Goal: Task Accomplishment & Management: Use online tool/utility

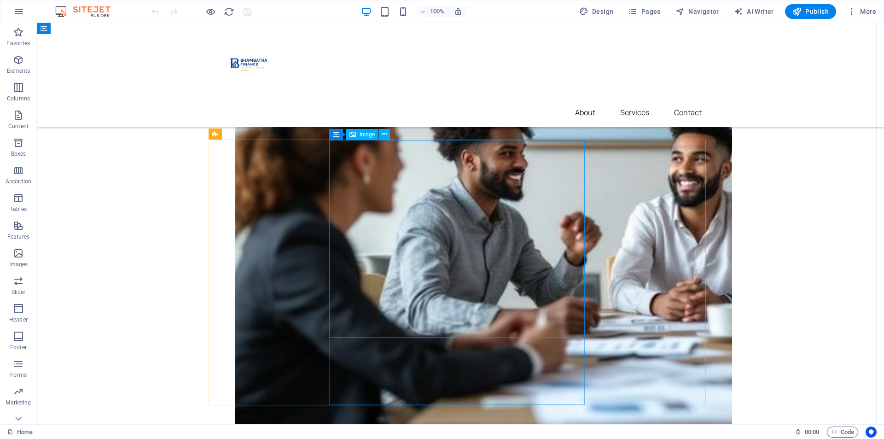
scroll to position [507, 0]
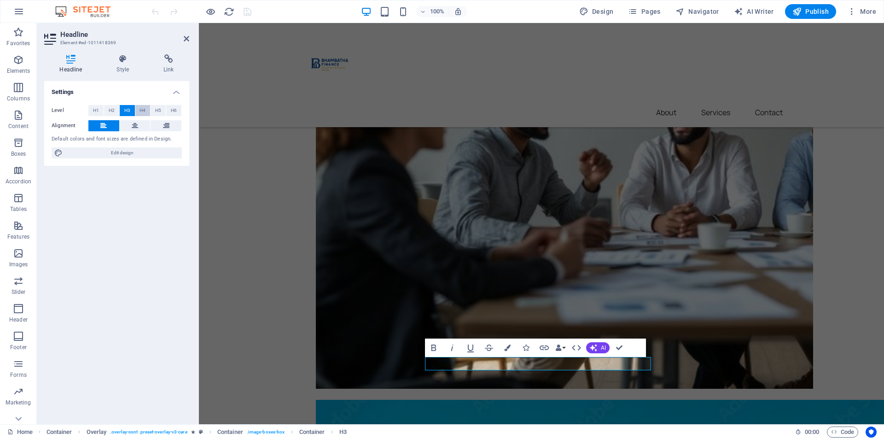
click at [139, 109] on button "H4" at bounding box center [142, 110] width 15 height 11
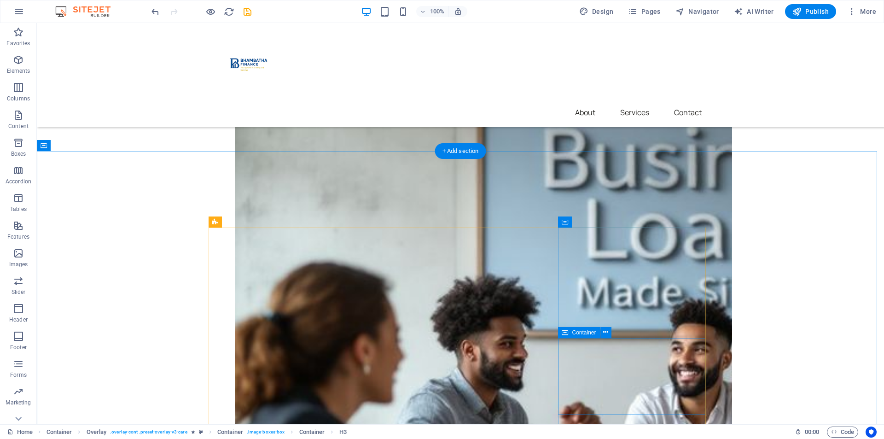
scroll to position [184, 0]
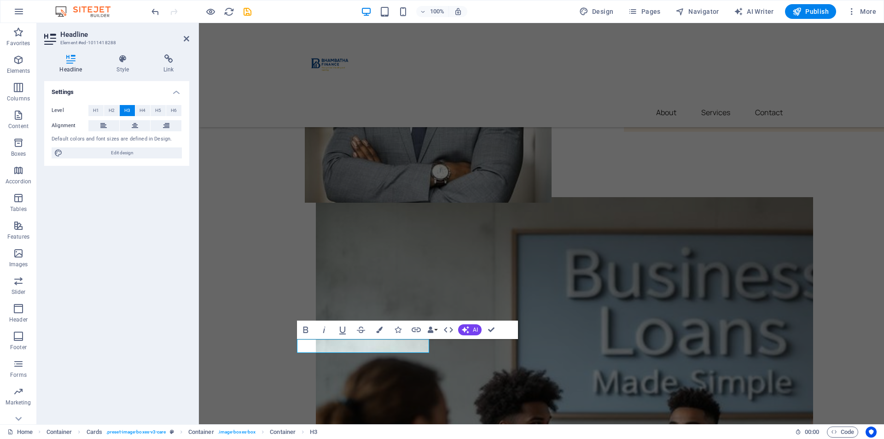
click at [141, 104] on div "Level H1 H2 H3 H4 H5 H6 Alignment Default colors and font sizes are defined in …" at bounding box center [116, 132] width 145 height 69
click at [139, 105] on button "H4" at bounding box center [142, 110] width 15 height 11
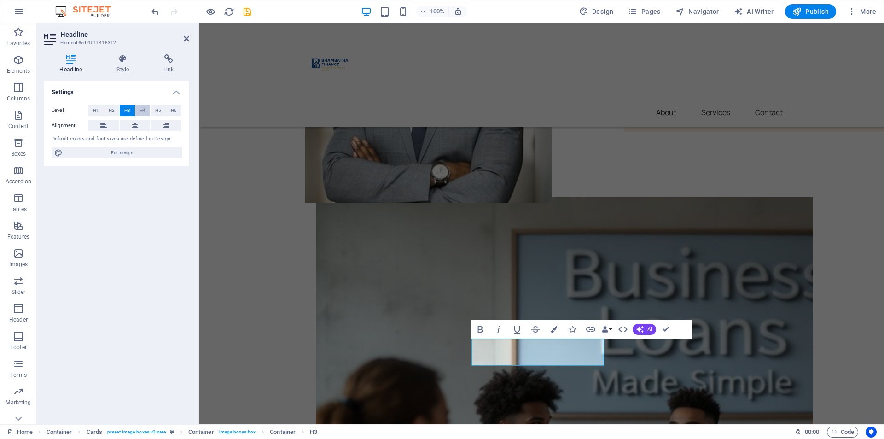
click at [145, 110] on span "H4" at bounding box center [143, 110] width 6 height 11
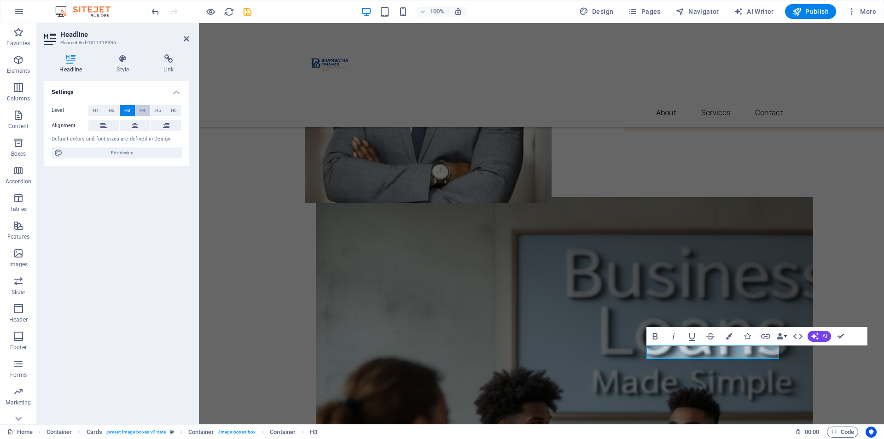
click at [144, 109] on span "H4" at bounding box center [143, 110] width 6 height 11
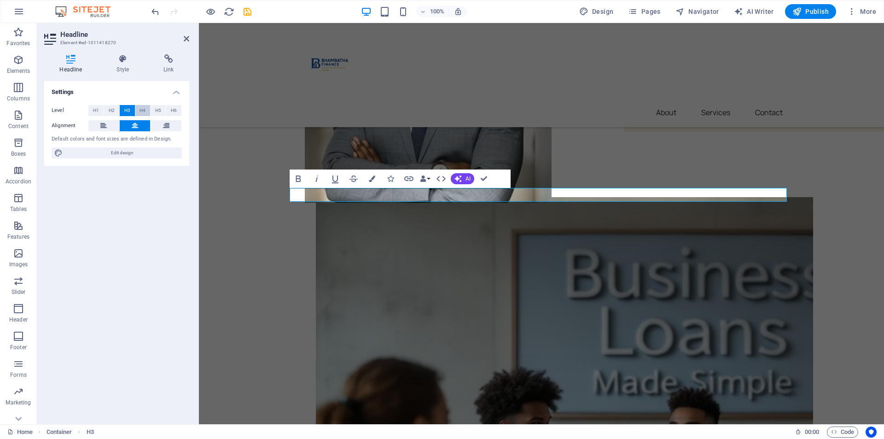
click at [145, 110] on span "H4" at bounding box center [143, 110] width 6 height 11
drag, startPoint x: 486, startPoint y: 176, endPoint x: 449, endPoint y: 152, distance: 43.7
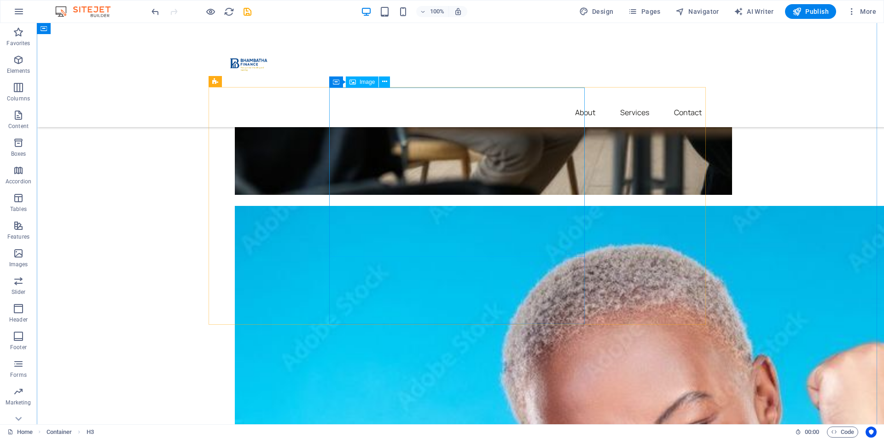
scroll to position [829, 0]
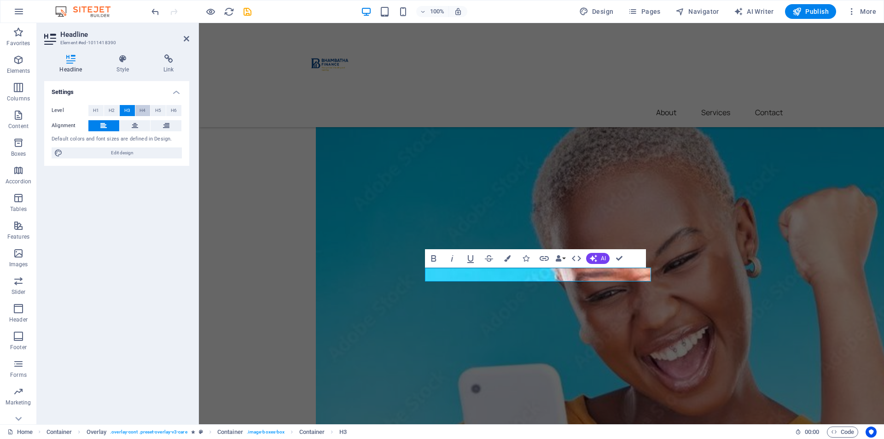
click at [141, 108] on span "H4" at bounding box center [143, 110] width 6 height 11
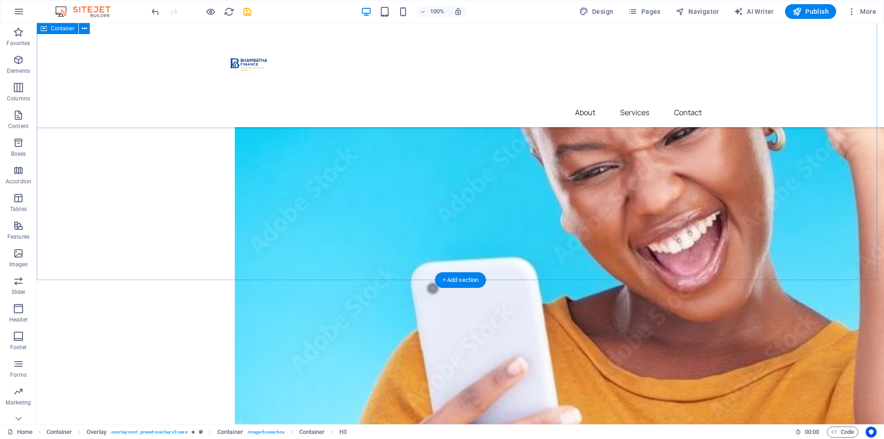
scroll to position [1198, 0]
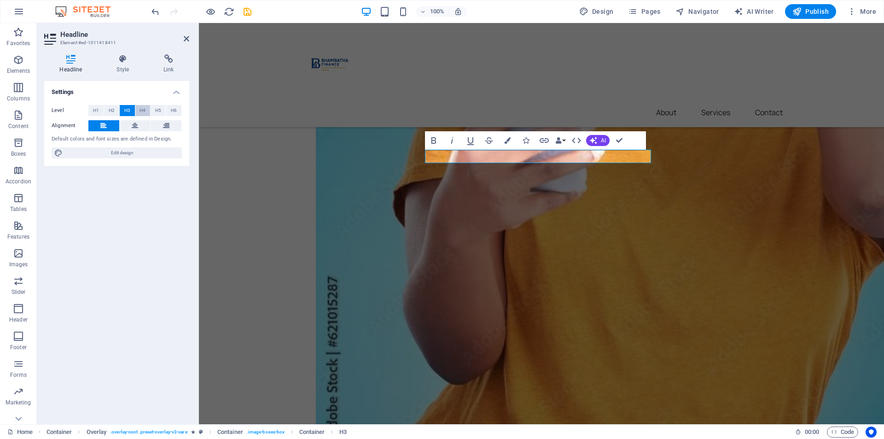
click at [146, 111] on span "H4" at bounding box center [143, 110] width 6 height 11
drag, startPoint x: 617, startPoint y: 138, endPoint x: 580, endPoint y: 116, distance: 43.0
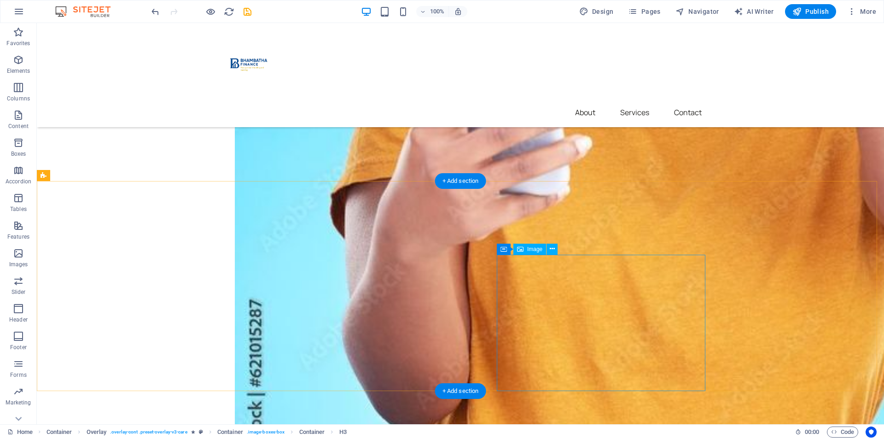
scroll to position [1566, 0]
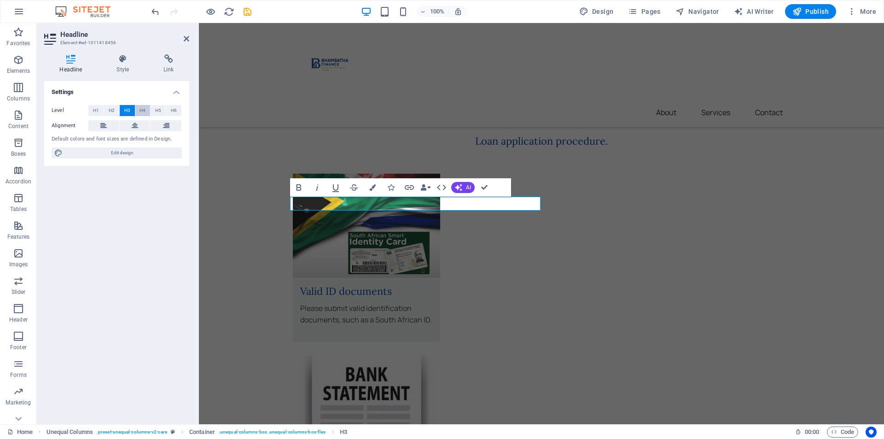
click at [144, 111] on span "H4" at bounding box center [143, 110] width 6 height 11
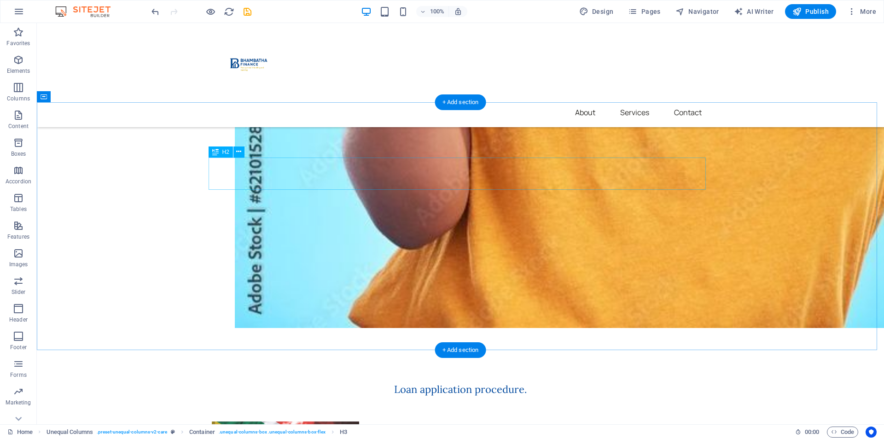
scroll to position [1797, 0]
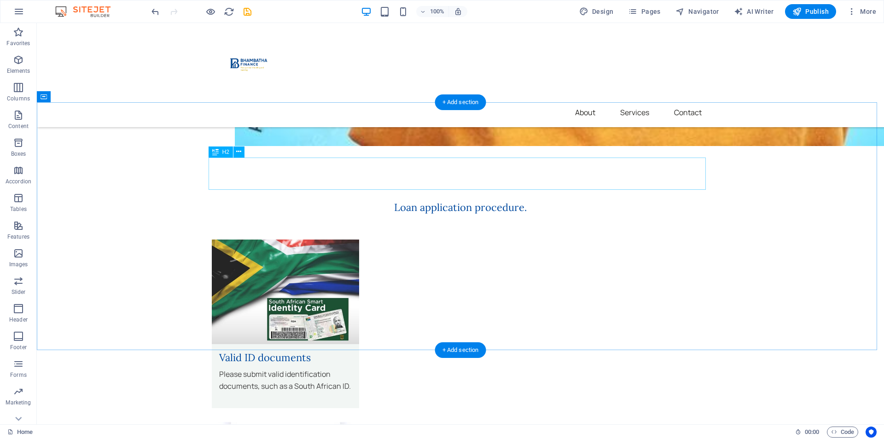
click at [220, 152] on div "H2" at bounding box center [221, 151] width 24 height 11
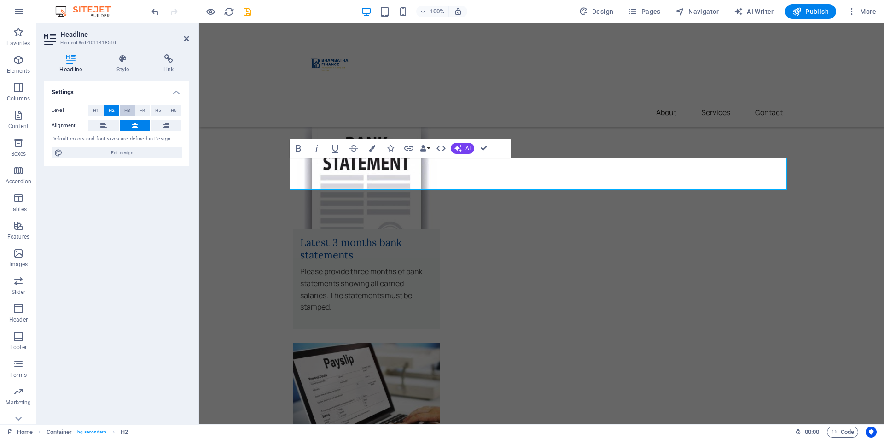
click at [126, 111] on span "H3" at bounding box center [127, 110] width 6 height 11
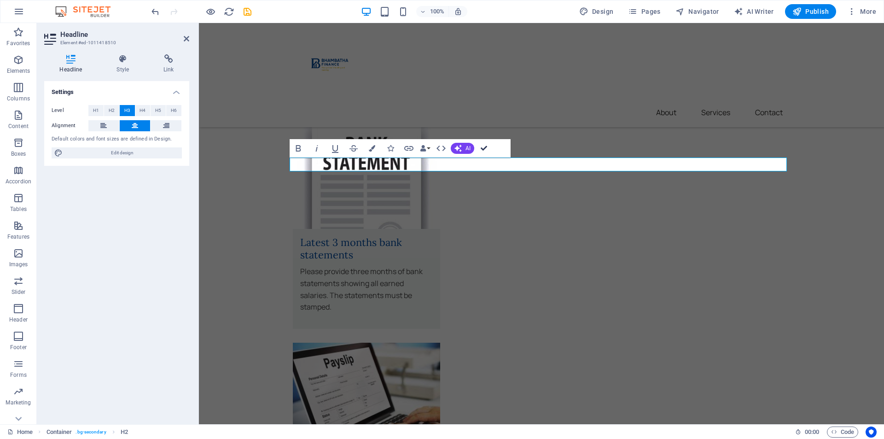
drag, startPoint x: 485, startPoint y: 148, endPoint x: 448, endPoint y: 127, distance: 41.9
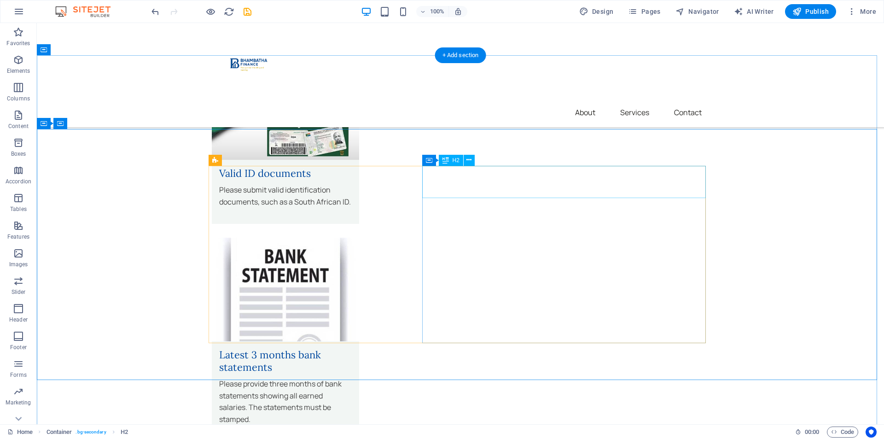
scroll to position [2073, 0]
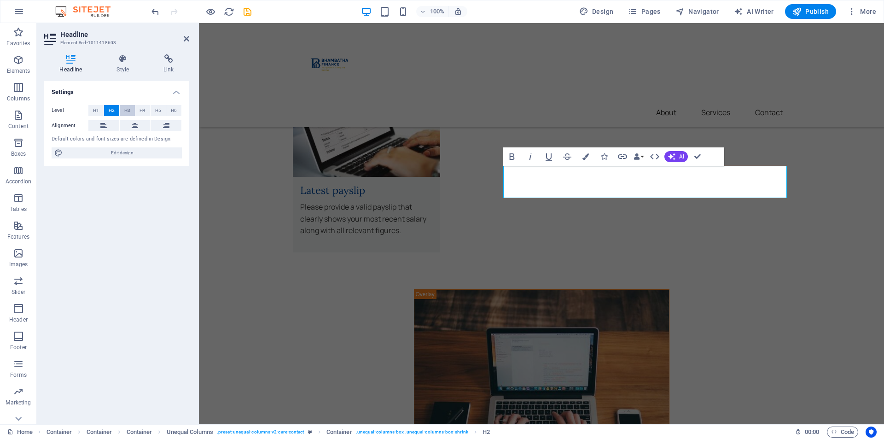
click at [124, 110] on span "H3" at bounding box center [127, 110] width 6 height 11
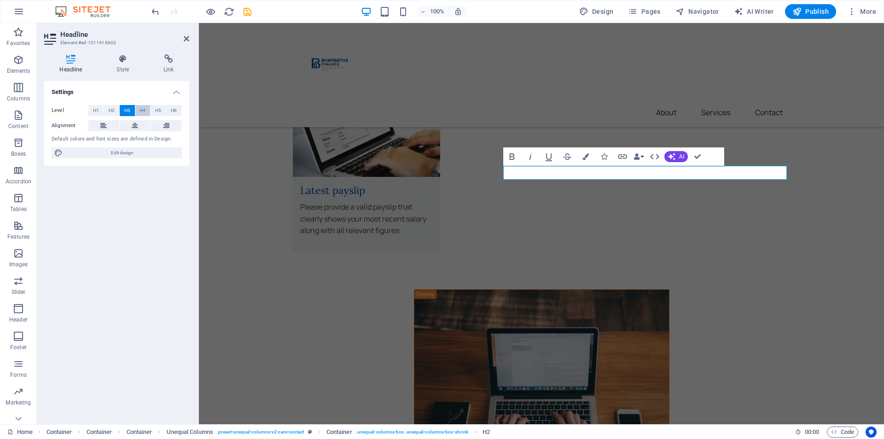
click at [140, 108] on span "H4" at bounding box center [143, 110] width 6 height 11
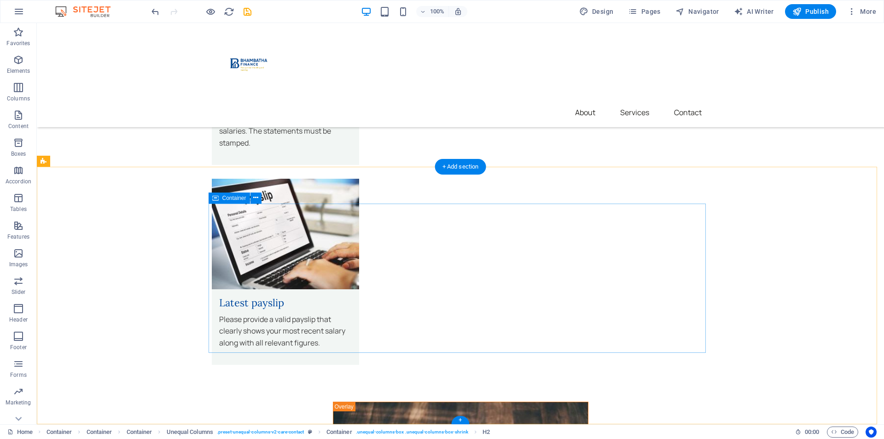
scroll to position [2341, 0]
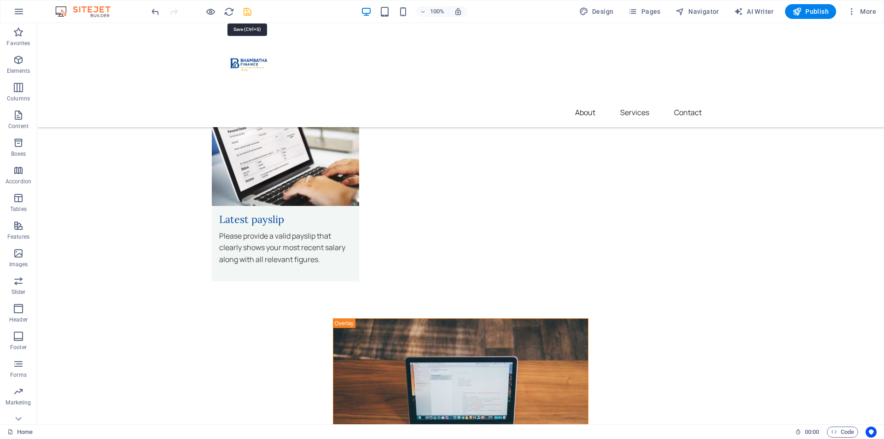
click at [246, 13] on icon "save" at bounding box center [247, 11] width 11 height 11
checkbox input "false"
click at [644, 13] on span "Pages" at bounding box center [644, 11] width 32 height 9
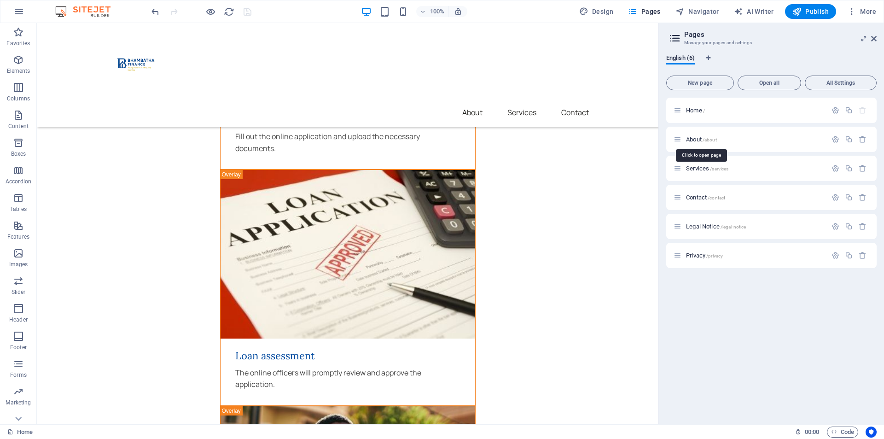
drag, startPoint x: 695, startPoint y: 140, endPoint x: 695, endPoint y: 146, distance: 5.5
click at [695, 140] on span "About /about" at bounding box center [701, 139] width 31 height 7
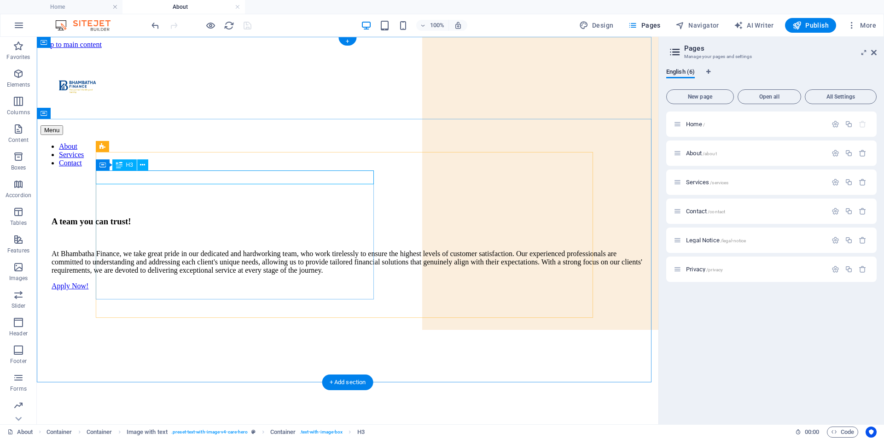
scroll to position [0, 0]
click at [215, 217] on div "A team you can trust!" at bounding box center [348, 222] width 592 height 10
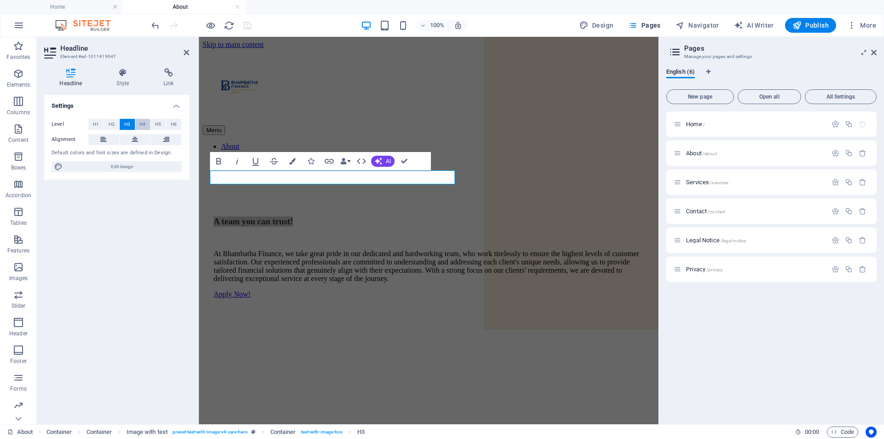
click at [141, 122] on span "H4" at bounding box center [143, 124] width 6 height 11
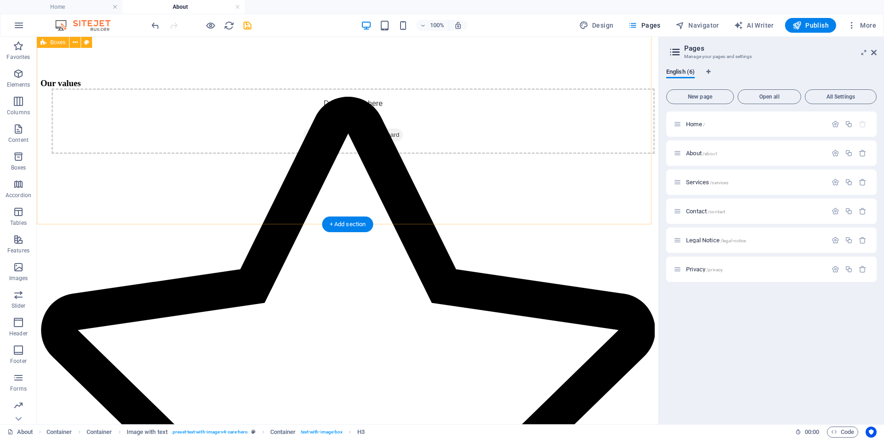
scroll to position [230, 0]
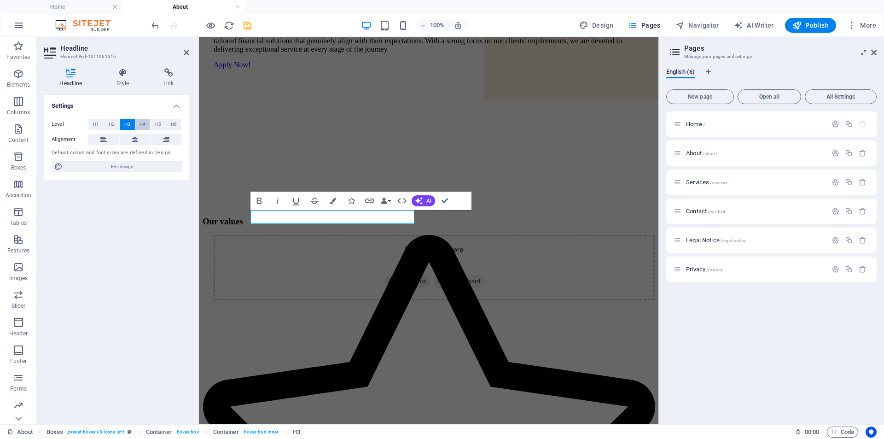
drag, startPoint x: 142, startPoint y: 123, endPoint x: 15, endPoint y: 111, distance: 127.8
click at [142, 123] on span "H4" at bounding box center [143, 124] width 6 height 11
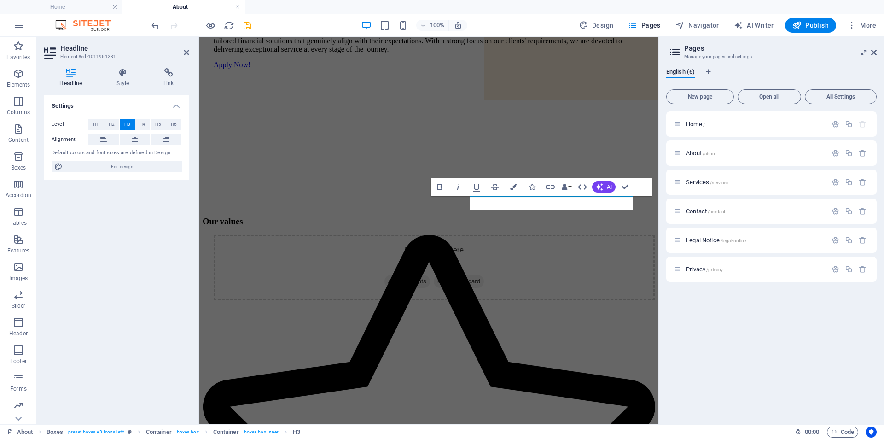
drag, startPoint x: 140, startPoint y: 124, endPoint x: 159, endPoint y: 132, distance: 21.5
click at [140, 123] on span "H4" at bounding box center [143, 124] width 6 height 11
drag, startPoint x: 626, startPoint y: 187, endPoint x: 583, endPoint y: 159, distance: 51.1
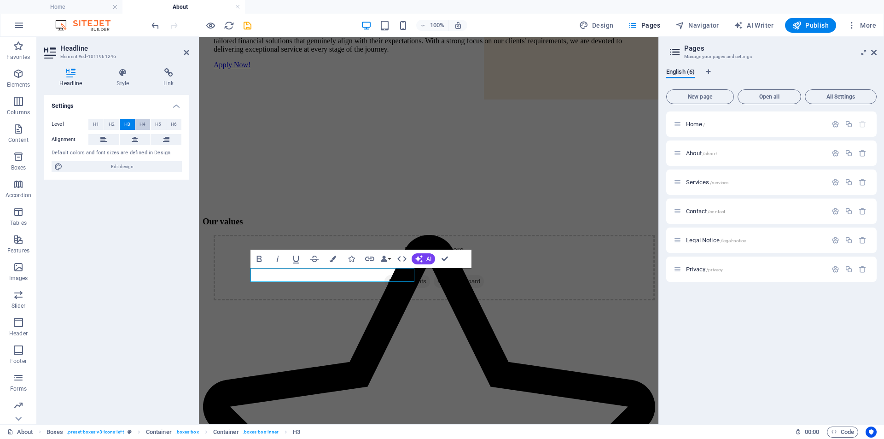
click at [143, 121] on span "H4" at bounding box center [143, 124] width 6 height 11
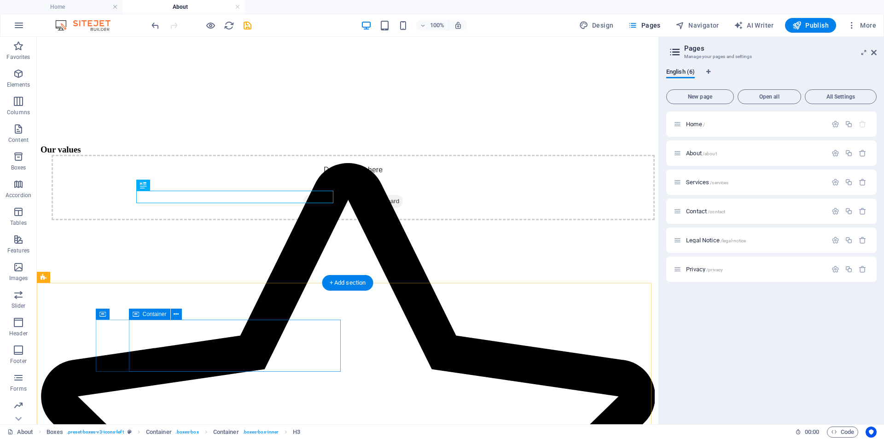
scroll to position [322, 0]
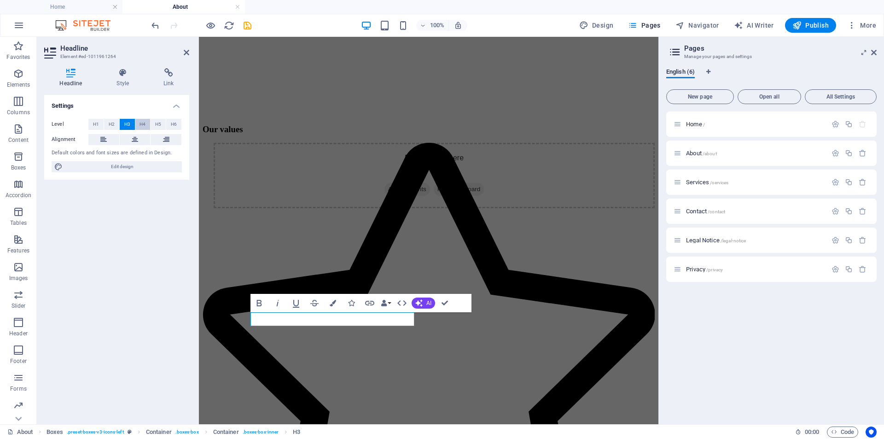
click at [142, 120] on span "H4" at bounding box center [143, 124] width 6 height 11
drag, startPoint x: 443, startPoint y: 299, endPoint x: 407, endPoint y: 265, distance: 49.8
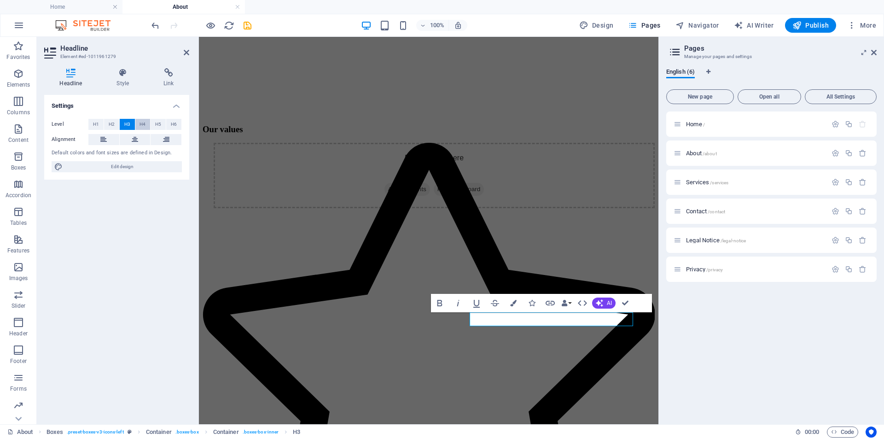
click at [138, 124] on button "H4" at bounding box center [142, 124] width 15 height 11
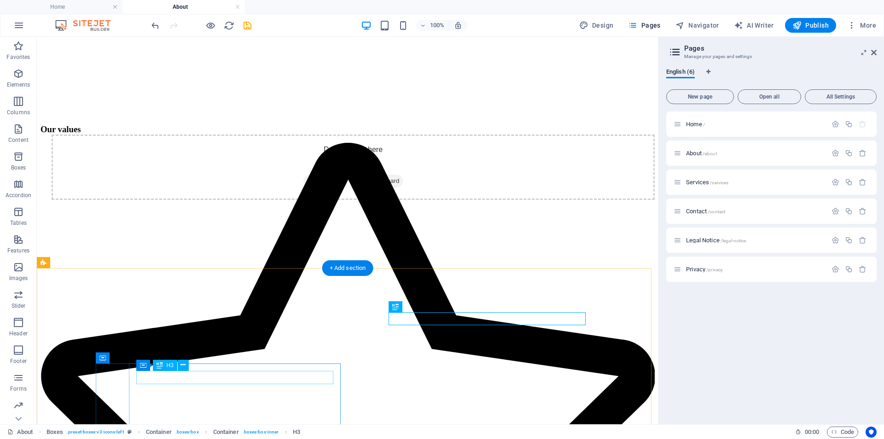
drag, startPoint x: 222, startPoint y: 375, endPoint x: 258, endPoint y: 411, distance: 50.8
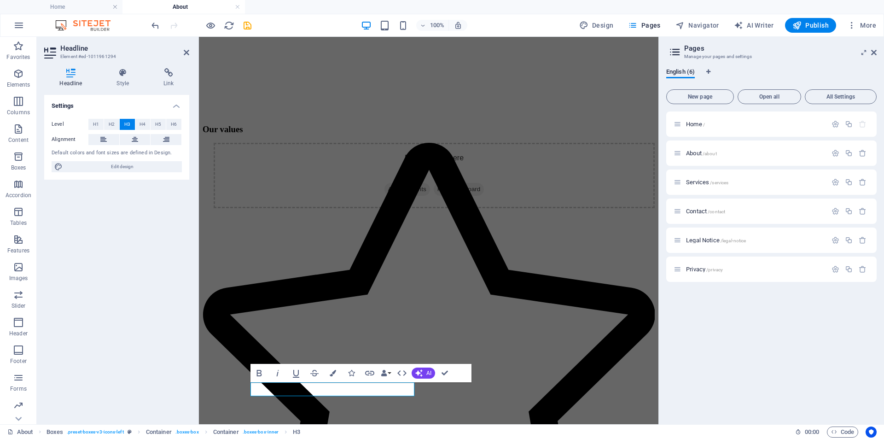
drag, startPoint x: 142, startPoint y: 124, endPoint x: 173, endPoint y: 193, distance: 75.9
click at [142, 124] on span "H4" at bounding box center [143, 124] width 6 height 11
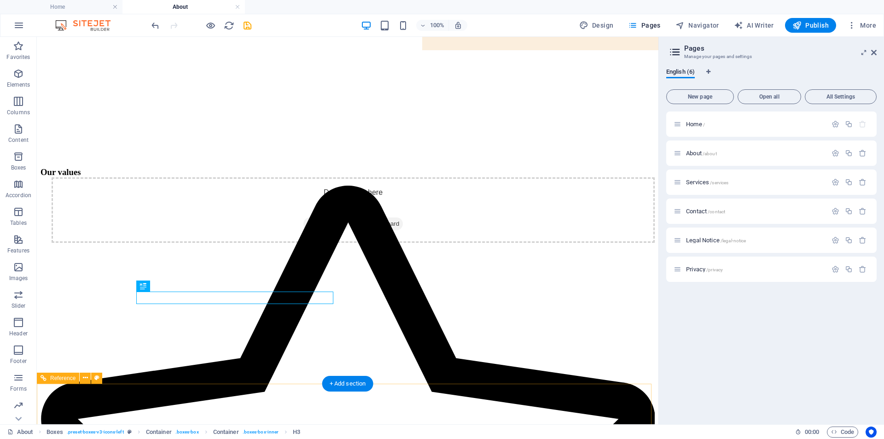
scroll to position [276, 0]
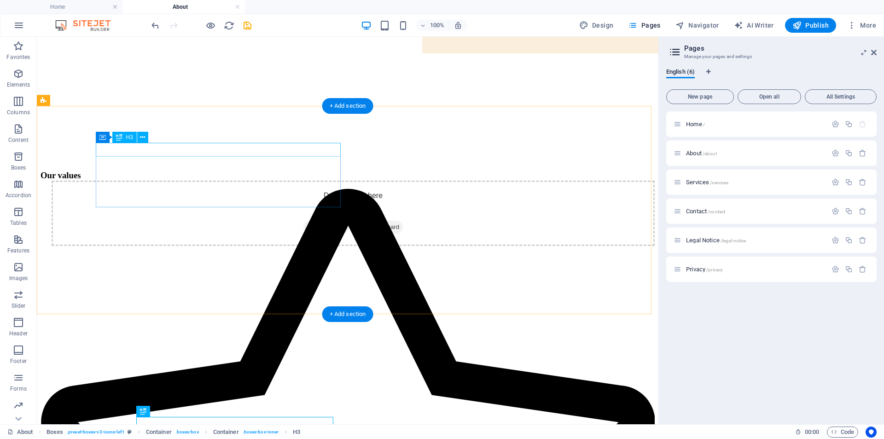
click at [162, 170] on div "Our values" at bounding box center [348, 175] width 615 height 10
drag, startPoint x: 162, startPoint y: 147, endPoint x: 200, endPoint y: 184, distance: 53.1
click at [163, 170] on div "Our values" at bounding box center [348, 175] width 615 height 10
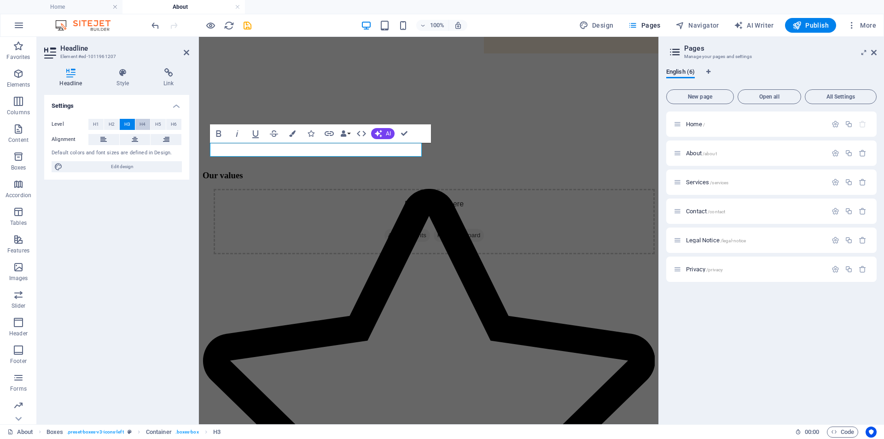
click at [140, 126] on span "H4" at bounding box center [143, 124] width 6 height 11
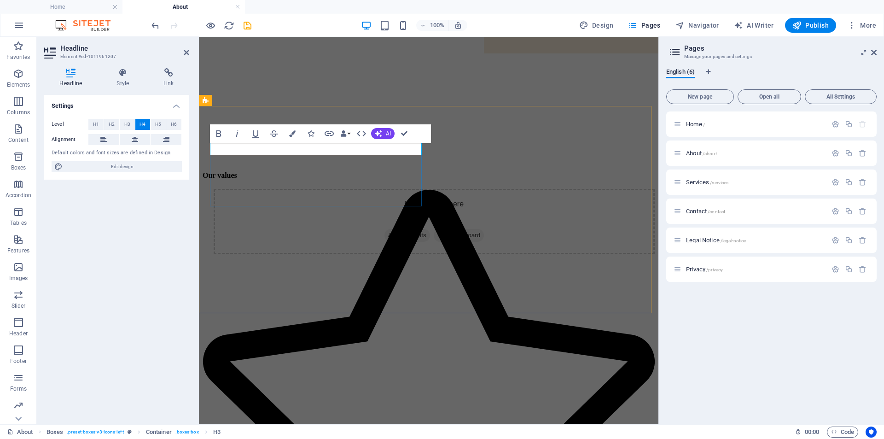
click at [235, 171] on h4 "Our values" at bounding box center [429, 175] width 452 height 8
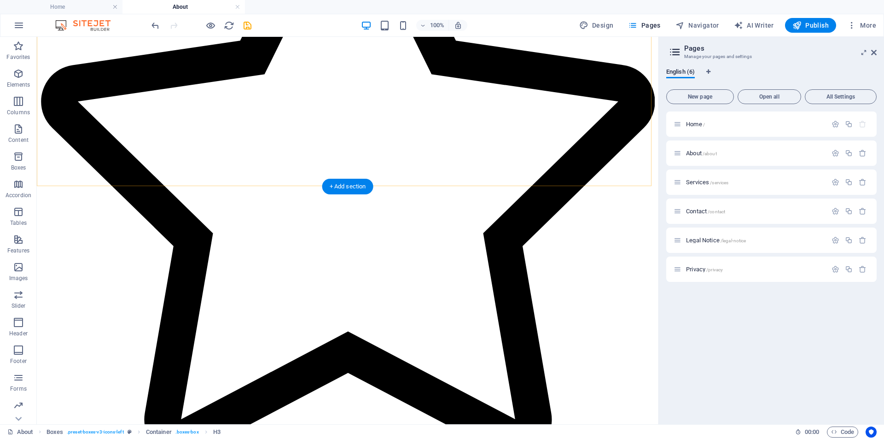
scroll to position [599, 0]
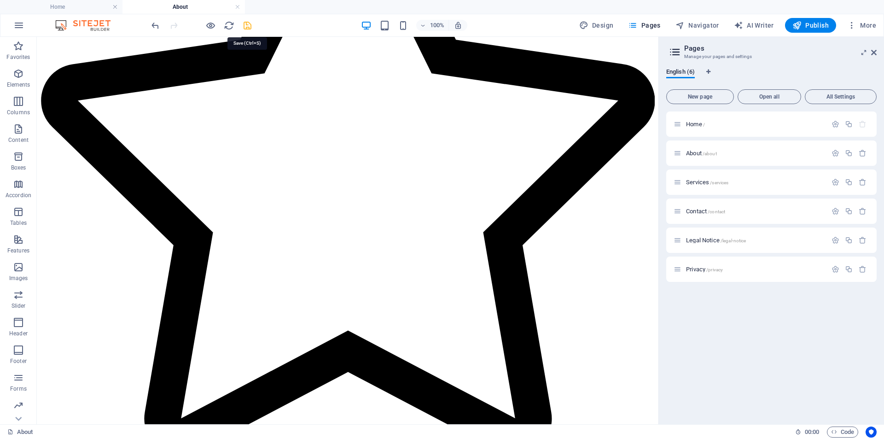
drag, startPoint x: 246, startPoint y: 22, endPoint x: 281, endPoint y: 0, distance: 42.2
click at [246, 22] on icon "save" at bounding box center [247, 25] width 11 height 11
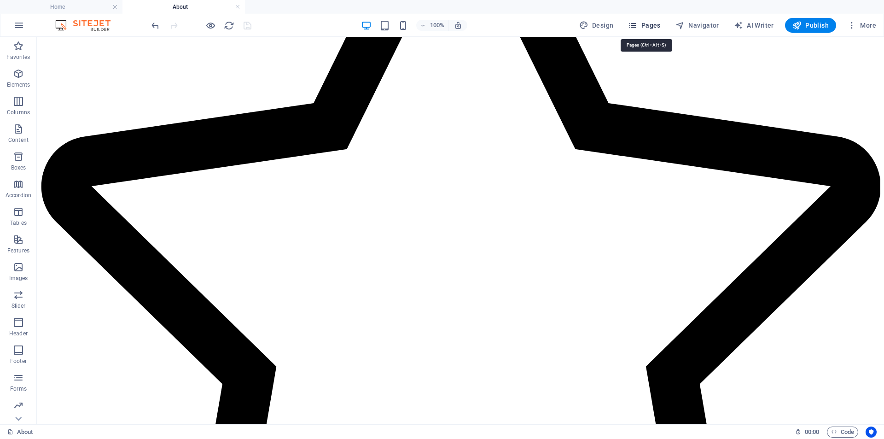
click at [643, 22] on span "Pages" at bounding box center [644, 25] width 32 height 9
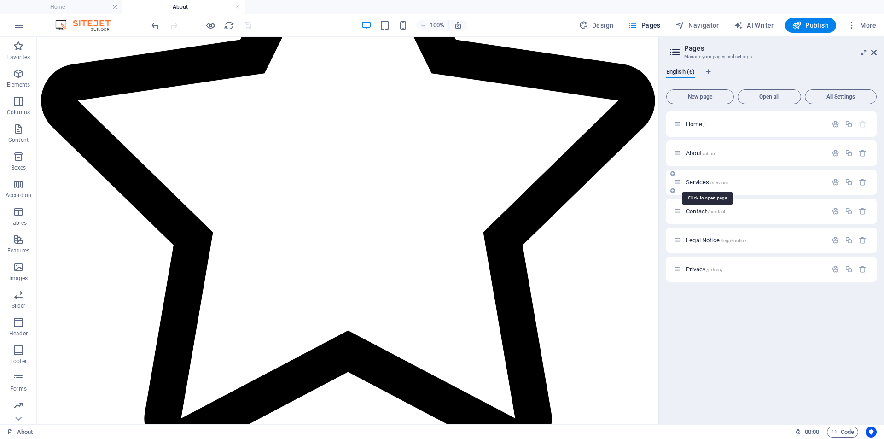
click at [696, 182] on span "Services /services" at bounding box center [707, 182] width 42 height 7
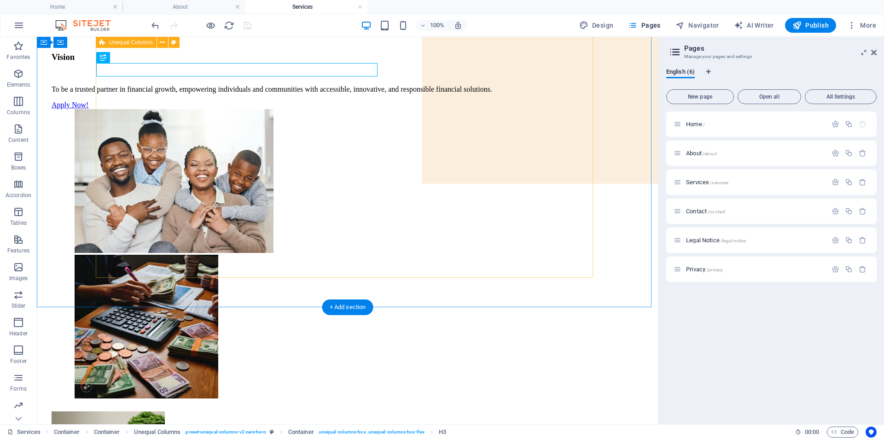
scroll to position [138, 0]
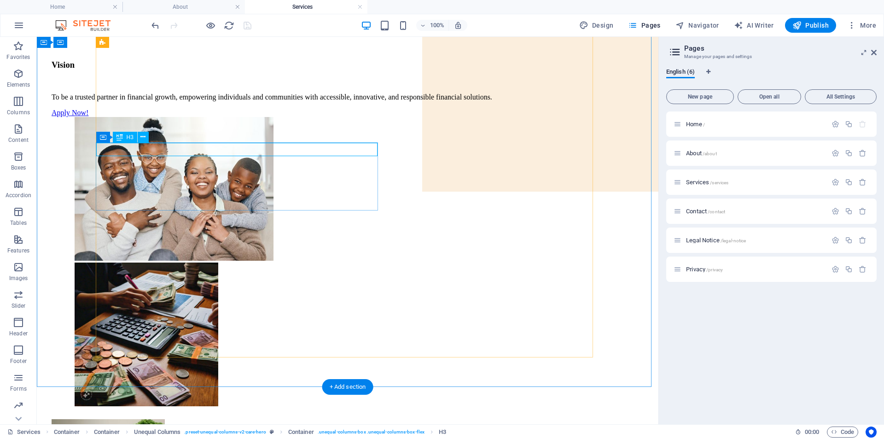
click at [187, 70] on div "Vision" at bounding box center [348, 65] width 592 height 10
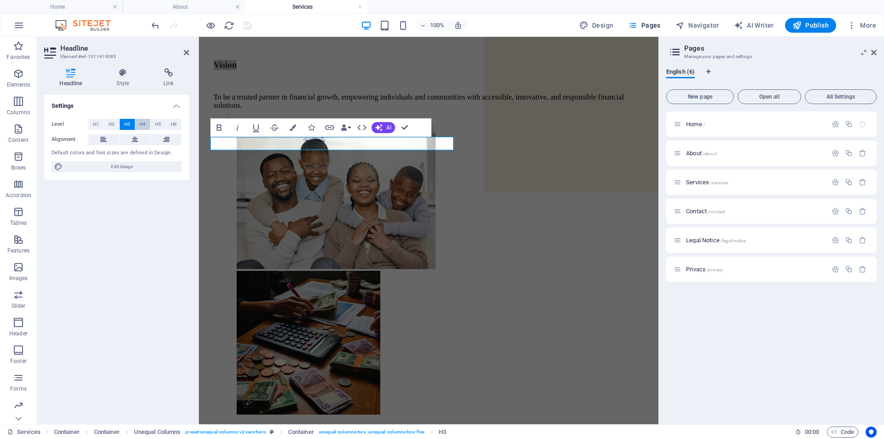
click at [145, 122] on span "H4" at bounding box center [143, 124] width 6 height 11
drag, startPoint x: 403, startPoint y: 126, endPoint x: 367, endPoint y: 96, distance: 46.7
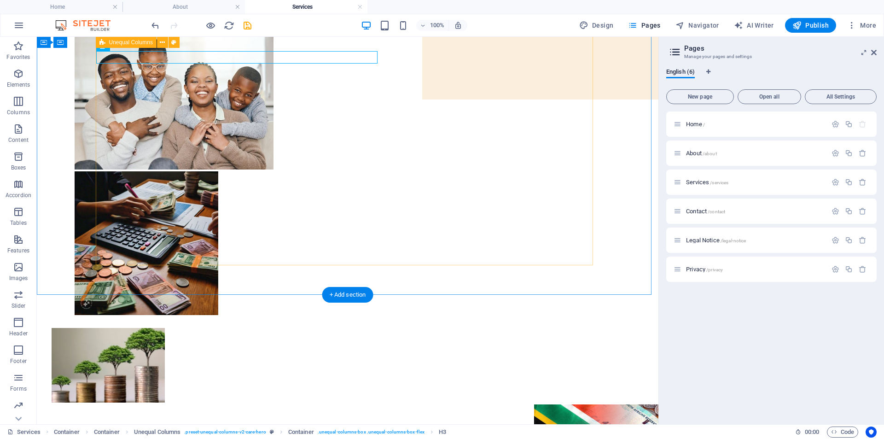
scroll to position [322, 0]
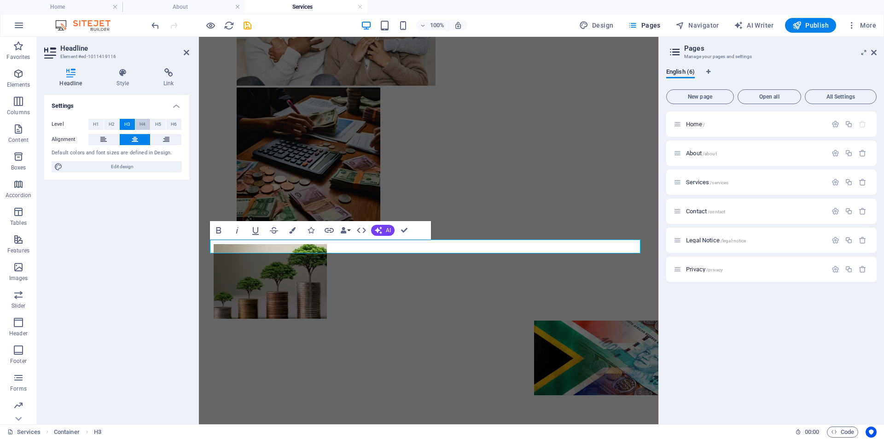
click at [141, 123] on span "H4" at bounding box center [143, 124] width 6 height 11
drag, startPoint x: 404, startPoint y: 229, endPoint x: 367, endPoint y: 193, distance: 51.1
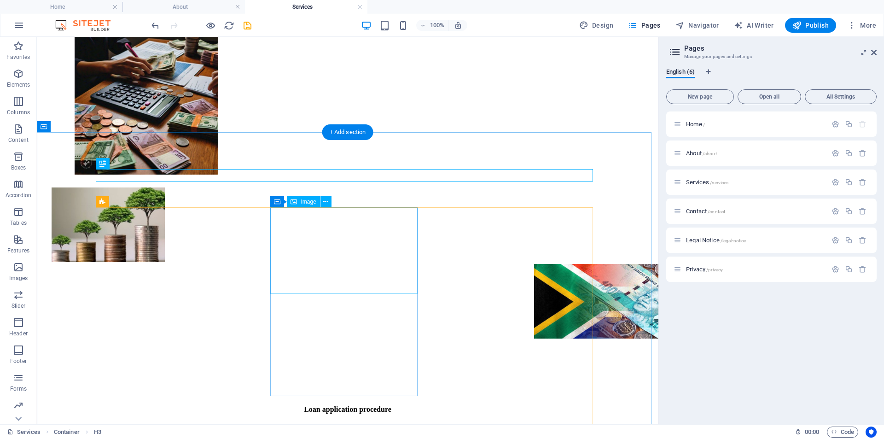
scroll to position [369, 0]
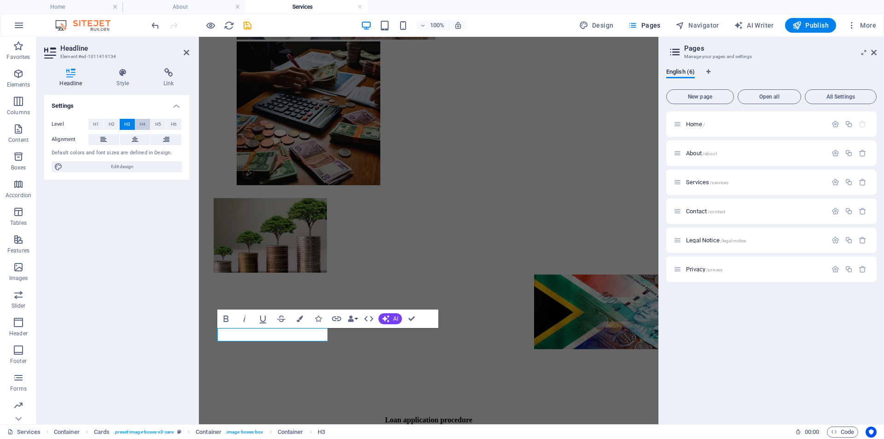
click at [143, 124] on span "H4" at bounding box center [143, 124] width 6 height 11
drag, startPoint x: 412, startPoint y: 316, endPoint x: 376, endPoint y: 281, distance: 50.8
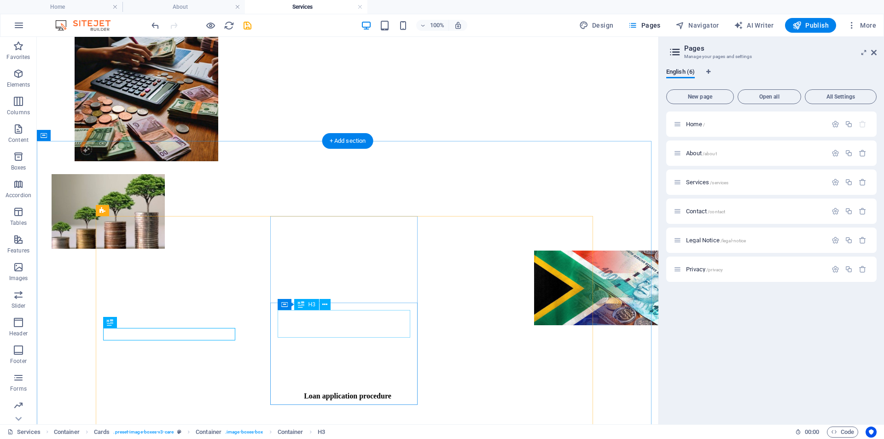
drag, startPoint x: 347, startPoint y: 322, endPoint x: 178, endPoint y: 312, distance: 169.8
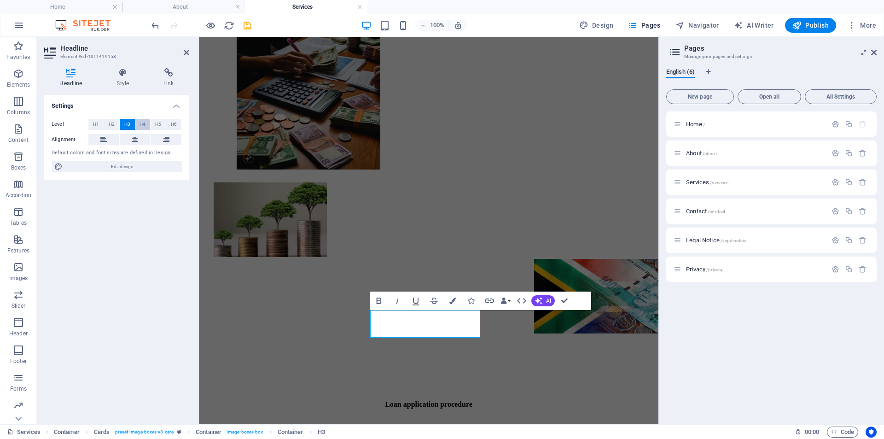
click at [138, 120] on button "H4" at bounding box center [142, 124] width 15 height 11
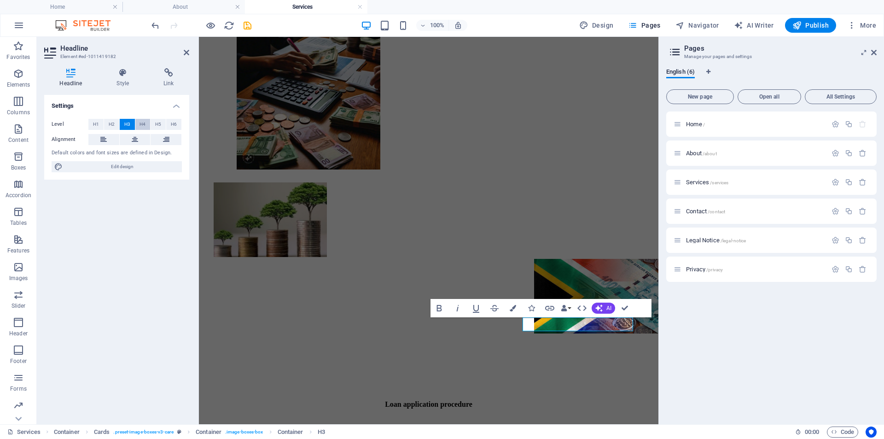
click at [143, 123] on span "H4" at bounding box center [143, 124] width 6 height 11
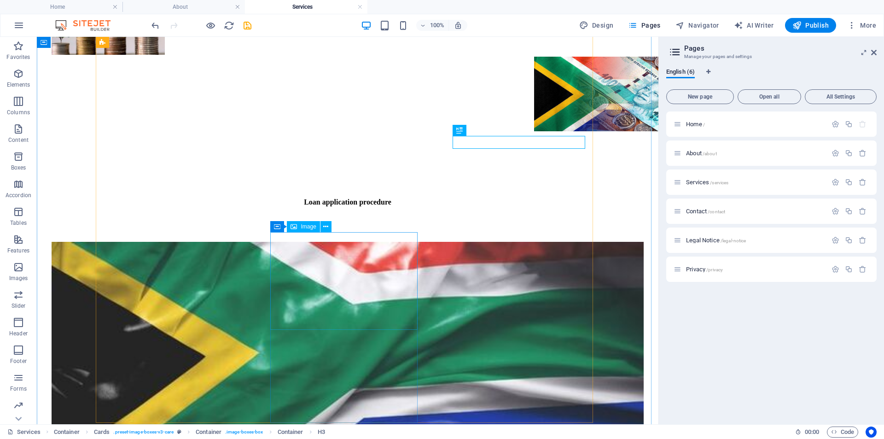
scroll to position [585, 0]
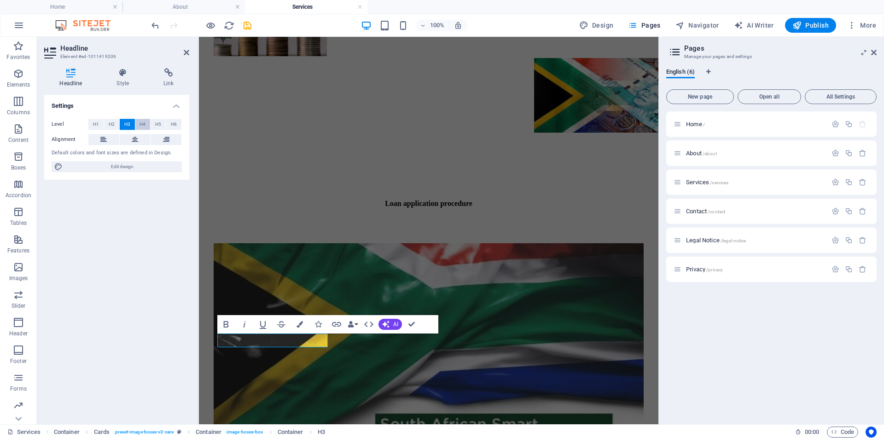
click at [142, 119] on span "H4" at bounding box center [143, 124] width 6 height 11
drag, startPoint x: 412, startPoint y: 325, endPoint x: 375, endPoint y: 291, distance: 50.5
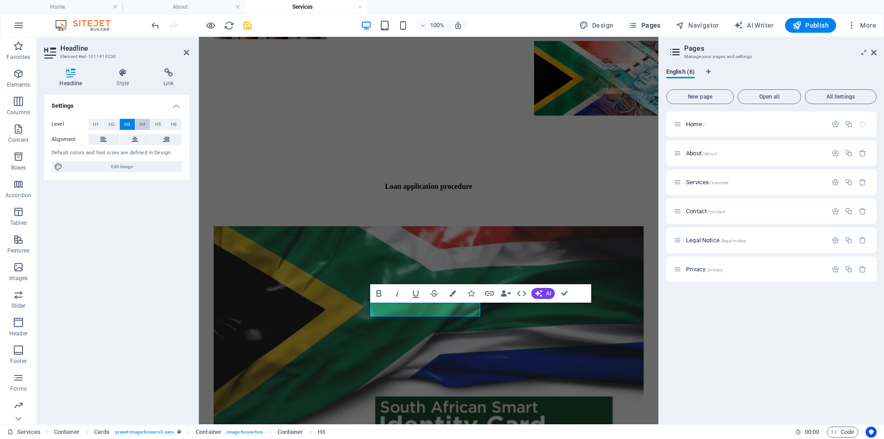
click at [140, 124] on span "H4" at bounding box center [143, 124] width 6 height 11
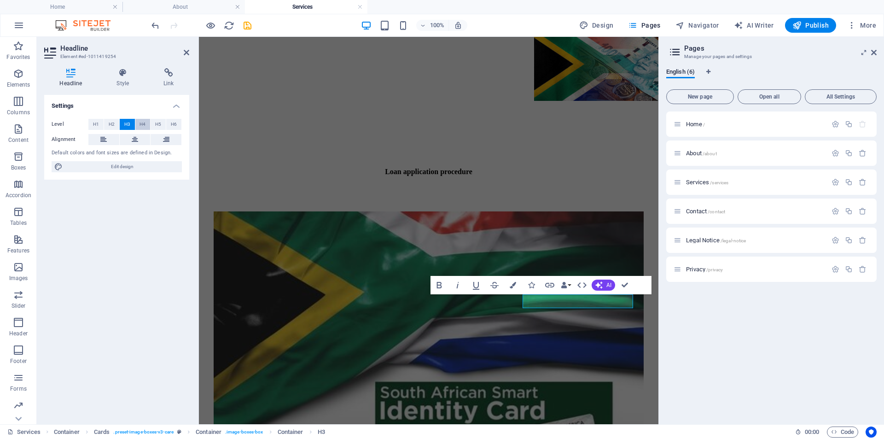
click at [141, 127] on span "H4" at bounding box center [143, 124] width 6 height 11
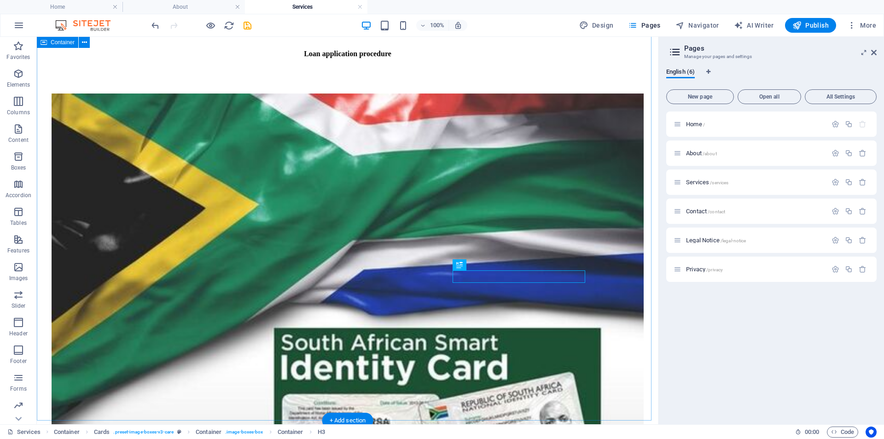
scroll to position [817, 0]
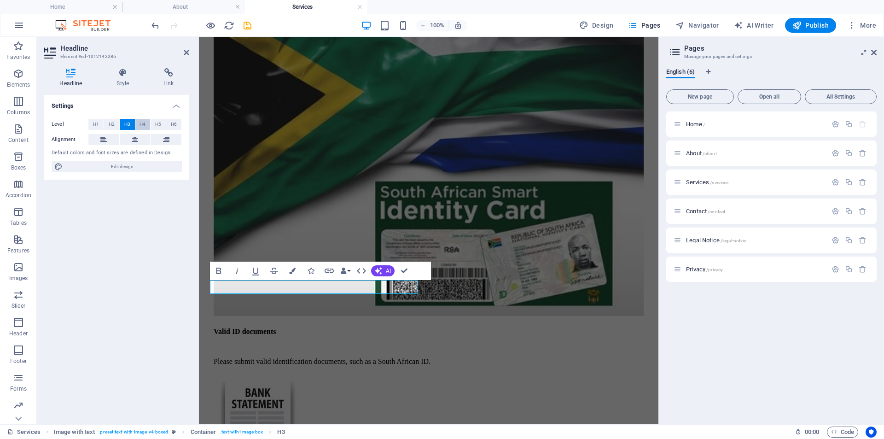
drag, startPoint x: 140, startPoint y: 120, endPoint x: 139, endPoint y: 127, distance: 7.0
click at [139, 122] on button "H4" at bounding box center [142, 124] width 15 height 11
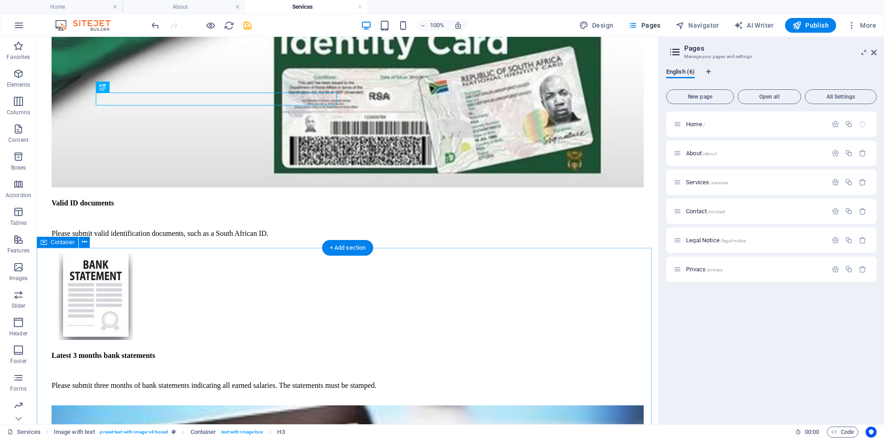
scroll to position [1065, 0]
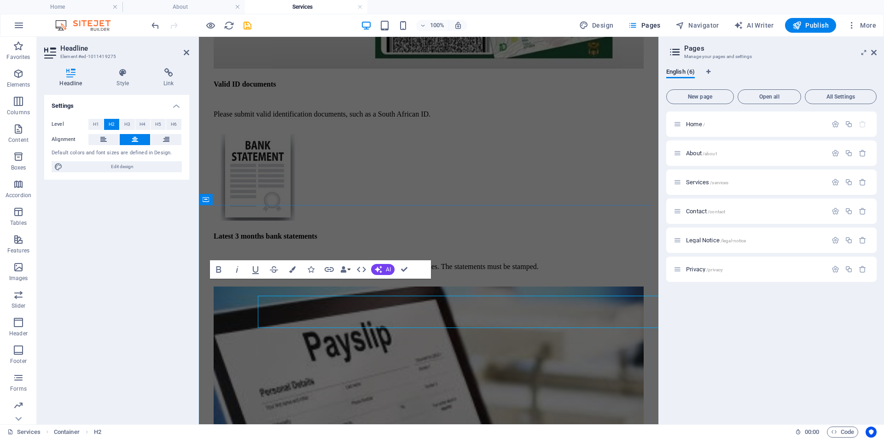
scroll to position [1048, 0]
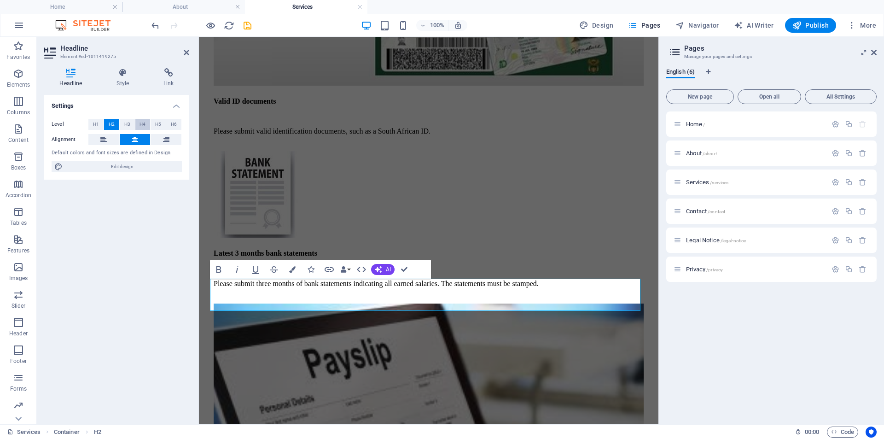
click at [142, 119] on span "H4" at bounding box center [143, 124] width 6 height 11
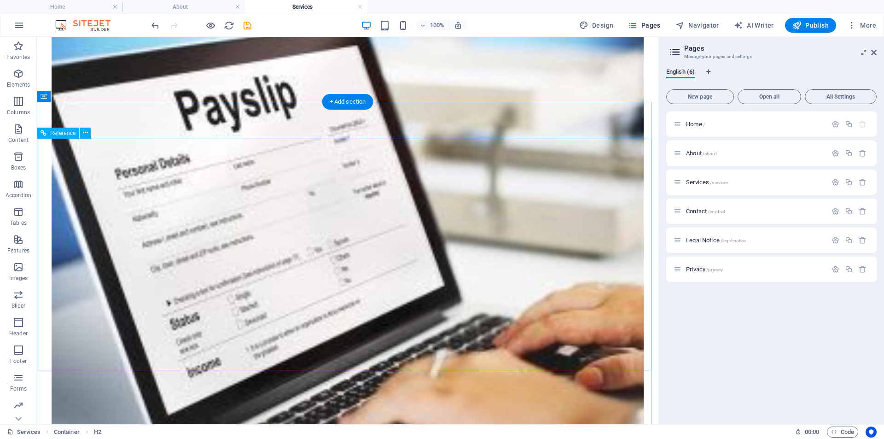
scroll to position [1571, 0]
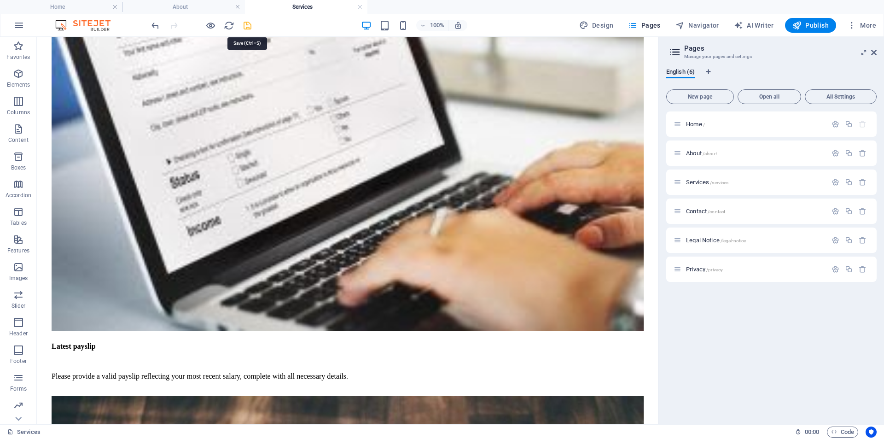
click at [249, 25] on icon "save" at bounding box center [247, 25] width 11 height 11
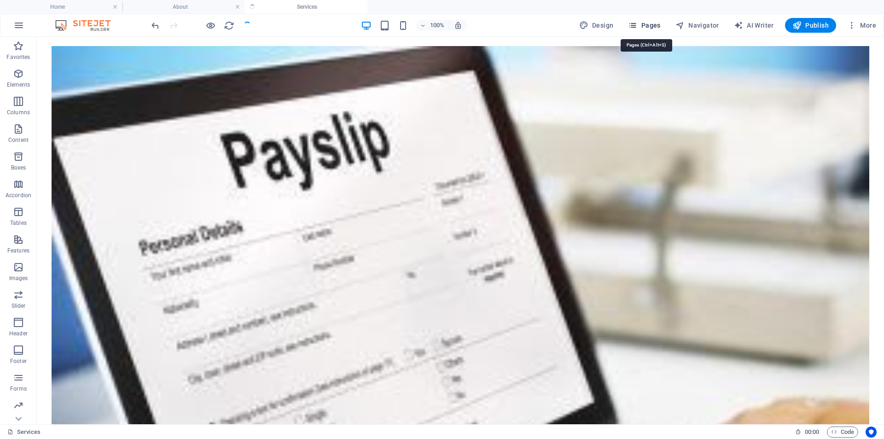
click at [652, 25] on span "Pages" at bounding box center [644, 25] width 32 height 9
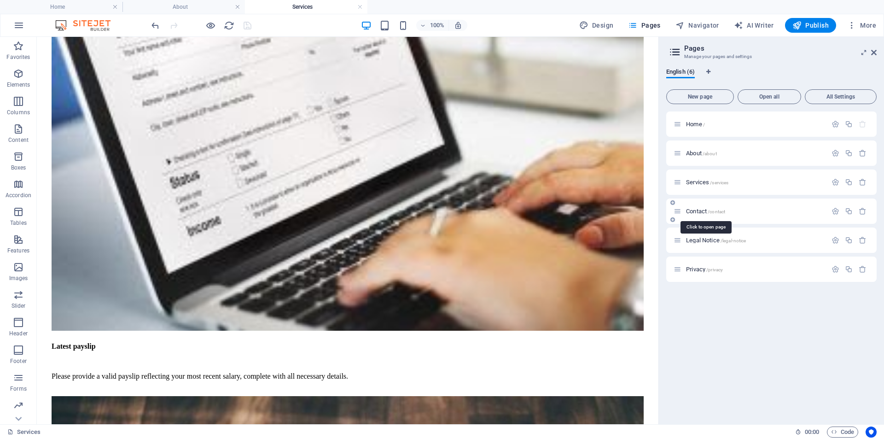
click at [698, 209] on span "Contact /contact" at bounding box center [705, 211] width 39 height 7
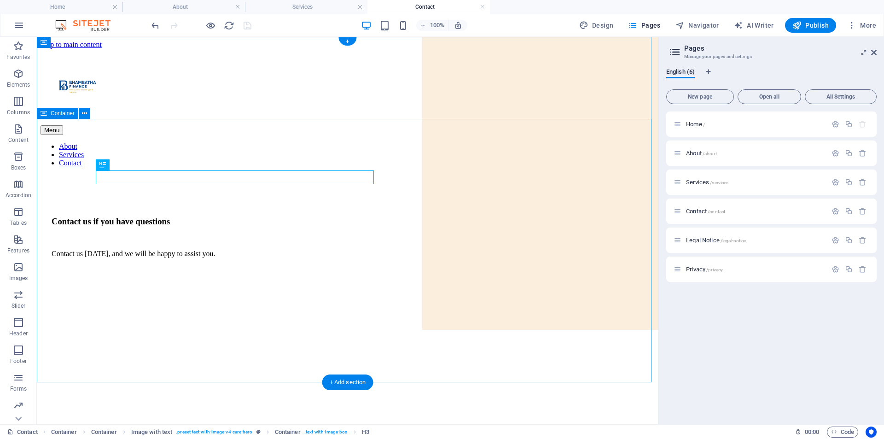
scroll to position [0, 0]
click at [280, 217] on div "Contact us if you have questions" at bounding box center [348, 222] width 592 height 10
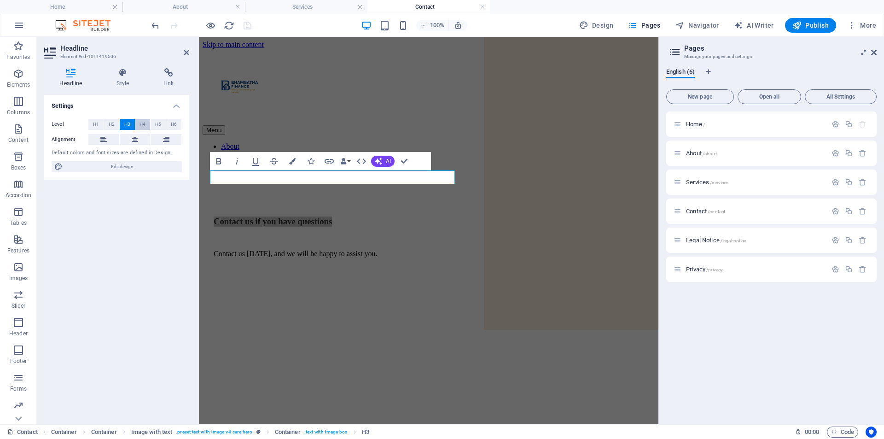
click at [138, 122] on button "H4" at bounding box center [142, 124] width 15 height 11
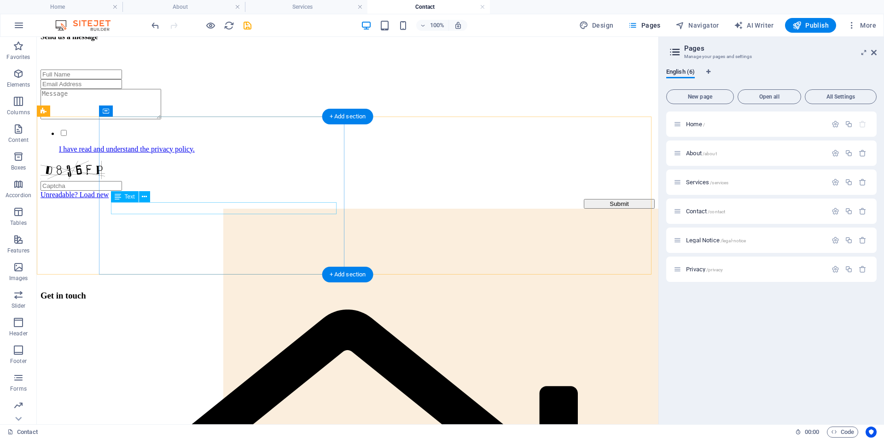
scroll to position [645, 0]
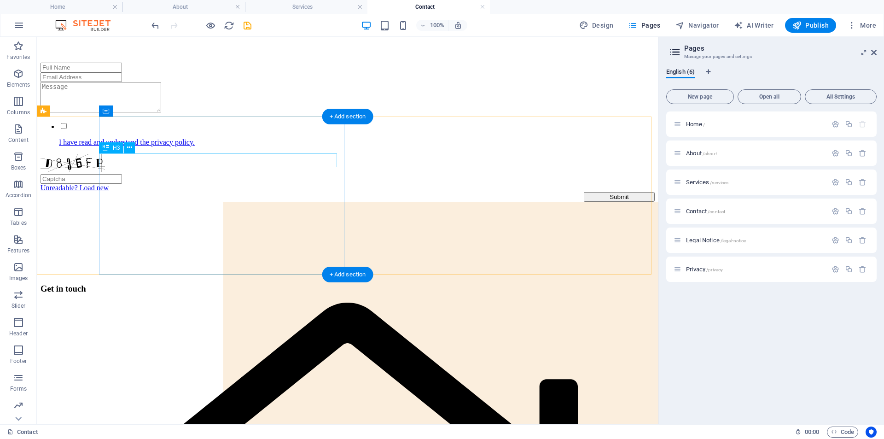
click at [161, 284] on div "Get in touch" at bounding box center [348, 289] width 615 height 10
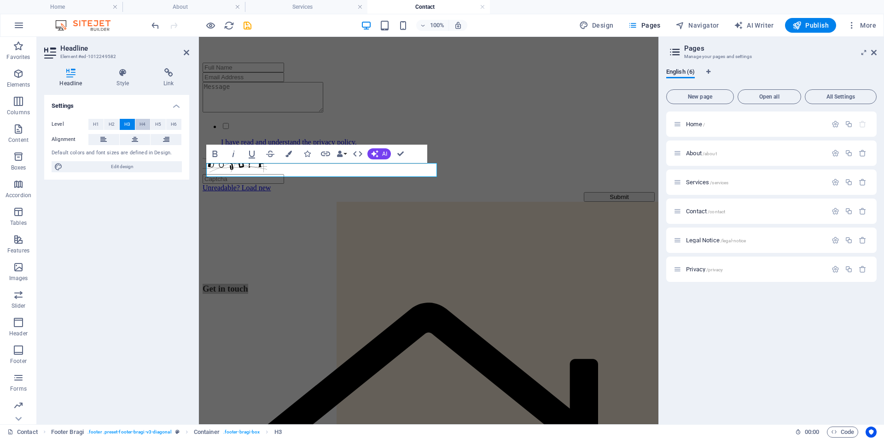
click at [143, 123] on span "H4" at bounding box center [143, 124] width 6 height 11
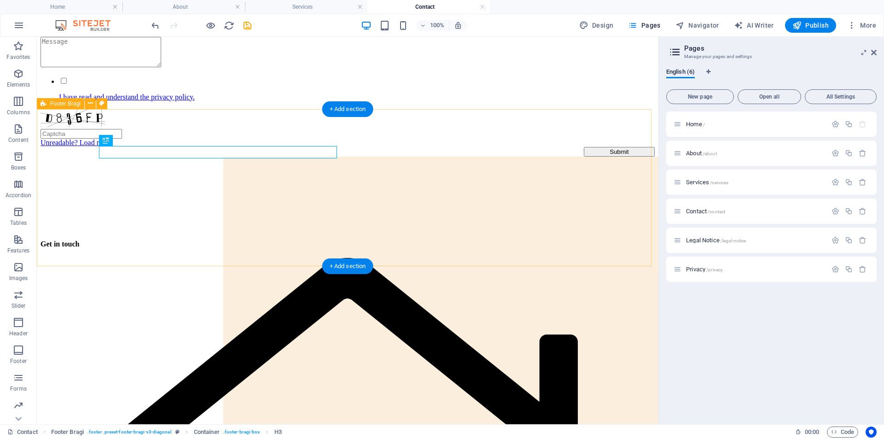
scroll to position [737, 0]
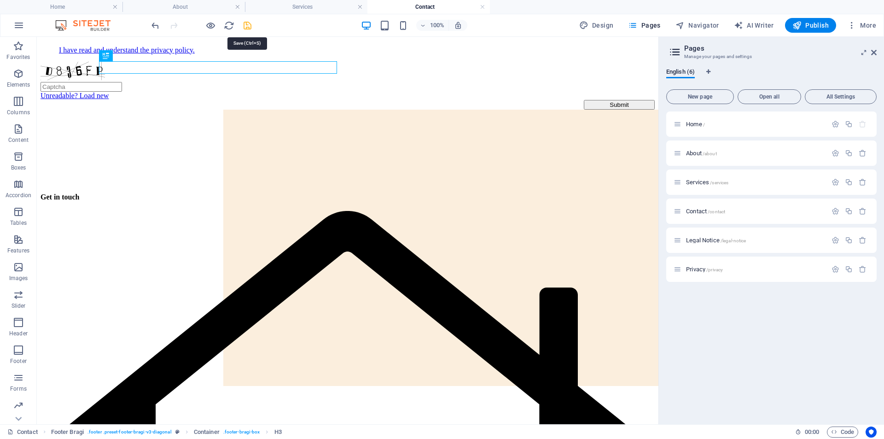
click at [244, 23] on icon "save" at bounding box center [247, 25] width 11 height 11
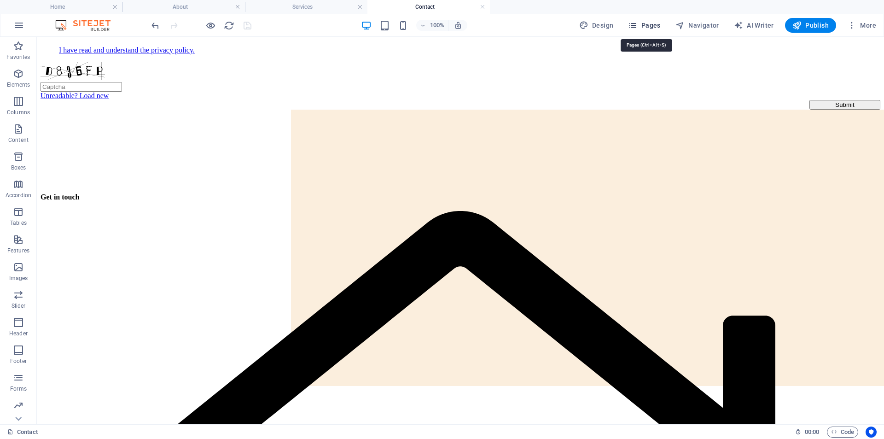
click at [651, 24] on span "Pages" at bounding box center [644, 25] width 32 height 9
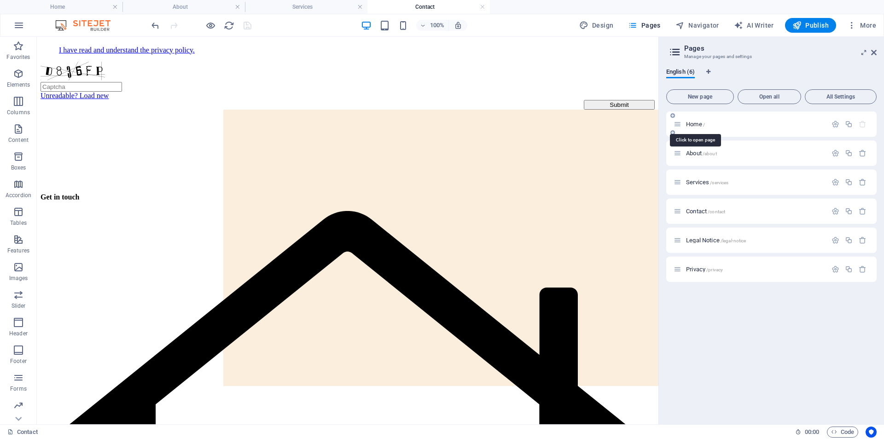
click at [699, 123] on span "Home /" at bounding box center [695, 124] width 19 height 7
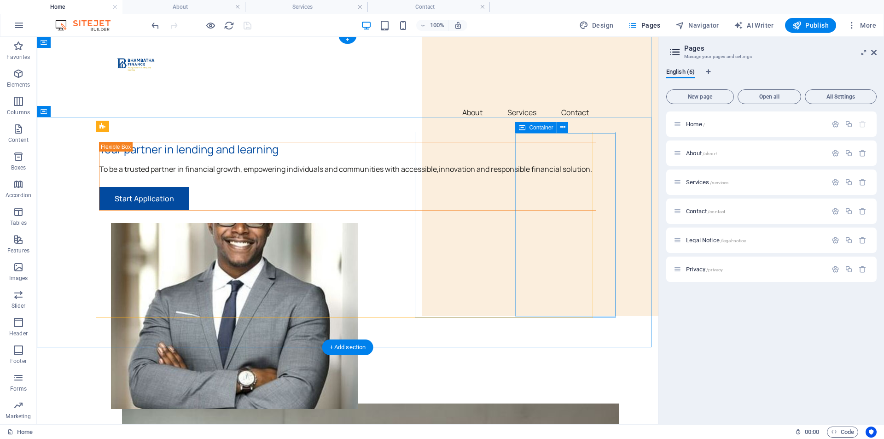
scroll to position [0, 0]
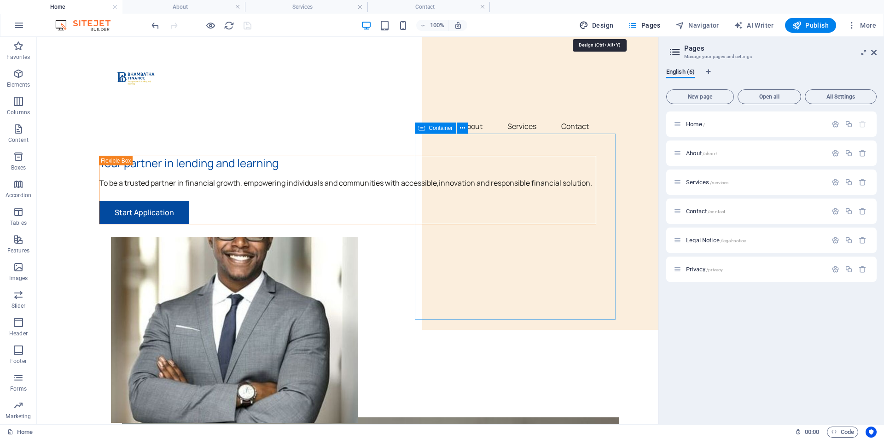
click at [609, 26] on span "Design" at bounding box center [596, 25] width 35 height 9
select select "px"
select select "400"
select select "px"
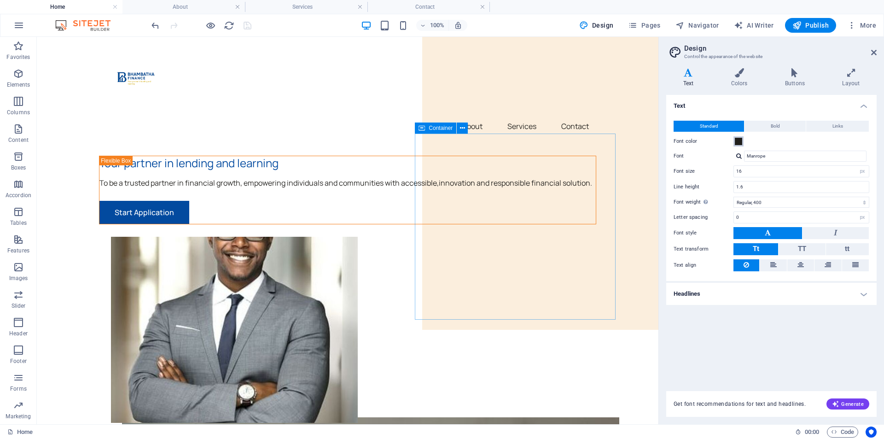
click at [740, 140] on span at bounding box center [738, 141] width 7 height 7
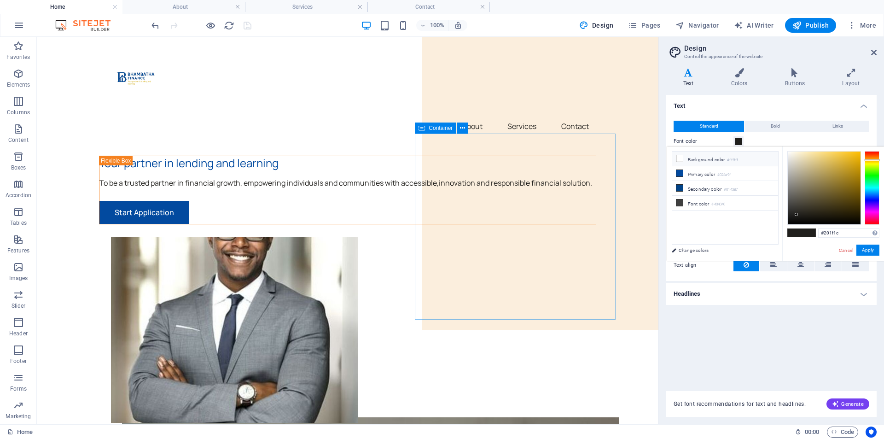
click at [714, 156] on li "Background color #ffffff" at bounding box center [726, 159] width 106 height 15
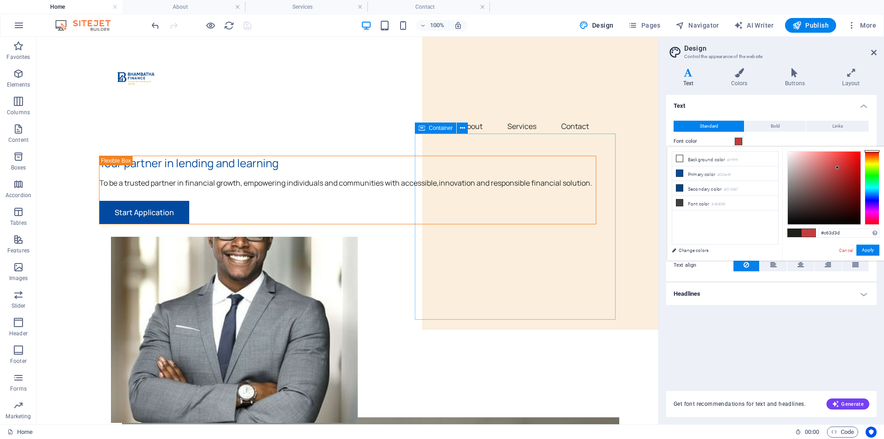
click at [838, 167] on div at bounding box center [824, 188] width 73 height 73
click at [846, 184] on div at bounding box center [824, 188] width 73 height 73
click at [678, 157] on icon at bounding box center [680, 158] width 6 height 6
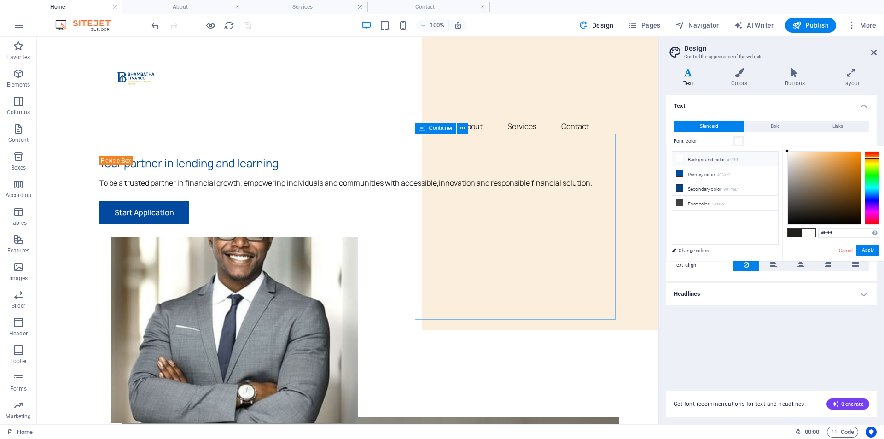
click at [870, 158] on div at bounding box center [872, 188] width 15 height 74
click at [871, 158] on div at bounding box center [872, 158] width 15 height 2
click at [871, 162] on div at bounding box center [872, 188] width 15 height 74
click at [856, 161] on div at bounding box center [824, 188] width 73 height 73
type input "#ceb911"
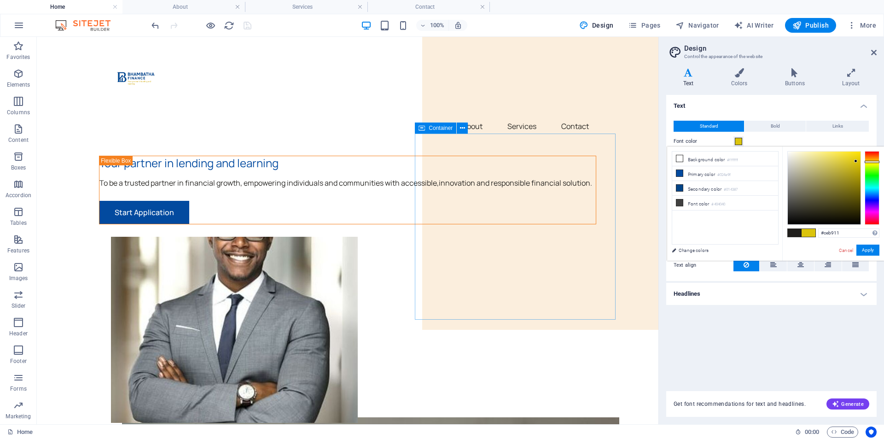
click at [855, 165] on div at bounding box center [824, 188] width 73 height 73
click at [867, 251] on button "Apply" at bounding box center [868, 250] width 23 height 11
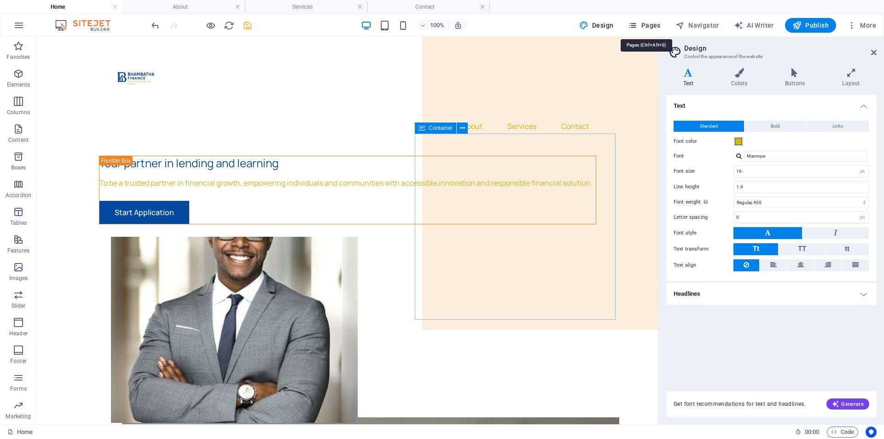
click at [650, 24] on span "Pages" at bounding box center [644, 25] width 32 height 9
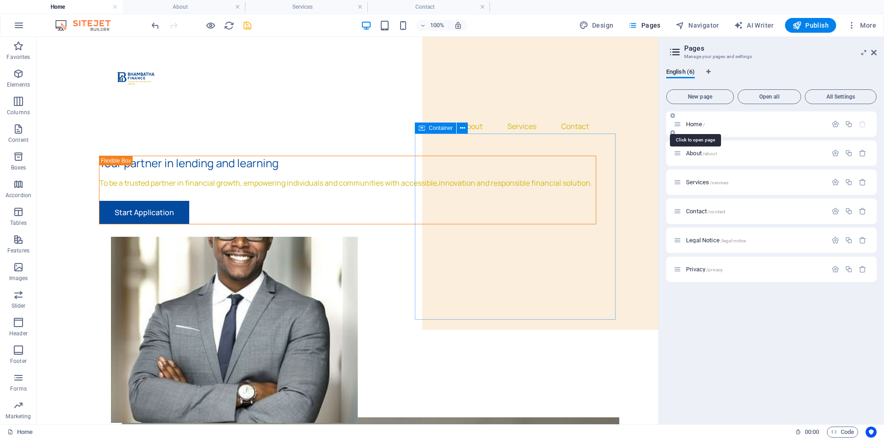
click at [692, 122] on span "Home /" at bounding box center [695, 124] width 19 height 7
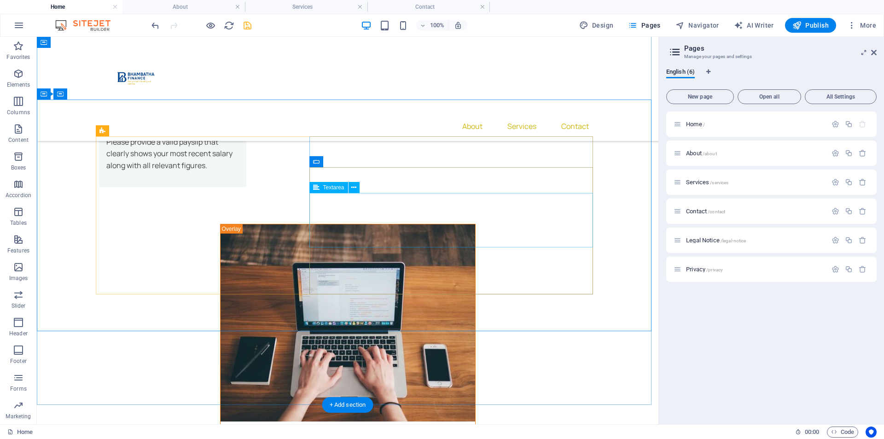
scroll to position [2119, 0]
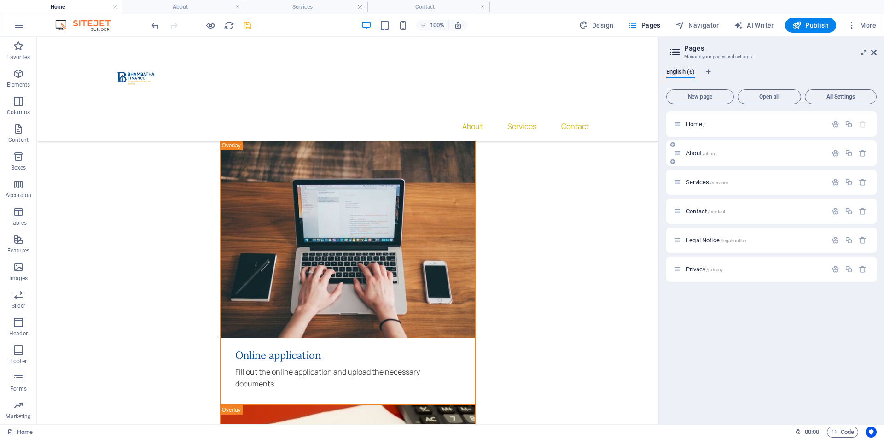
click at [695, 152] on span "About /about" at bounding box center [701, 153] width 31 height 7
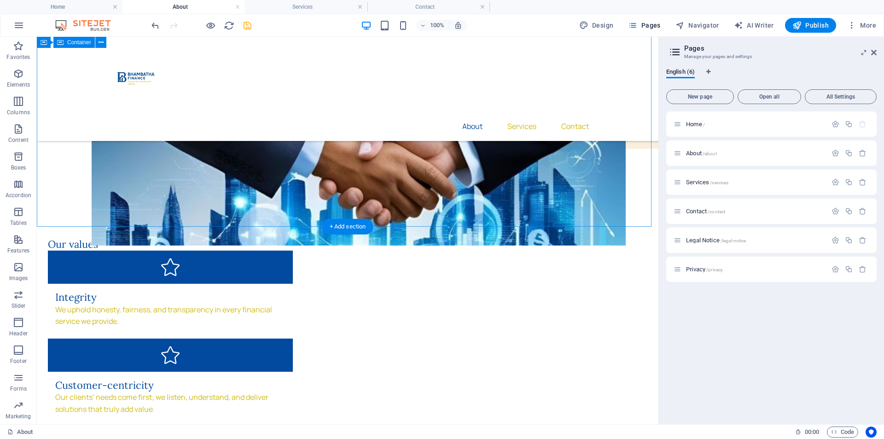
scroll to position [184, 0]
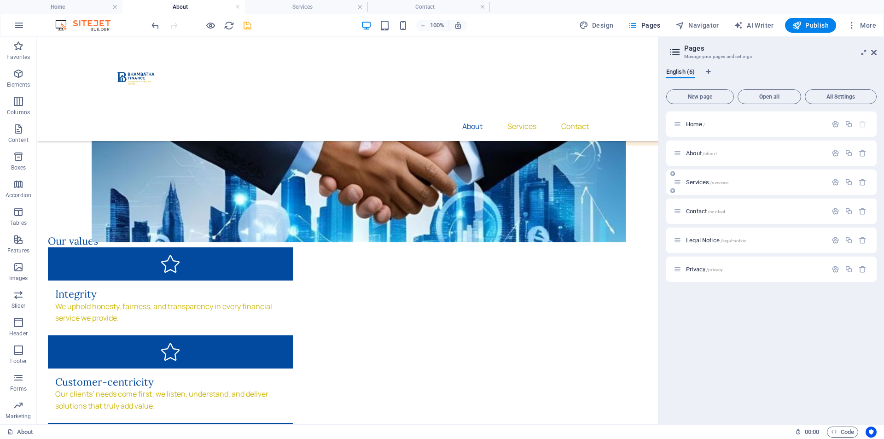
click at [697, 183] on span "Services /services" at bounding box center [707, 182] width 42 height 7
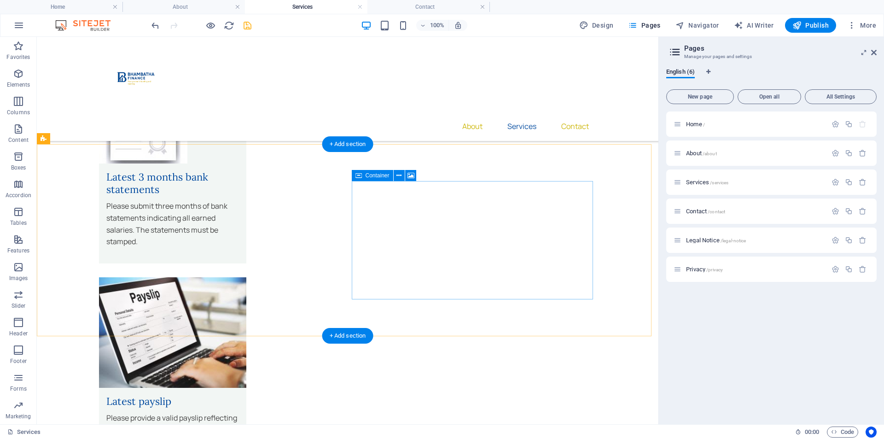
scroll to position [854, 0]
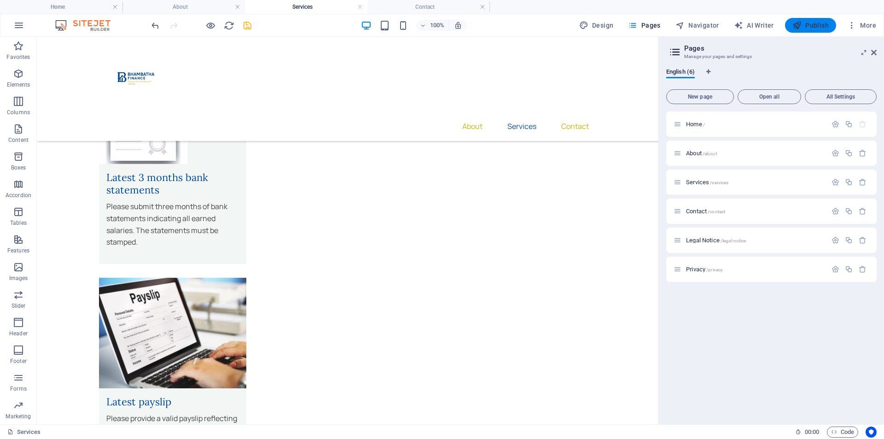
click at [793, 27] on icon "button" at bounding box center [797, 25] width 9 height 9
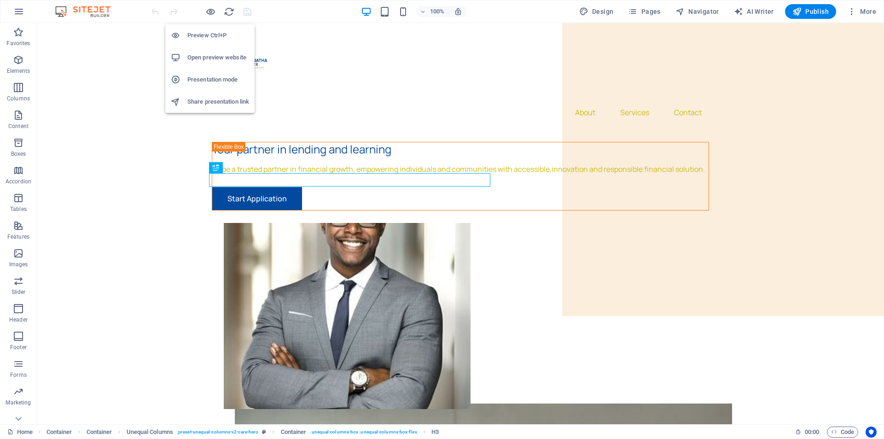
click at [207, 79] on h6 "Presentation mode" at bounding box center [218, 79] width 62 height 11
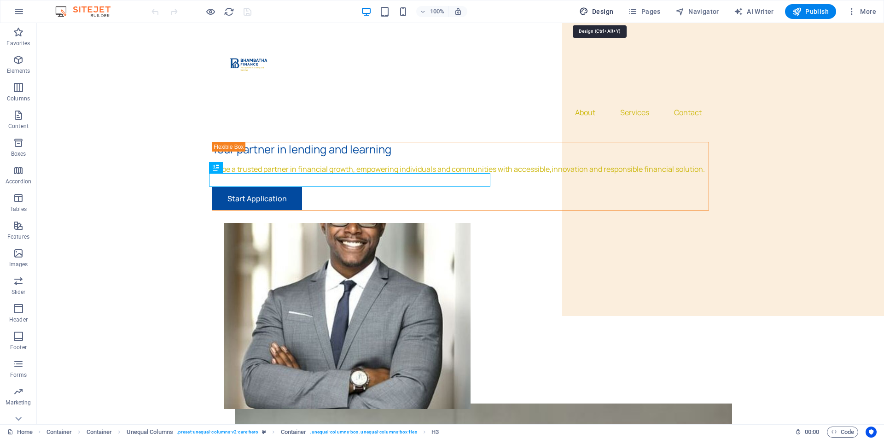
click at [602, 10] on span "Design" at bounding box center [596, 11] width 35 height 9
select select "px"
select select "400"
select select "px"
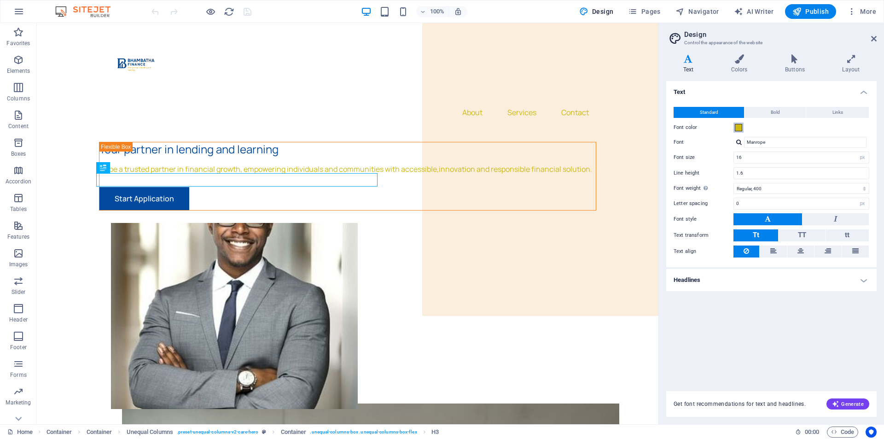
click at [743, 127] on button "Font color" at bounding box center [739, 128] width 10 height 10
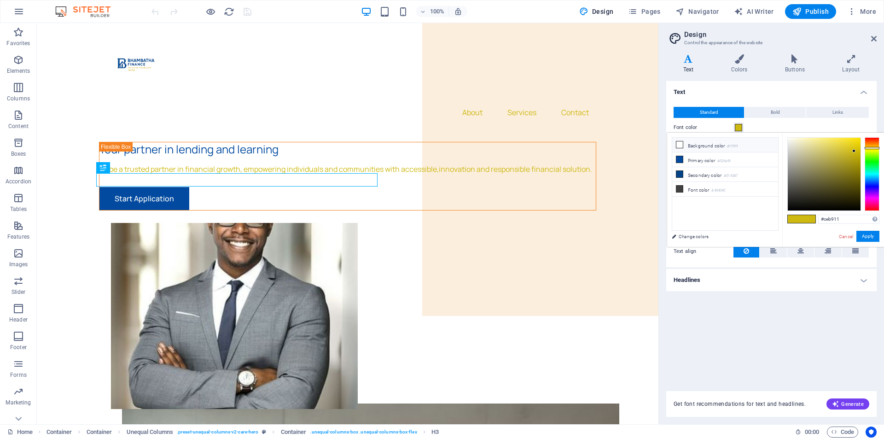
click at [680, 144] on icon at bounding box center [680, 144] width 6 height 6
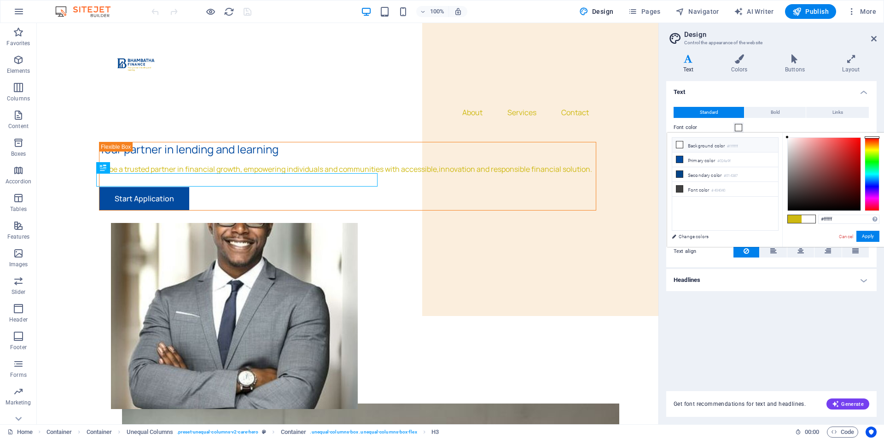
click at [680, 144] on icon at bounding box center [680, 144] width 6 height 6
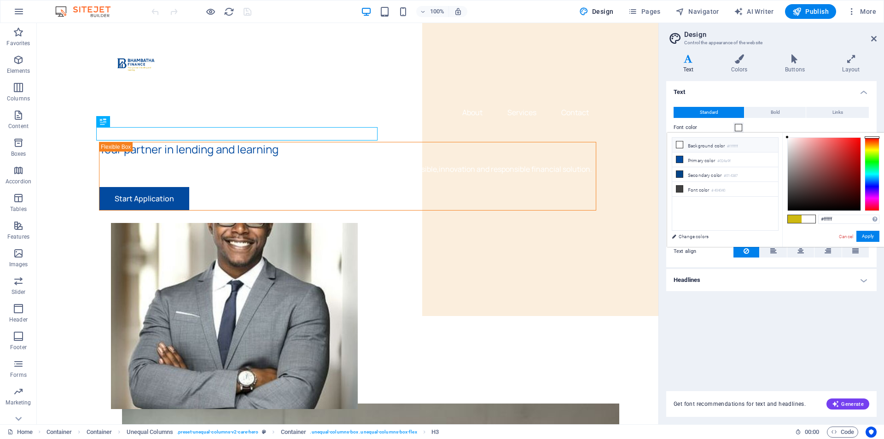
scroll to position [46, 0]
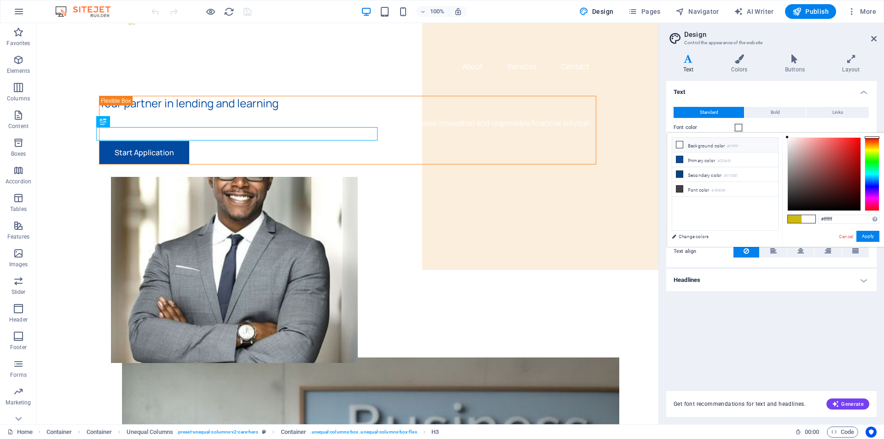
click at [699, 141] on li "Background color #ffffff" at bounding box center [726, 145] width 106 height 15
click at [677, 142] on icon at bounding box center [680, 144] width 6 height 6
click at [790, 142] on div at bounding box center [824, 174] width 73 height 73
drag, startPoint x: 801, startPoint y: 147, endPoint x: 816, endPoint y: 151, distance: 15.1
click at [816, 151] on div at bounding box center [824, 174] width 73 height 73
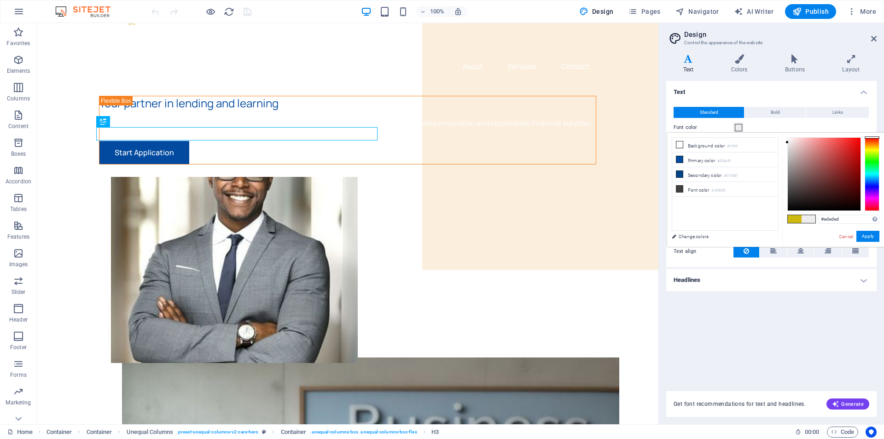
drag, startPoint x: 796, startPoint y: 147, endPoint x: 787, endPoint y: 142, distance: 10.7
click at [788, 142] on div at bounding box center [824, 174] width 73 height 73
click at [799, 200] on div at bounding box center [824, 174] width 73 height 73
click at [798, 208] on div at bounding box center [824, 174] width 73 height 73
click at [866, 236] on button "Apply" at bounding box center [868, 236] width 23 height 11
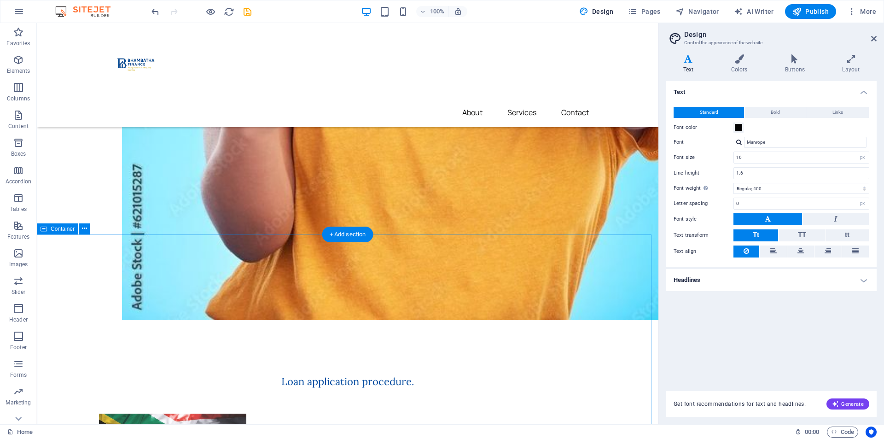
scroll to position [1244, 0]
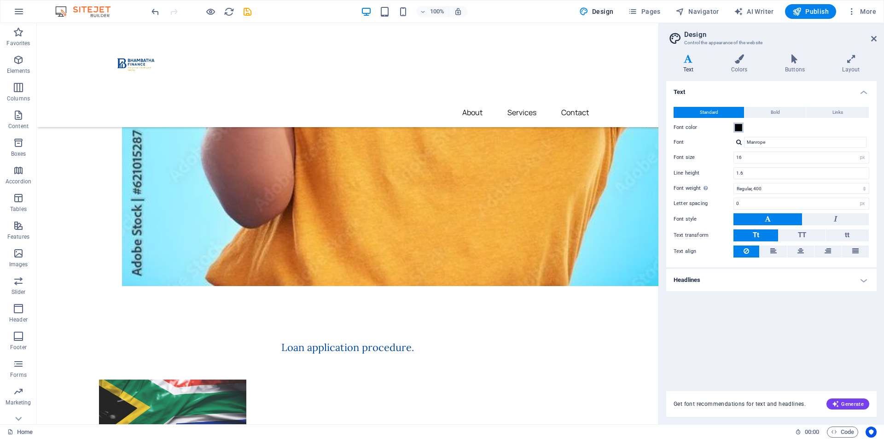
click at [738, 124] on span at bounding box center [738, 127] width 7 height 7
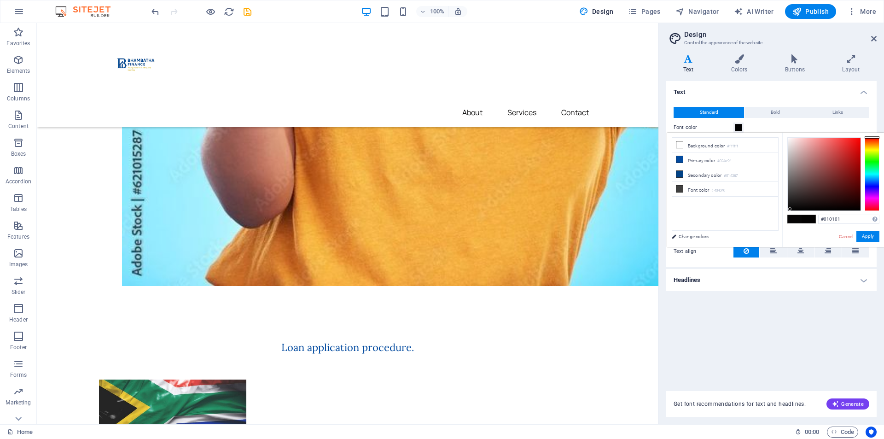
type input "#000000"
click at [789, 211] on div at bounding box center [824, 174] width 73 height 73
click at [866, 234] on button "Apply" at bounding box center [868, 236] width 23 height 11
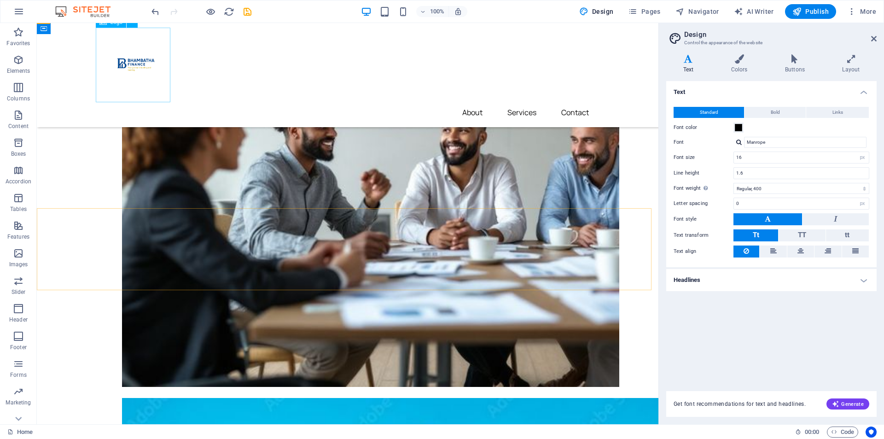
scroll to position [415, 0]
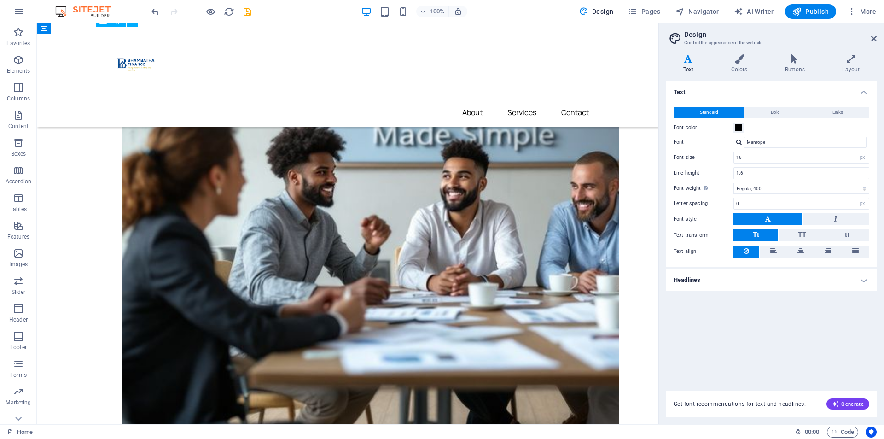
click at [150, 63] on div at bounding box center [347, 64] width 497 height 75
select select "px"
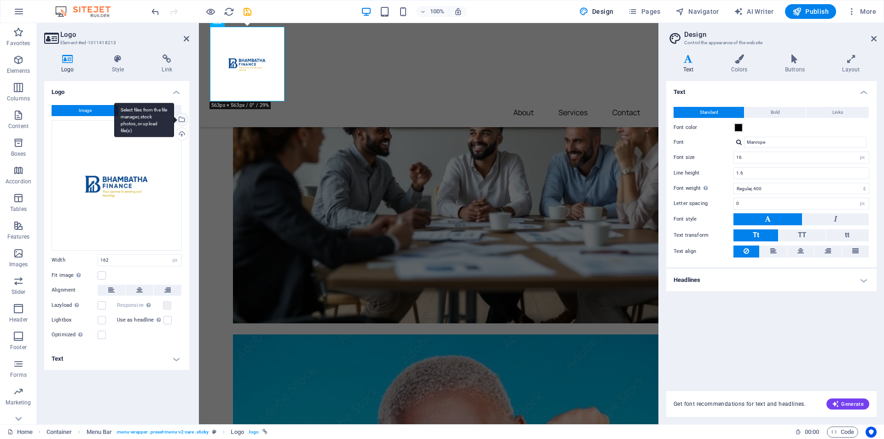
click at [181, 120] on div "Select files from the file manager, stock photos, or upload file(s)" at bounding box center [181, 120] width 14 height 14
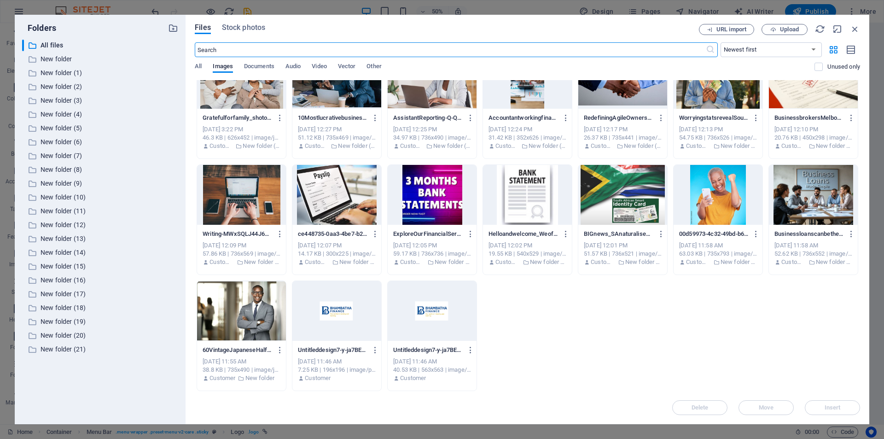
scroll to position [56, 0]
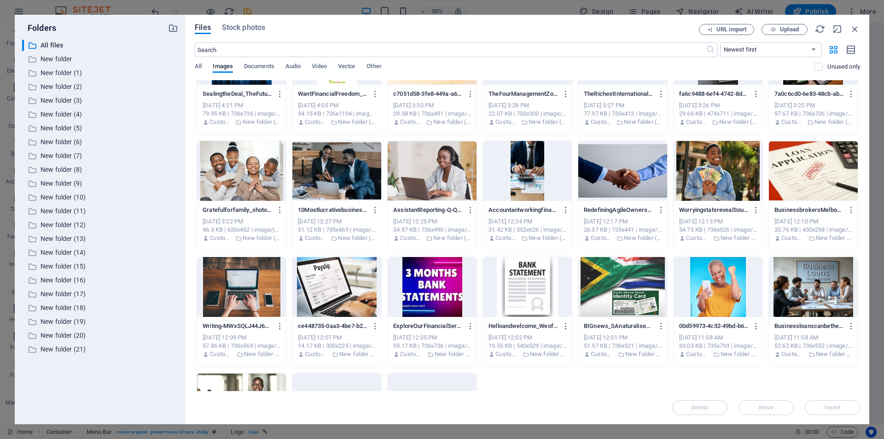
click at [335, 157] on div at bounding box center [337, 171] width 89 height 60
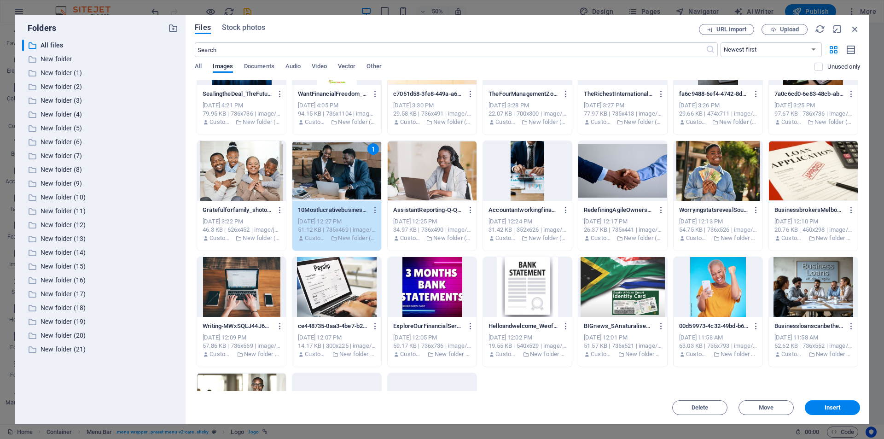
click at [335, 158] on div "1" at bounding box center [337, 171] width 89 height 60
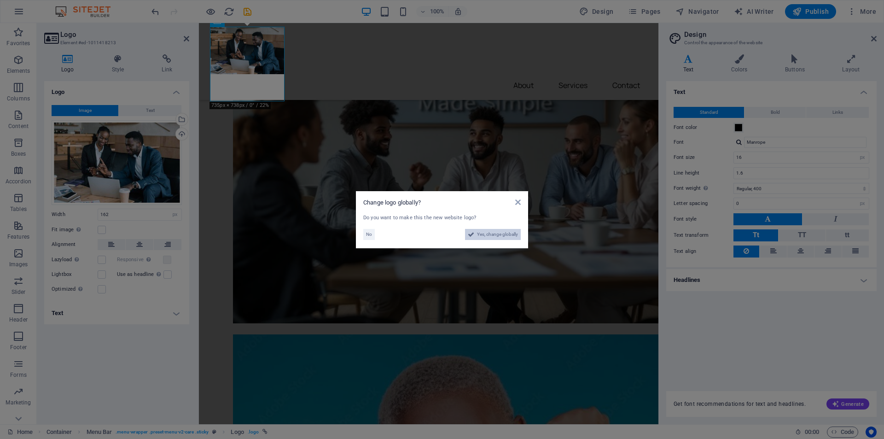
click at [477, 234] on span "Yes, change globally" at bounding box center [497, 234] width 41 height 11
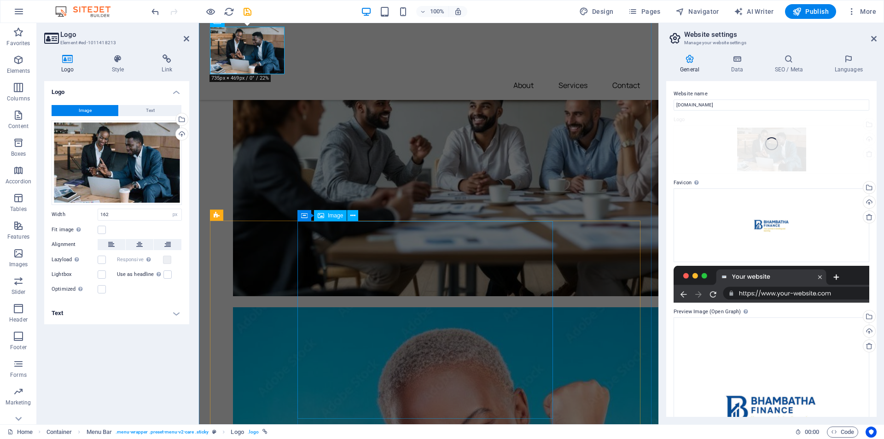
scroll to position [387, 0]
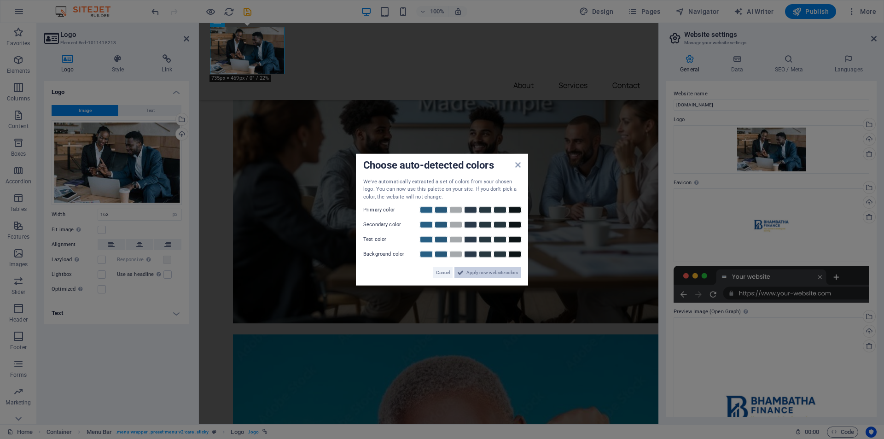
click at [469, 270] on span "Apply new website colors" at bounding box center [493, 272] width 52 height 11
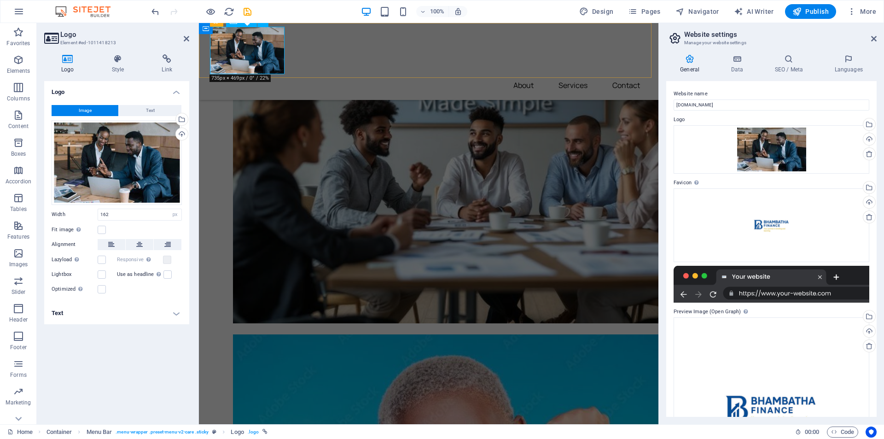
click at [243, 54] on div at bounding box center [429, 50] width 438 height 47
click at [184, 120] on div "Select files from the file manager, stock photos, or upload file(s)" at bounding box center [181, 120] width 14 height 14
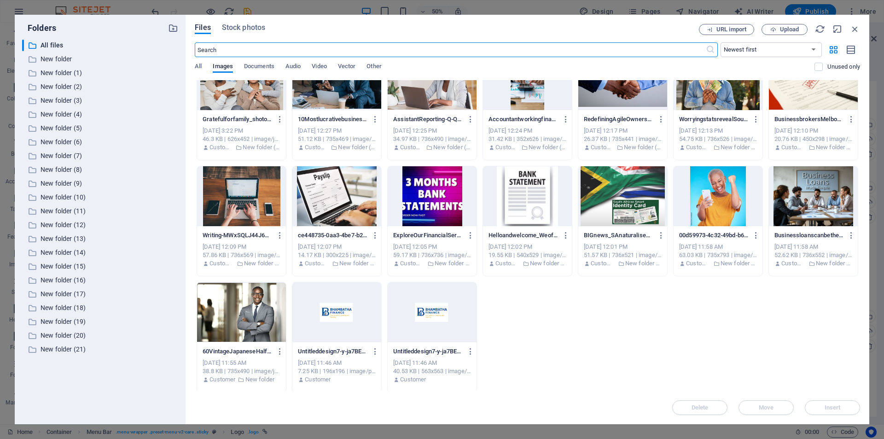
scroll to position [148, 0]
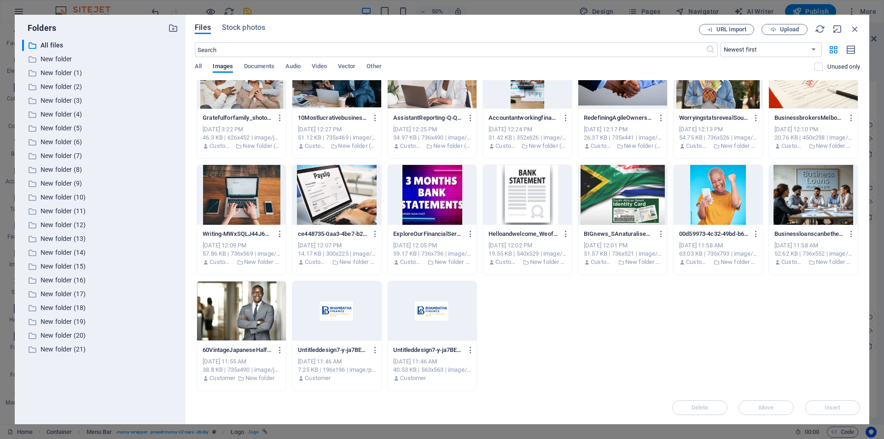
click at [343, 314] on div at bounding box center [337, 311] width 89 height 60
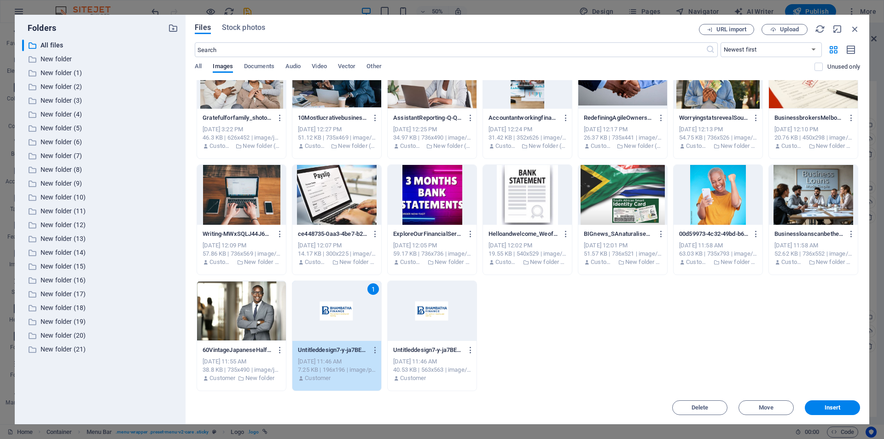
click at [825, 411] on button "Insert" at bounding box center [832, 407] width 55 height 15
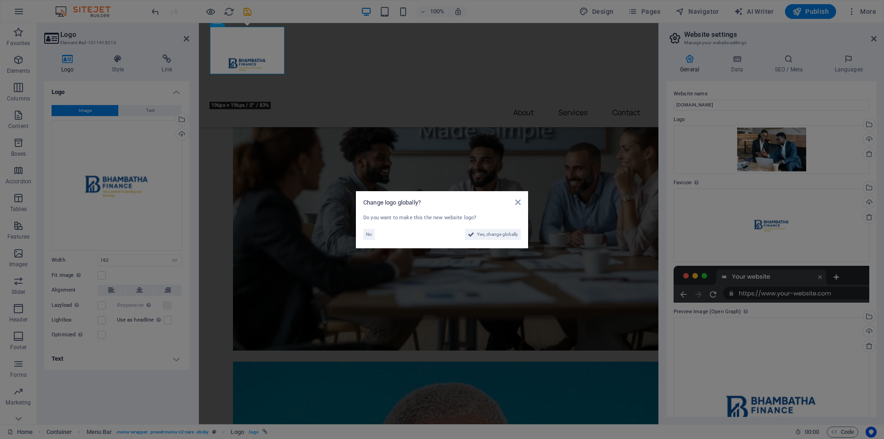
scroll to position [415, 0]
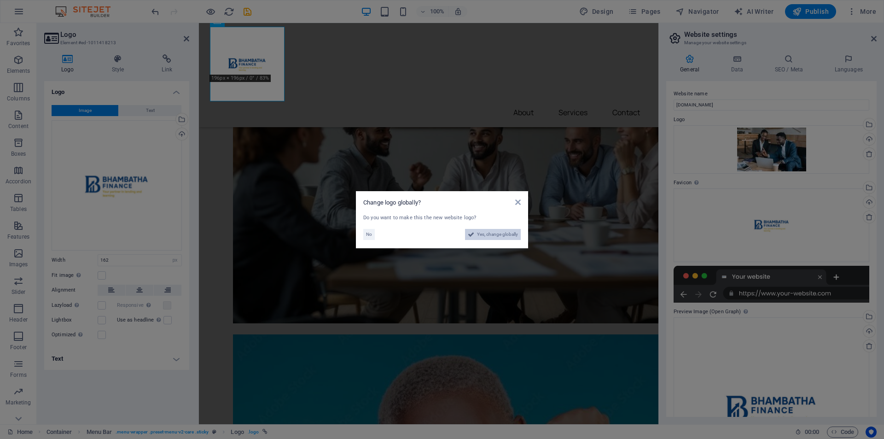
click at [487, 234] on span "Yes, change globally" at bounding box center [497, 234] width 41 height 11
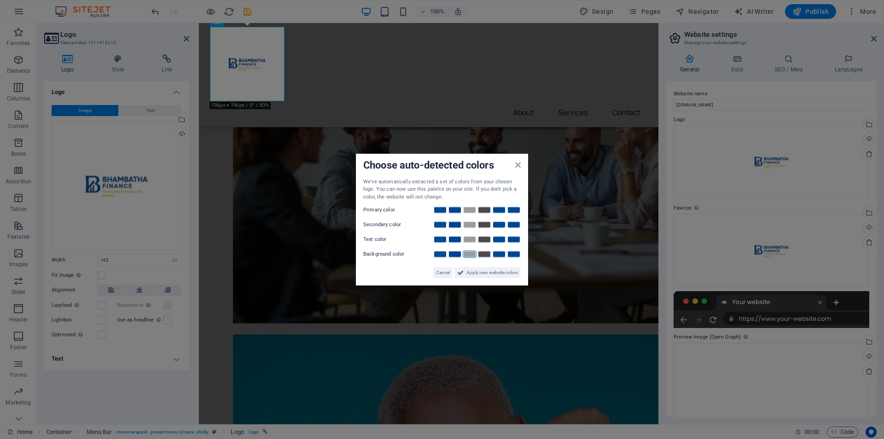
click at [465, 256] on link at bounding box center [470, 254] width 14 height 7
click at [454, 252] on link at bounding box center [455, 254] width 14 height 7
click at [439, 211] on link at bounding box center [440, 209] width 14 height 7
click at [482, 224] on link at bounding box center [485, 224] width 14 height 7
click at [454, 237] on link at bounding box center [455, 239] width 14 height 7
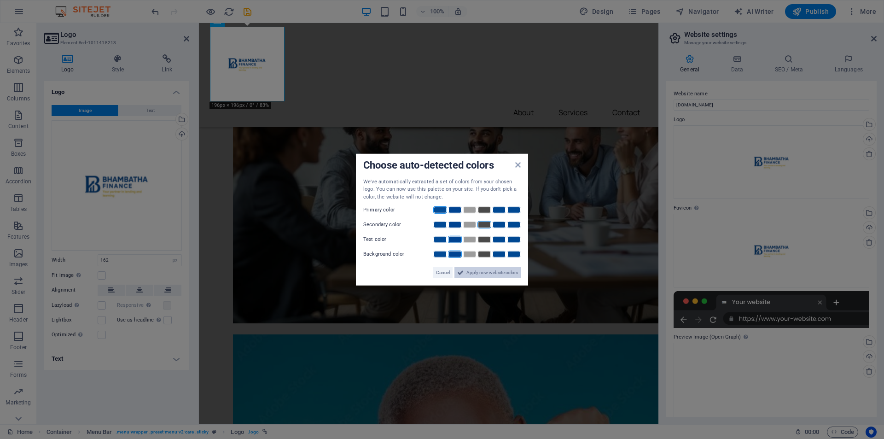
click at [461, 271] on icon at bounding box center [460, 272] width 6 height 11
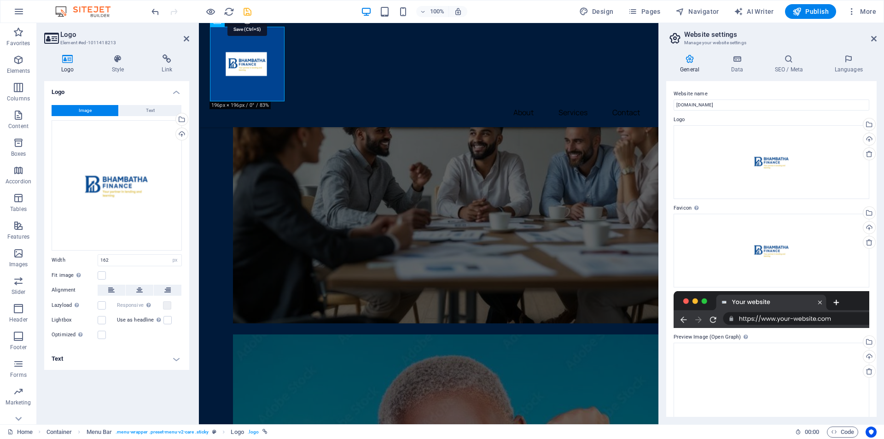
click at [249, 13] on icon "save" at bounding box center [247, 11] width 11 height 11
checkbox input "false"
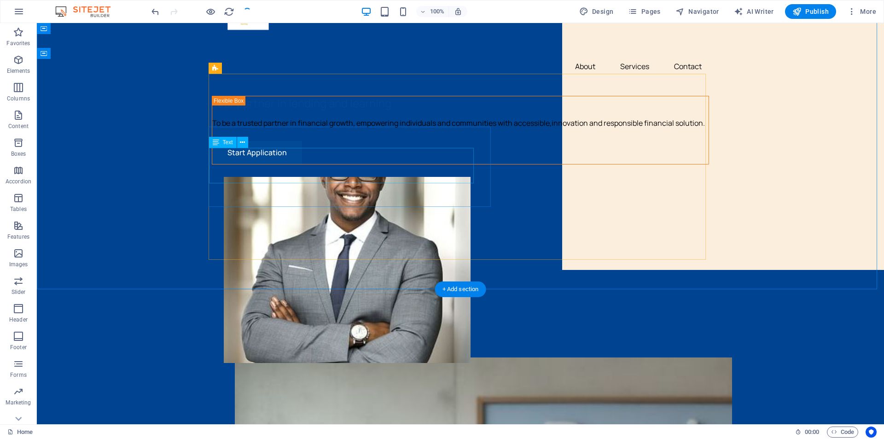
scroll to position [0, 0]
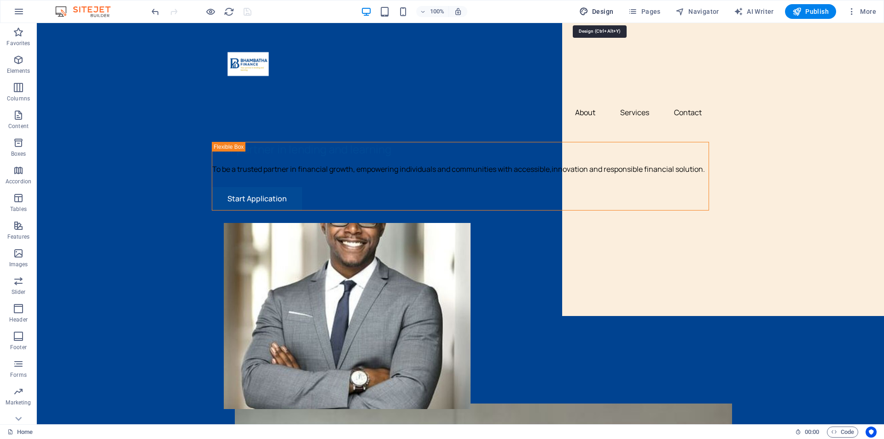
click at [607, 9] on span "Design" at bounding box center [596, 11] width 35 height 9
select select "px"
select select "400"
select select "px"
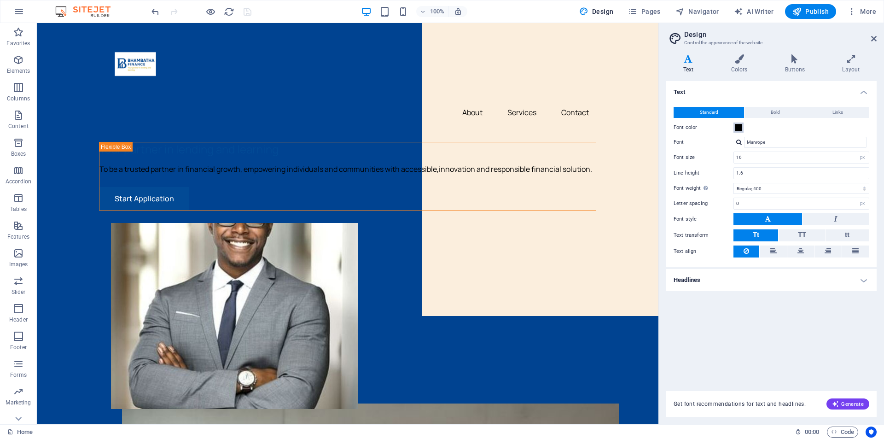
click at [737, 126] on span at bounding box center [738, 127] width 7 height 7
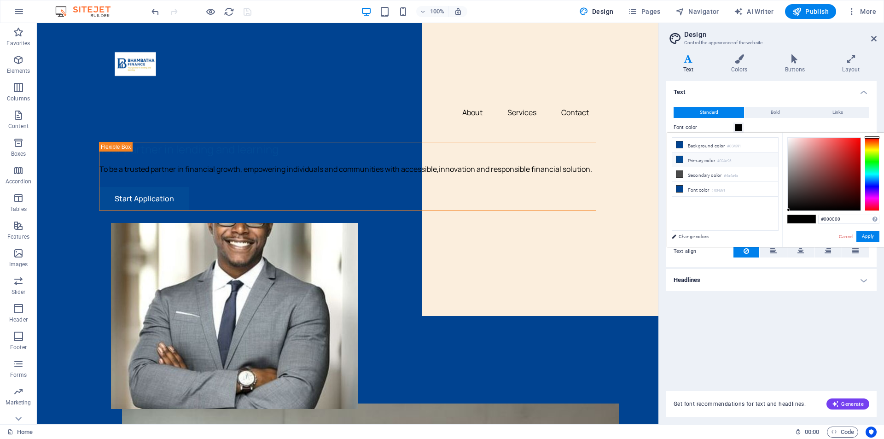
click at [676, 156] on li "Primary color #024a95" at bounding box center [726, 159] width 106 height 15
click at [796, 205] on div at bounding box center [824, 174] width 73 height 73
click at [796, 205] on div at bounding box center [795, 204] width 3 height 3
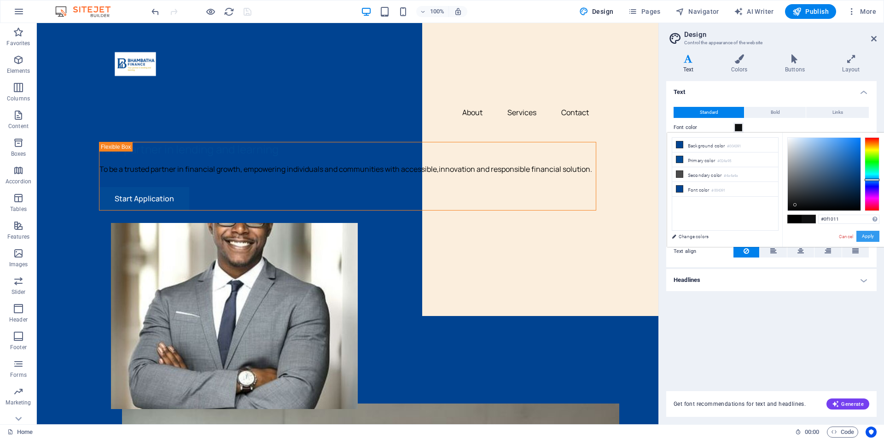
click at [870, 235] on button "Apply" at bounding box center [868, 236] width 23 height 11
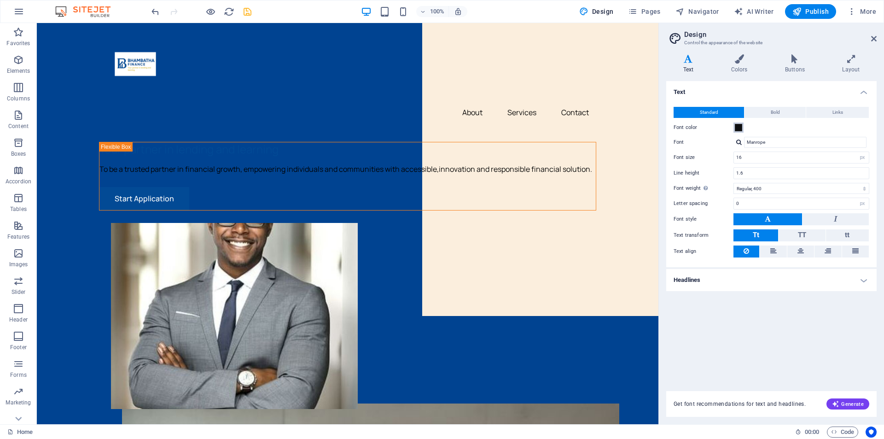
click at [737, 126] on span at bounding box center [738, 127] width 7 height 7
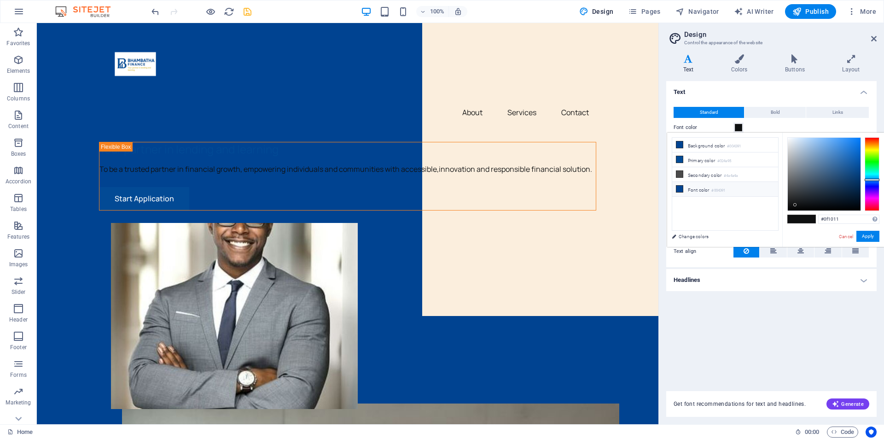
click at [679, 189] on icon at bounding box center [680, 189] width 6 height 6
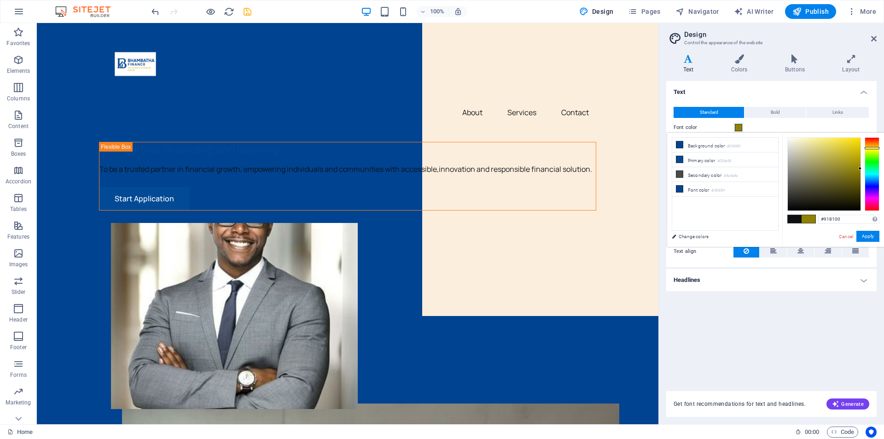
click at [868, 148] on div at bounding box center [872, 174] width 15 height 74
click at [858, 151] on div at bounding box center [824, 174] width 73 height 73
click at [857, 151] on div at bounding box center [857, 150] width 3 height 3
click at [871, 233] on button "Apply" at bounding box center [868, 236] width 23 height 11
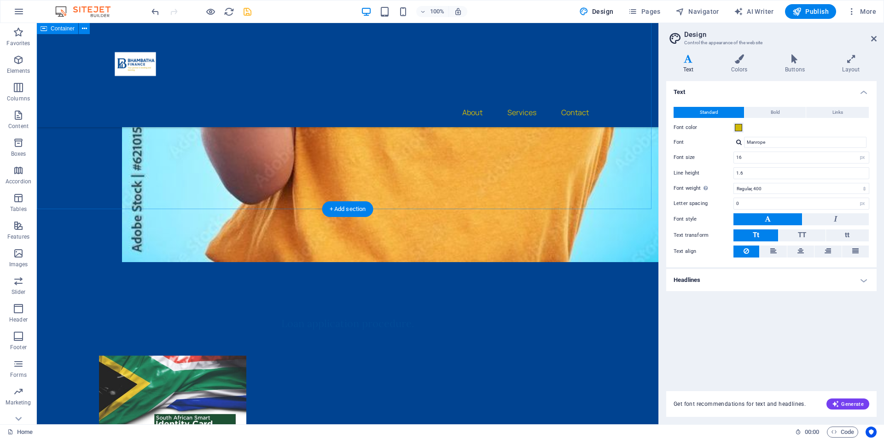
scroll to position [1336, 0]
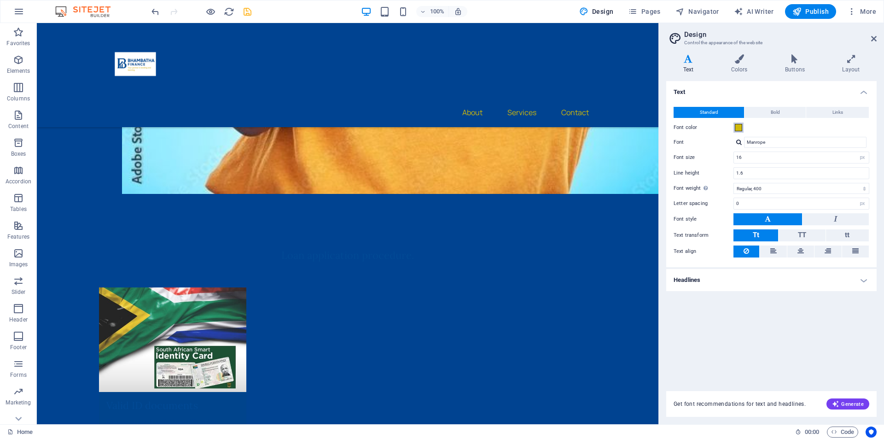
click at [736, 129] on span at bounding box center [738, 127] width 7 height 7
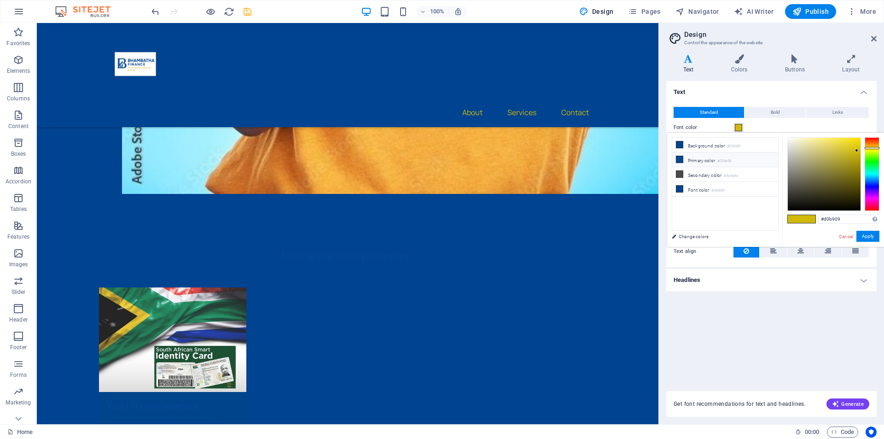
click at [679, 157] on icon at bounding box center [680, 159] width 6 height 6
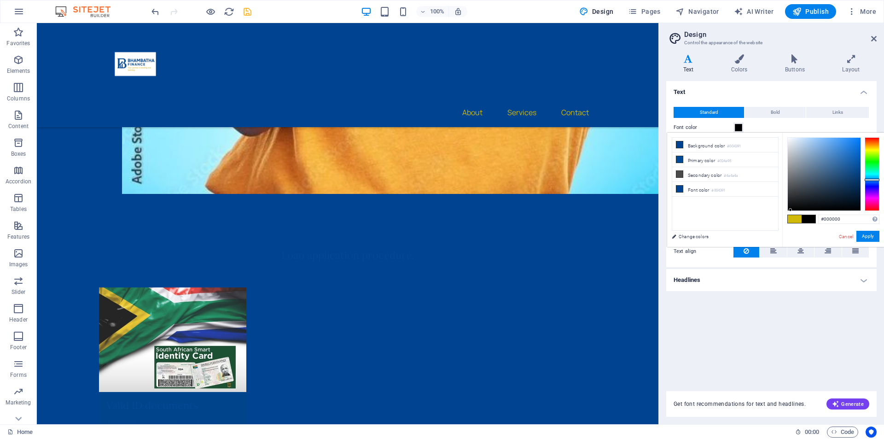
drag, startPoint x: 803, startPoint y: 198, endPoint x: 791, endPoint y: 212, distance: 19.3
click at [791, 212] on div "#000000 Supported formats #0852ed rgb(8, 82, 237) rgba(8, 82, 237, 90%) hsv(221…" at bounding box center [834, 257] width 102 height 248
click at [870, 234] on button "Apply" at bounding box center [868, 236] width 23 height 11
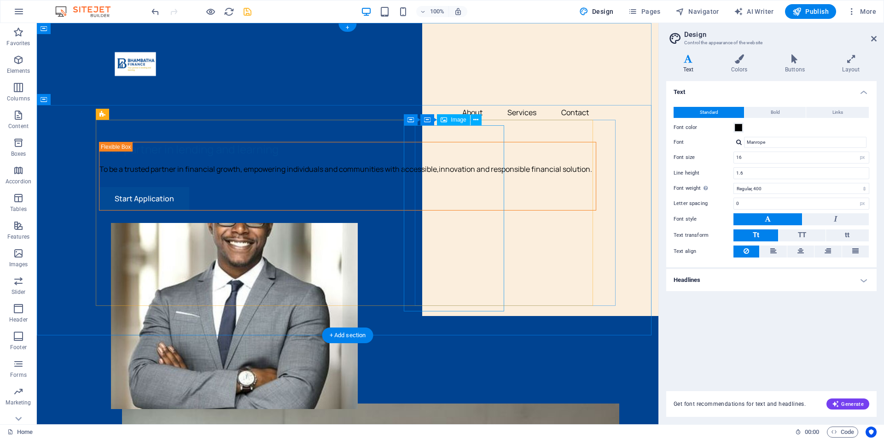
scroll to position [46, 0]
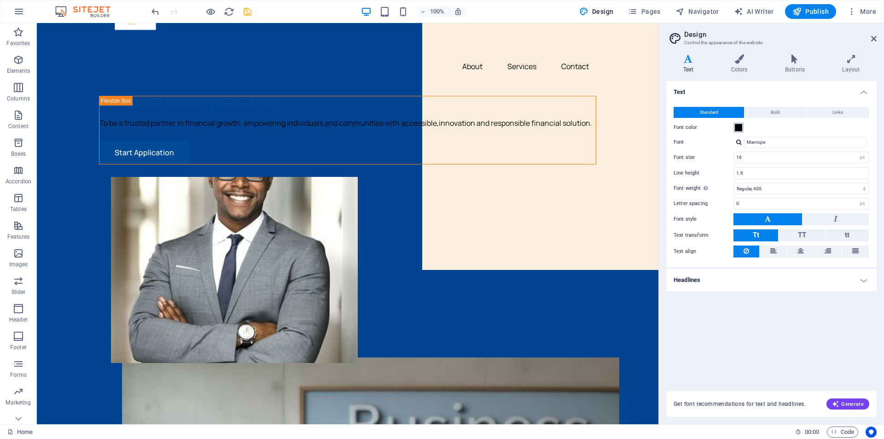
click at [734, 123] on button "Font color" at bounding box center [739, 128] width 10 height 10
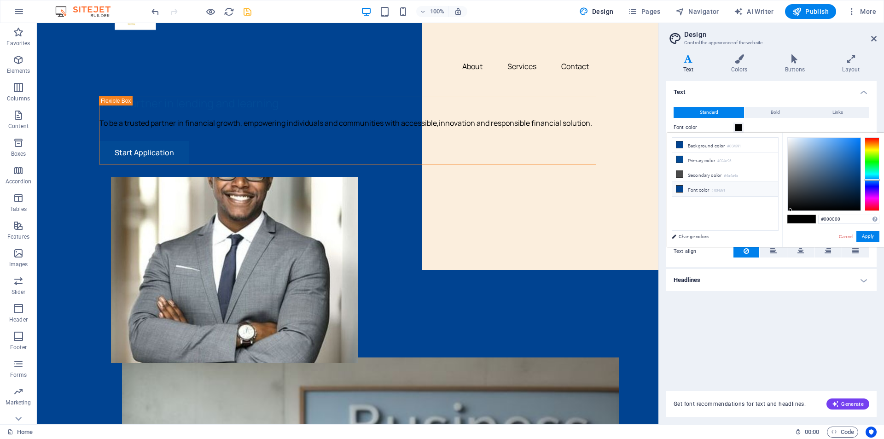
click at [681, 186] on icon at bounding box center [680, 189] width 6 height 6
type input "#000000"
click at [794, 217] on div "#000000 Supported formats #0852ed rgb(8, 82, 237) rgba(8, 82, 237, 90%) hsv(221…" at bounding box center [834, 257] width 102 height 248
click at [872, 235] on button "Apply" at bounding box center [868, 236] width 23 height 11
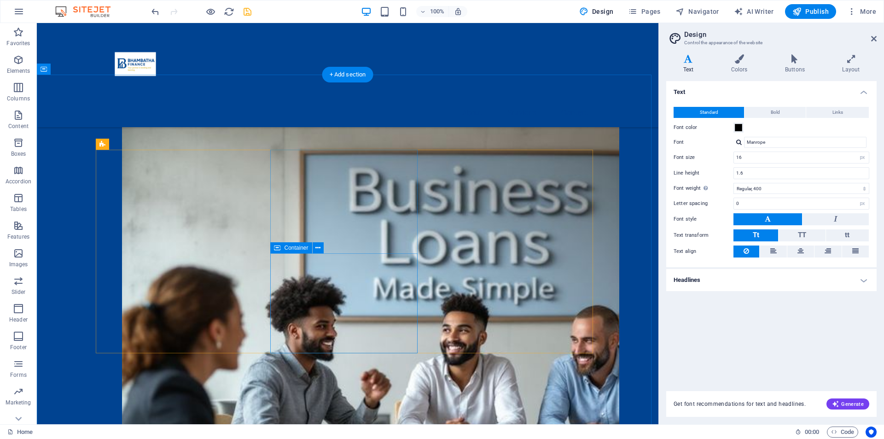
scroll to position [369, 0]
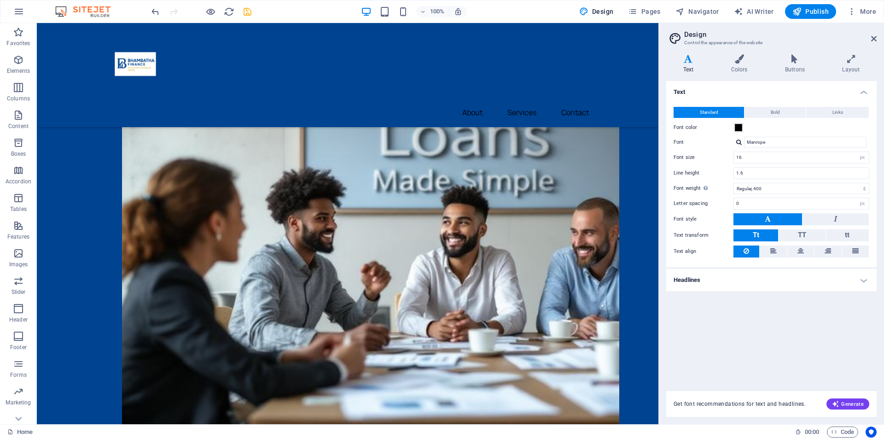
click at [149, 8] on div "100% Design Pages Navigator AI Writer Publish More" at bounding box center [442, 11] width 884 height 22
click at [153, 8] on icon "undo" at bounding box center [155, 11] width 11 height 11
click at [154, 8] on icon "undo" at bounding box center [155, 11] width 11 height 11
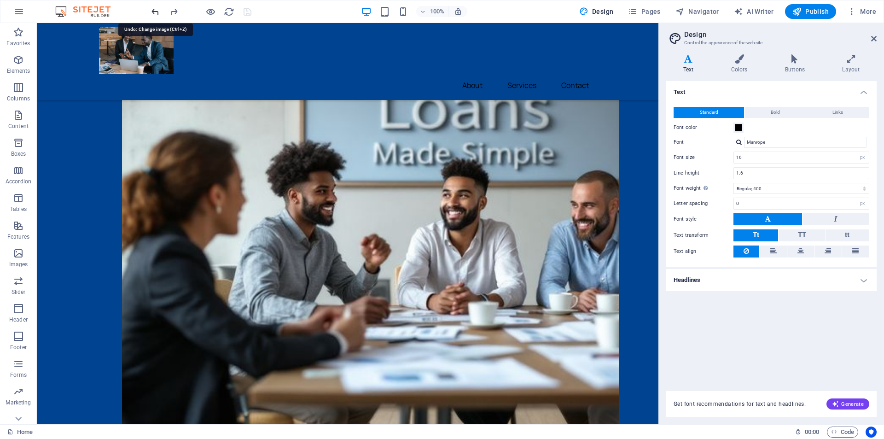
scroll to position [341, 0]
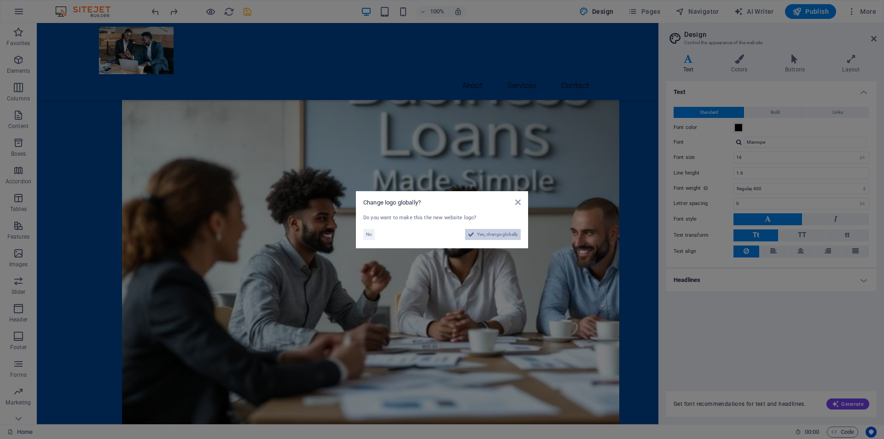
click at [489, 234] on span "Yes, change globally" at bounding box center [497, 234] width 41 height 11
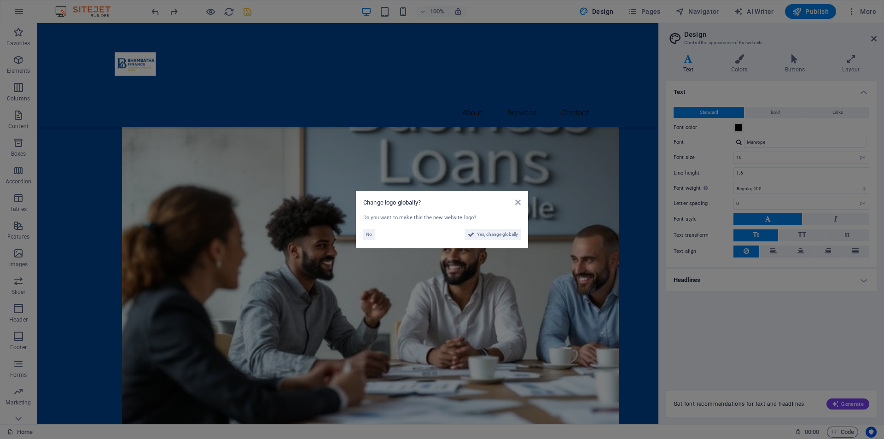
scroll to position [369, 0]
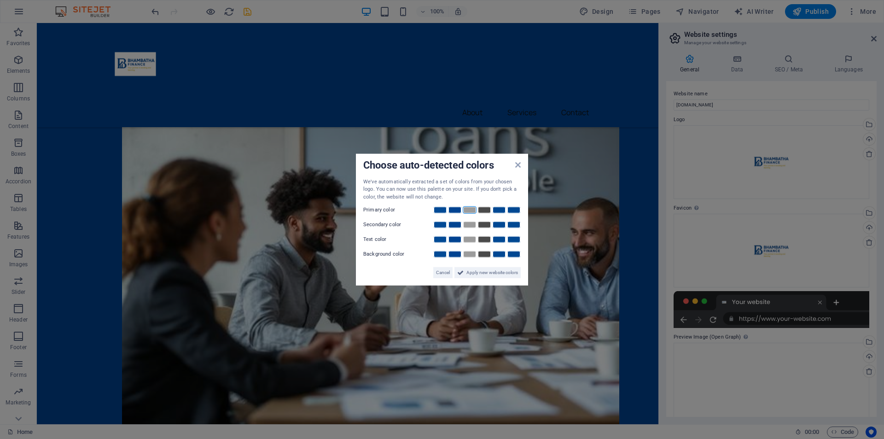
click at [466, 211] on link at bounding box center [470, 209] width 14 height 7
click at [468, 222] on link at bounding box center [470, 224] width 14 height 7
click at [455, 254] on link at bounding box center [455, 254] width 14 height 7
click at [470, 240] on link at bounding box center [470, 239] width 14 height 7
click at [472, 268] on span "Apply new website colors" at bounding box center [493, 272] width 52 height 11
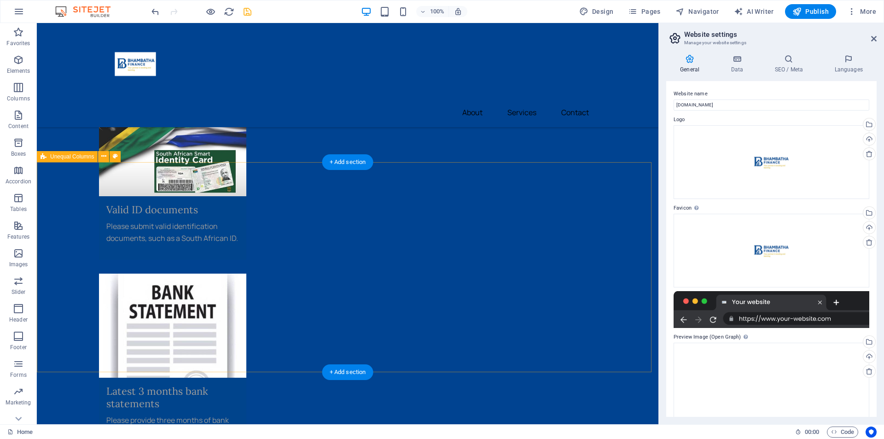
scroll to position [1520, 0]
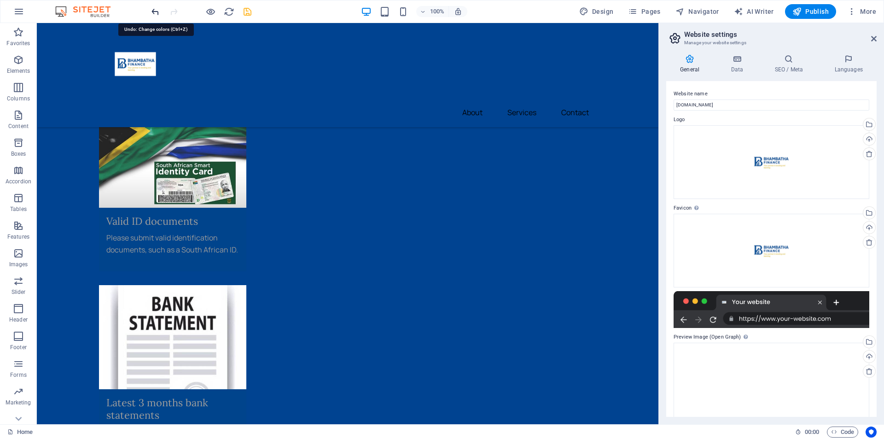
click at [151, 8] on icon "undo" at bounding box center [155, 11] width 11 height 11
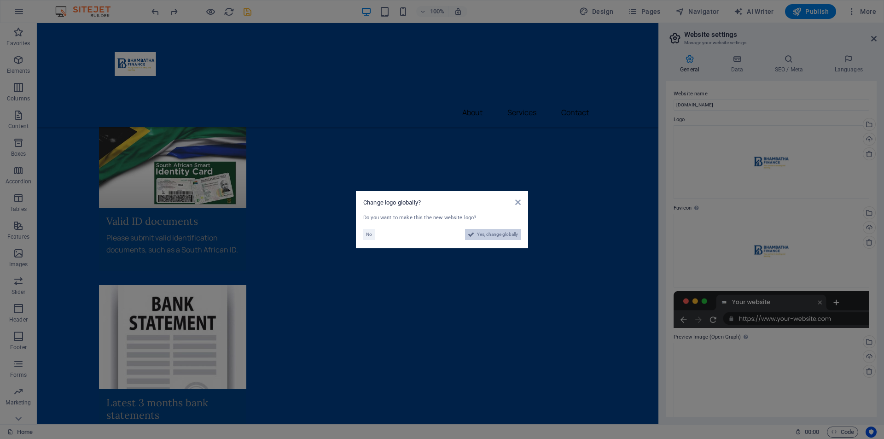
click at [490, 234] on span "Yes, change globally" at bounding box center [497, 234] width 41 height 11
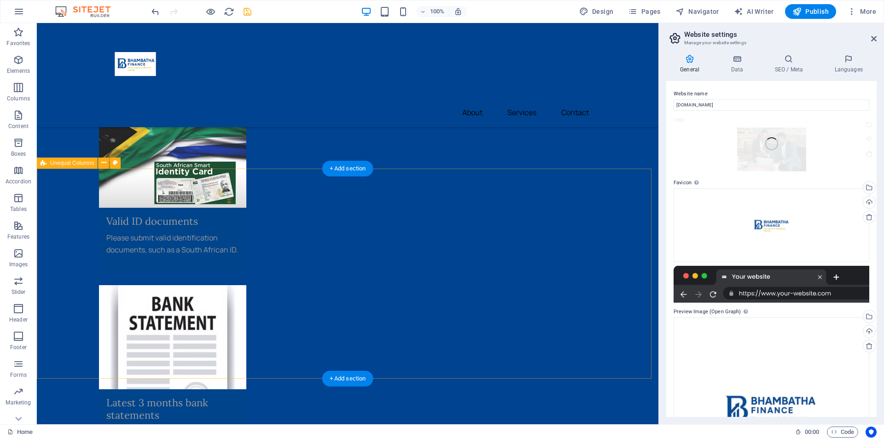
scroll to position [1493, 0]
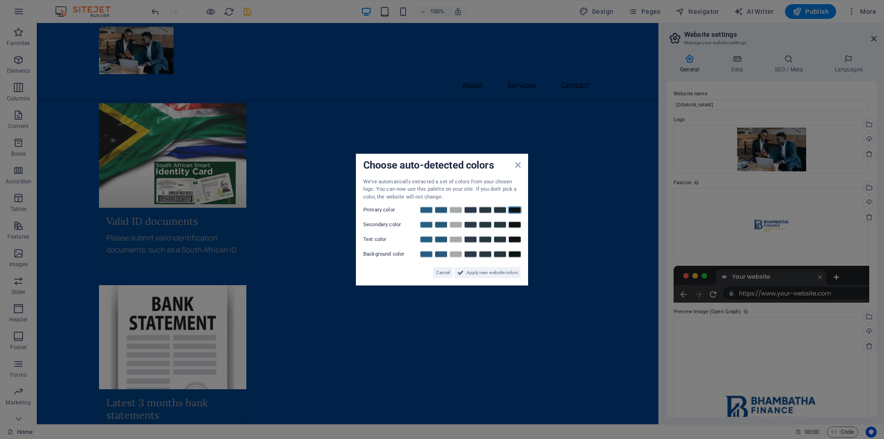
click at [514, 208] on link at bounding box center [515, 209] width 14 height 7
click at [514, 239] on link at bounding box center [515, 239] width 14 height 7
click at [441, 254] on link at bounding box center [441, 254] width 14 height 7
click at [518, 224] on link at bounding box center [515, 224] width 14 height 7
click at [472, 273] on span "Apply new website colors" at bounding box center [493, 272] width 52 height 11
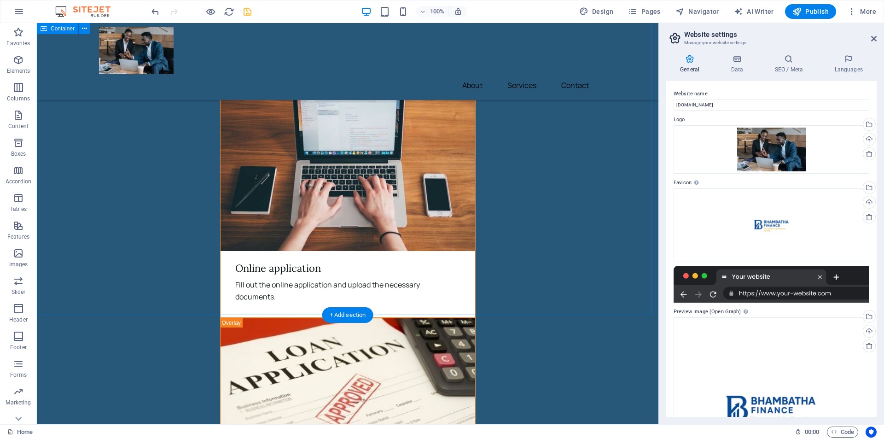
scroll to position [2272, 0]
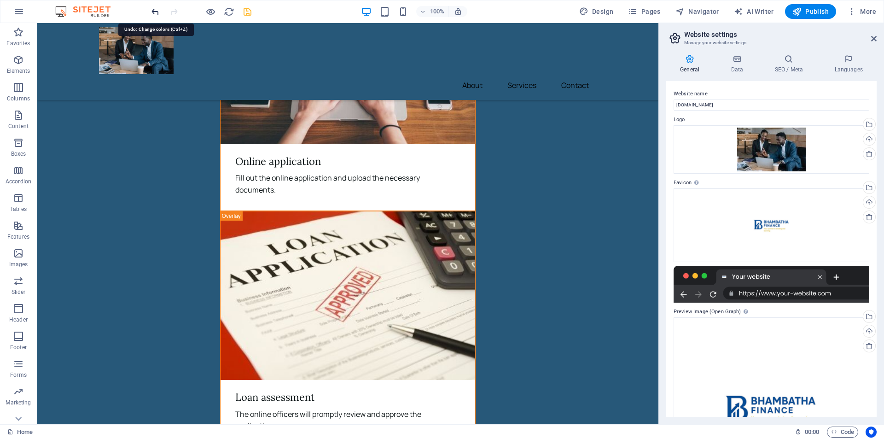
click at [155, 8] on icon "undo" at bounding box center [155, 11] width 11 height 11
click at [154, 10] on icon "undo" at bounding box center [155, 11] width 11 height 11
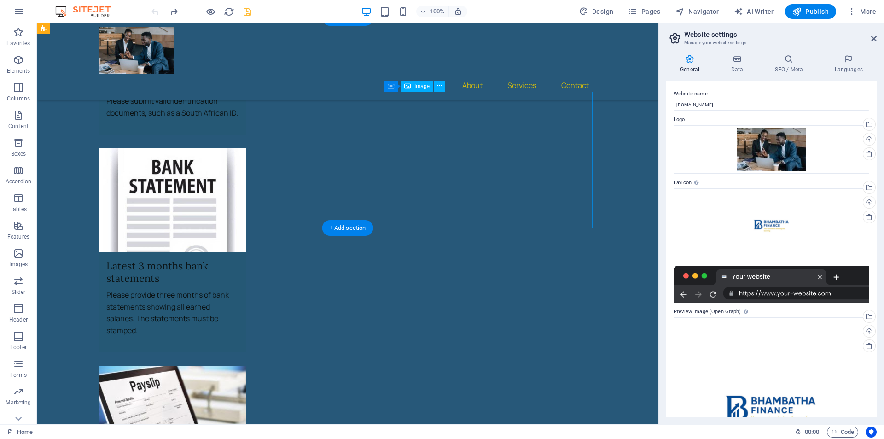
scroll to position [1627, 0]
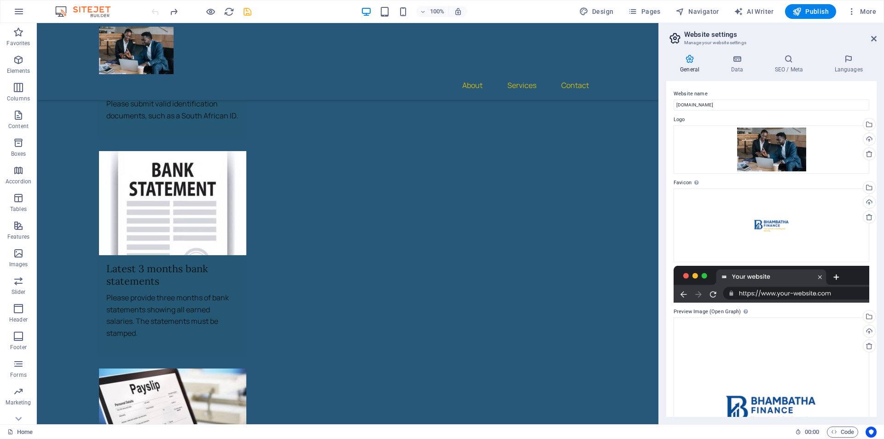
click at [154, 10] on div at bounding box center [201, 11] width 103 height 15
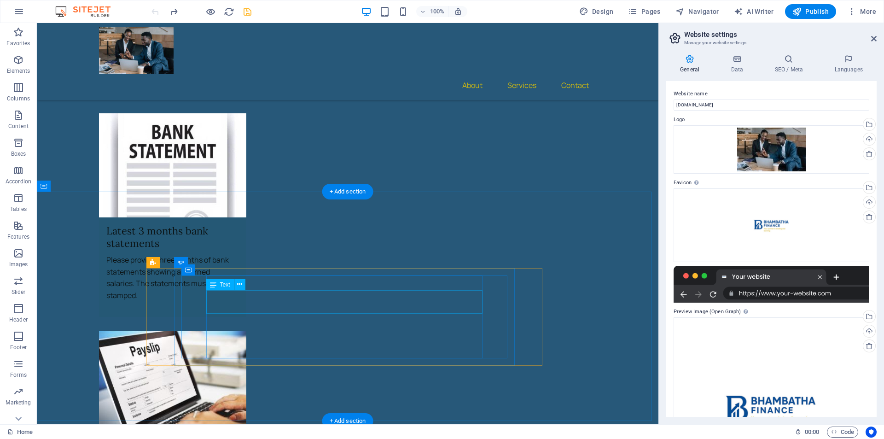
scroll to position [1750, 0]
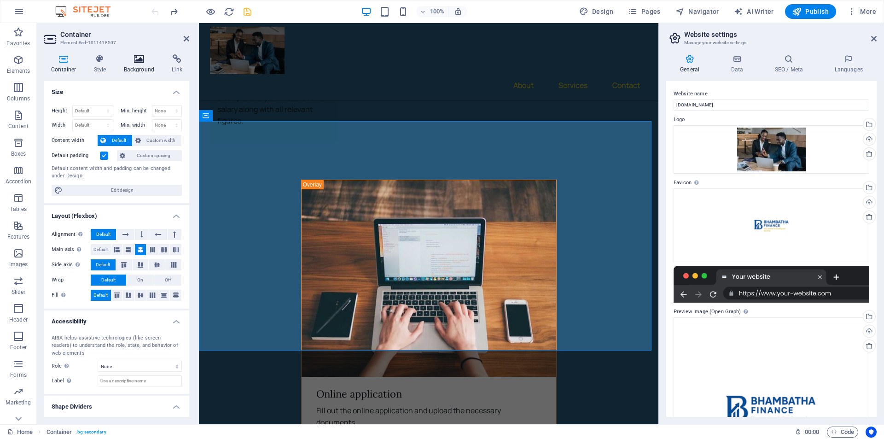
click at [138, 58] on icon at bounding box center [139, 58] width 45 height 9
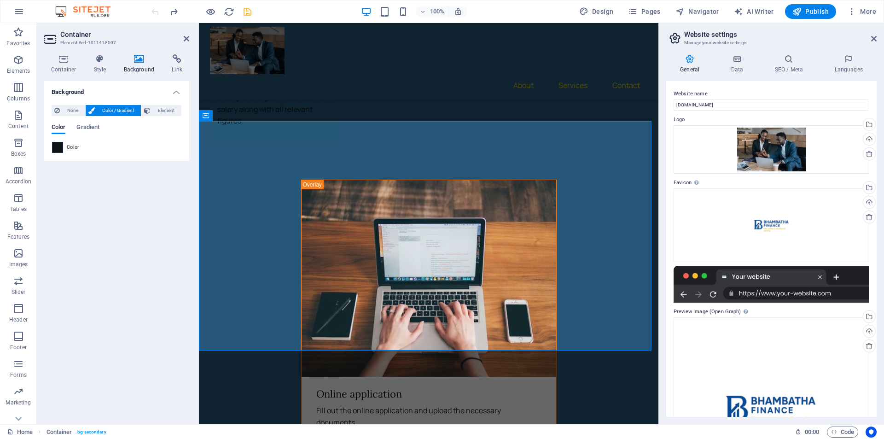
click at [58, 142] on div at bounding box center [57, 147] width 11 height 11
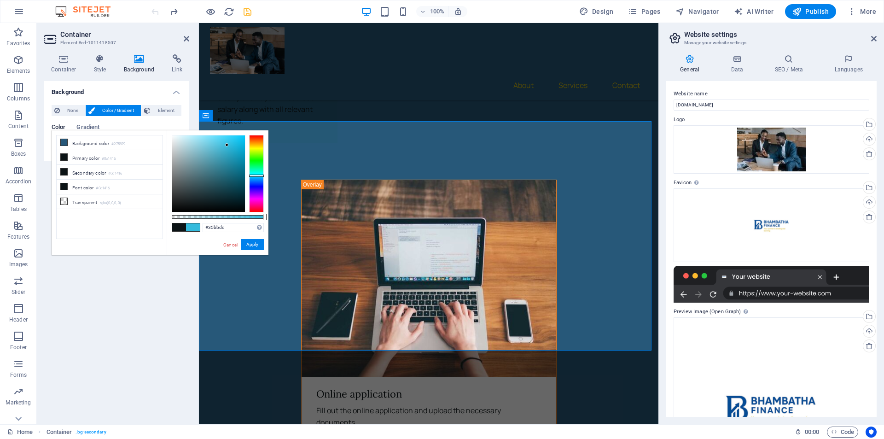
click at [228, 145] on div at bounding box center [208, 173] width 73 height 76
click at [234, 154] on div at bounding box center [208, 173] width 73 height 76
click at [239, 152] on div at bounding box center [208, 173] width 73 height 76
click at [241, 151] on div at bounding box center [208, 173] width 73 height 76
drag, startPoint x: 244, startPoint y: 163, endPoint x: 245, endPoint y: 172, distance: 8.9
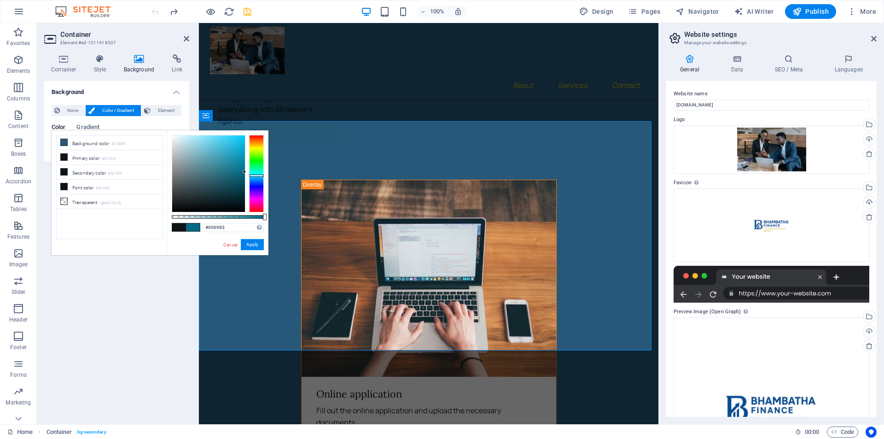
click at [245, 172] on div at bounding box center [208, 173] width 73 height 76
click at [244, 176] on div at bounding box center [208, 173] width 73 height 76
type input "#036b85"
click at [243, 171] on div at bounding box center [208, 173] width 73 height 76
click at [256, 245] on button "Apply" at bounding box center [252, 244] width 23 height 11
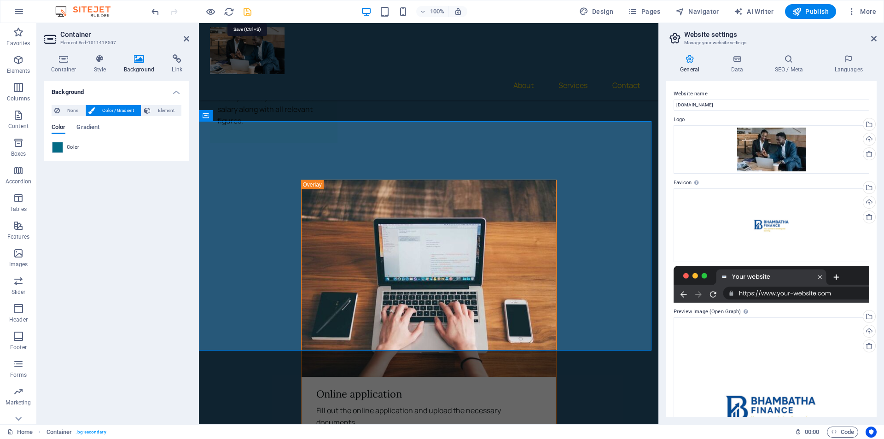
click at [249, 13] on icon "save" at bounding box center [247, 11] width 11 height 11
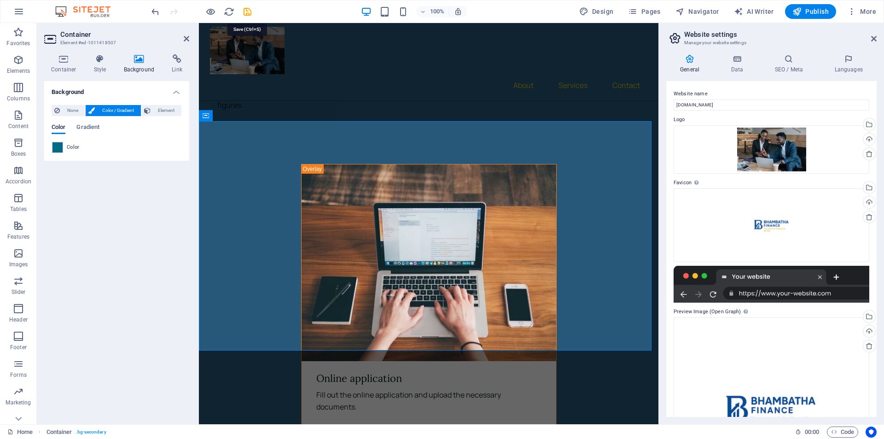
checkbox input "false"
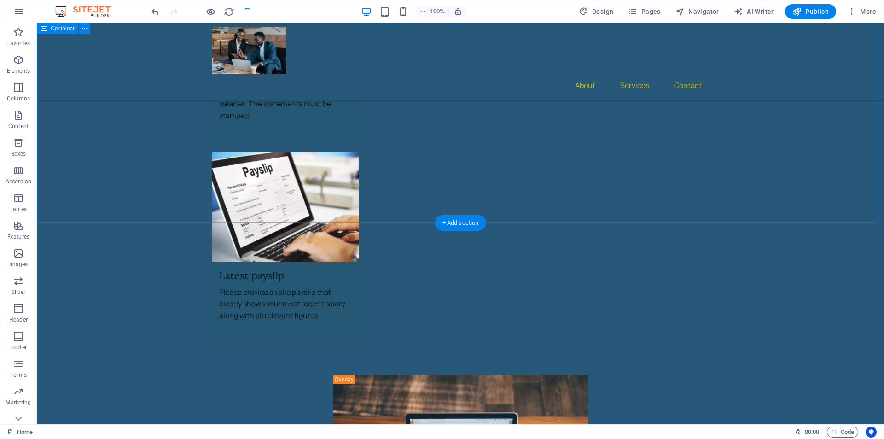
scroll to position [2272, 0]
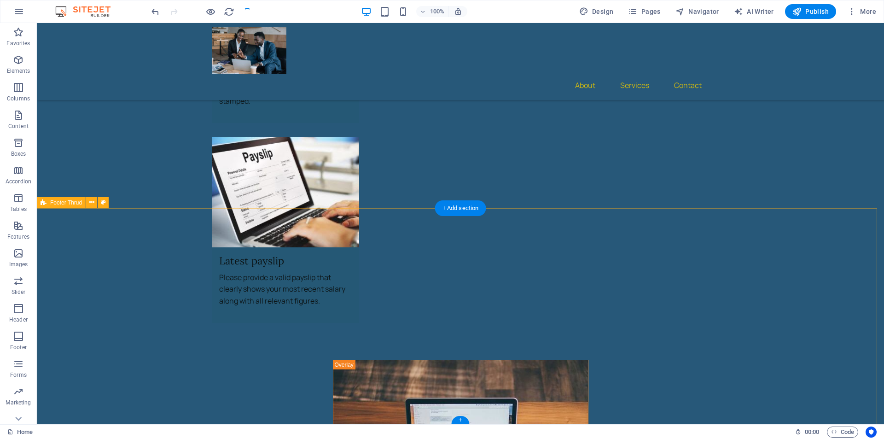
select select "footer"
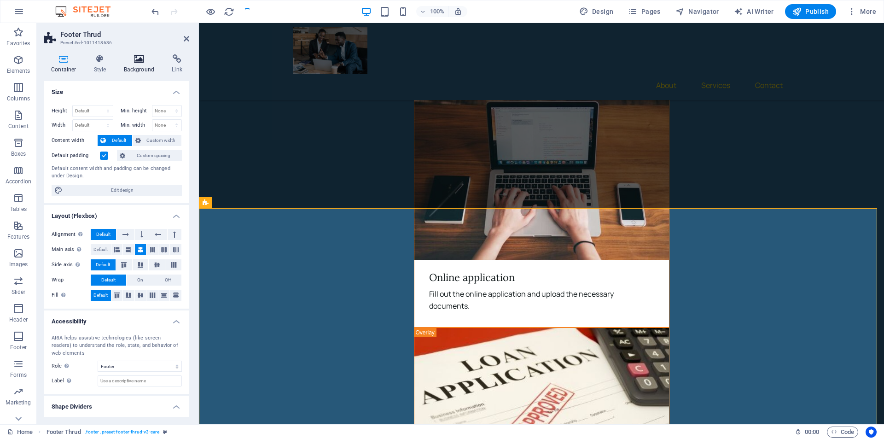
click at [135, 66] on h4 "Background" at bounding box center [141, 63] width 48 height 19
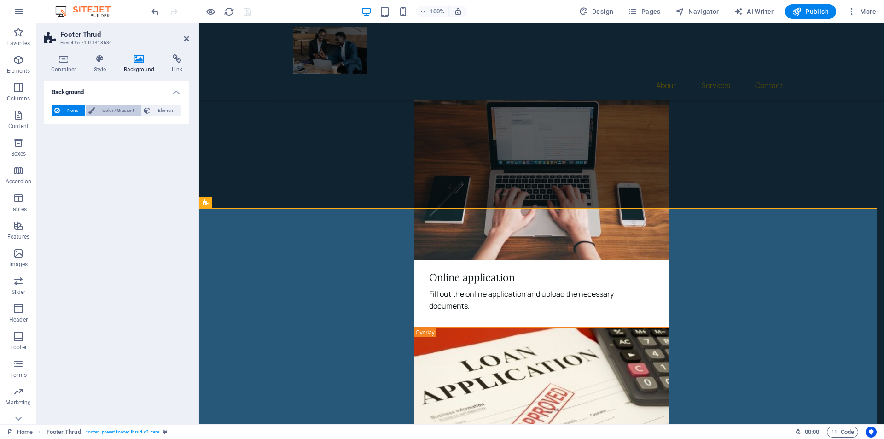
click at [106, 107] on span "Color / Gradient" at bounding box center [118, 110] width 41 height 11
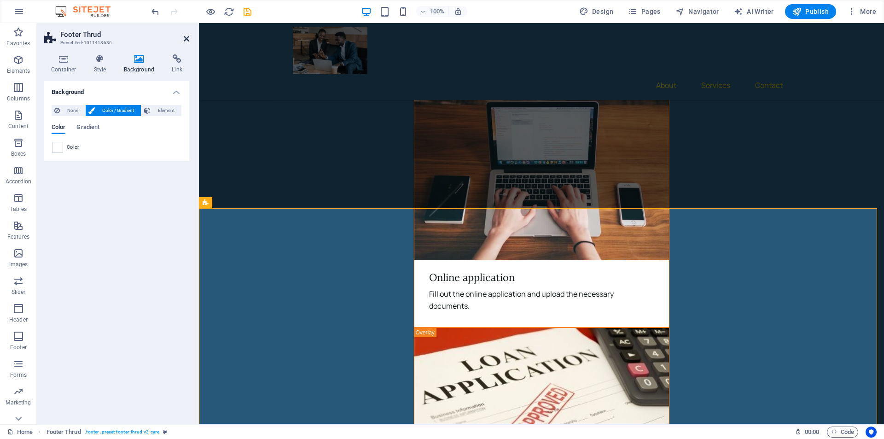
click at [186, 39] on icon at bounding box center [187, 38] width 6 height 7
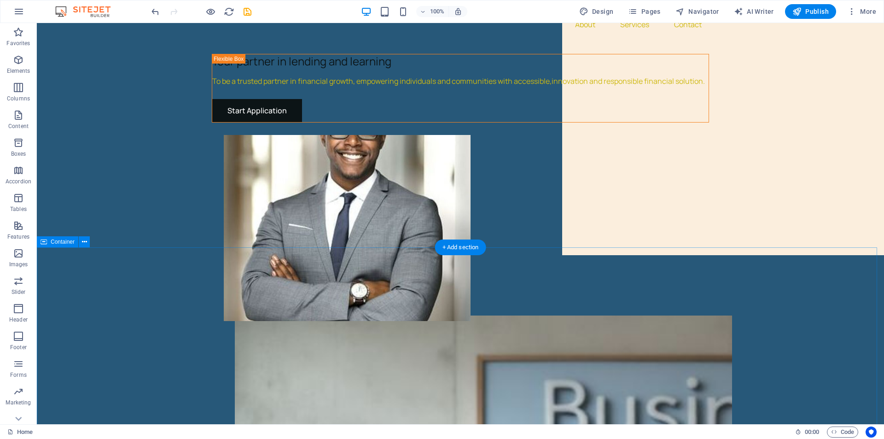
scroll to position [0, 0]
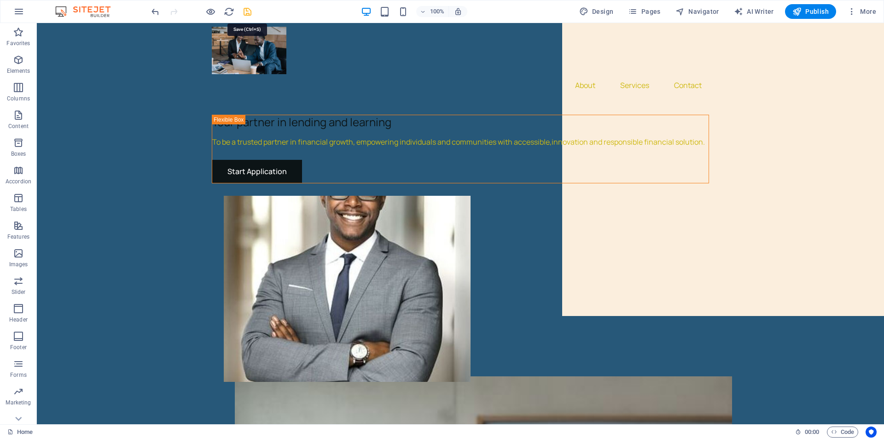
click at [249, 8] on icon "save" at bounding box center [247, 11] width 11 height 11
checkbox input "false"
click at [654, 6] on button "Pages" at bounding box center [645, 11] width 40 height 15
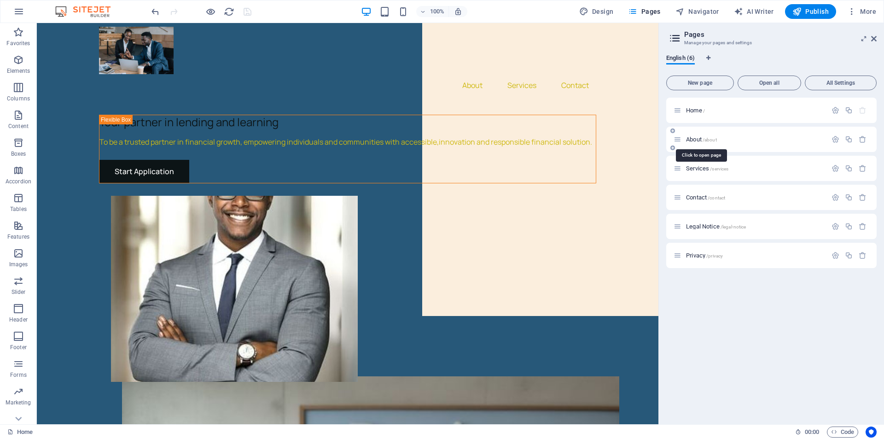
click at [696, 140] on span "About /about" at bounding box center [701, 139] width 31 height 7
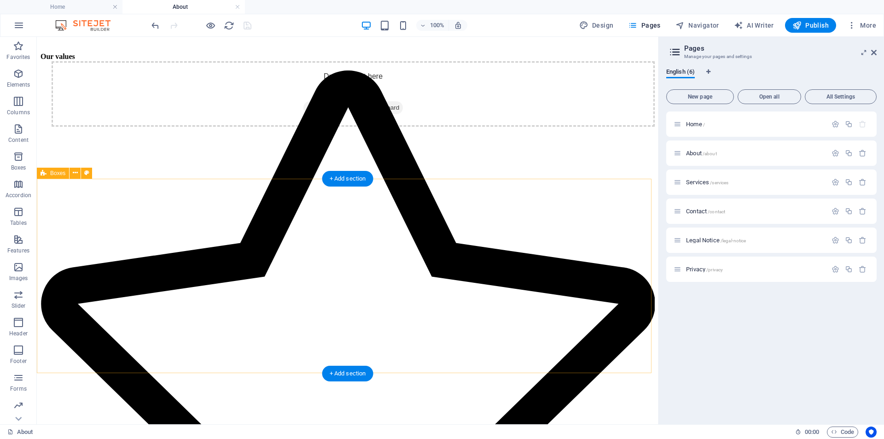
scroll to position [549, 0]
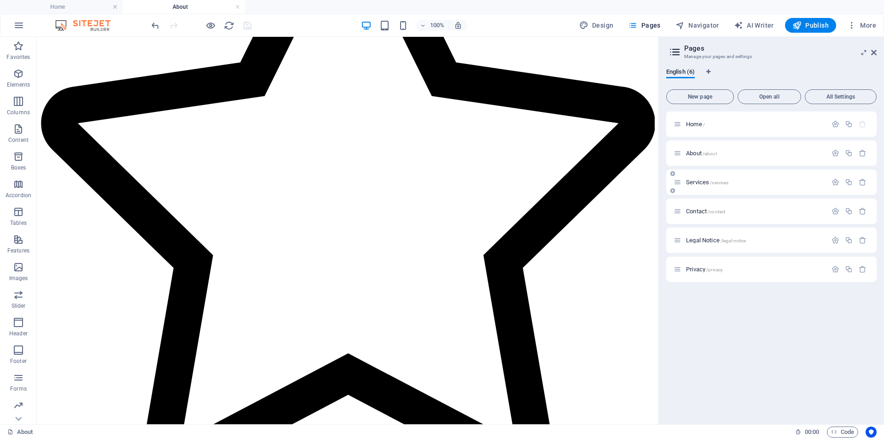
click at [703, 182] on span "Services /services" at bounding box center [707, 182] width 42 height 7
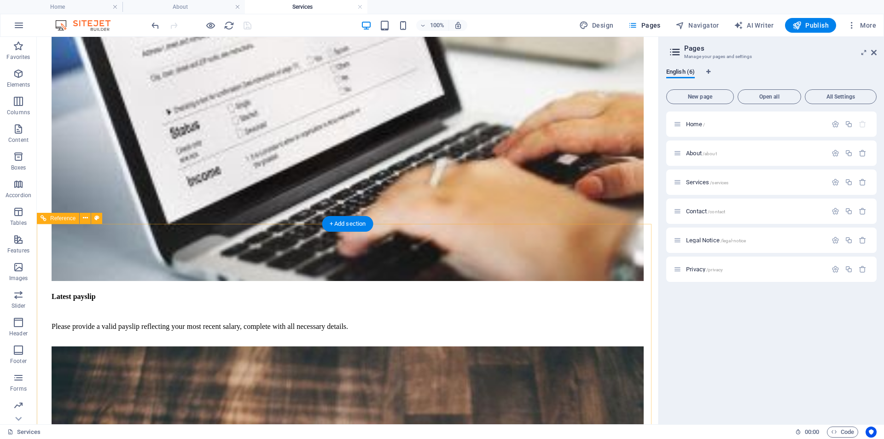
scroll to position [1596, 0]
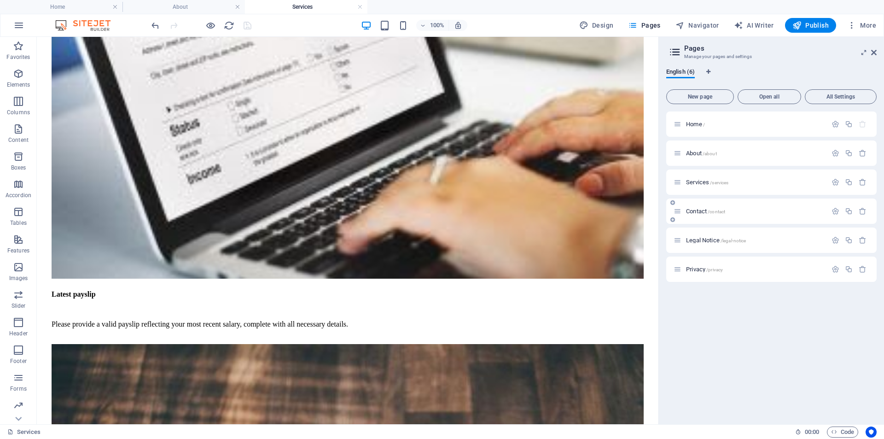
click at [697, 211] on span "Contact /contact" at bounding box center [705, 211] width 39 height 7
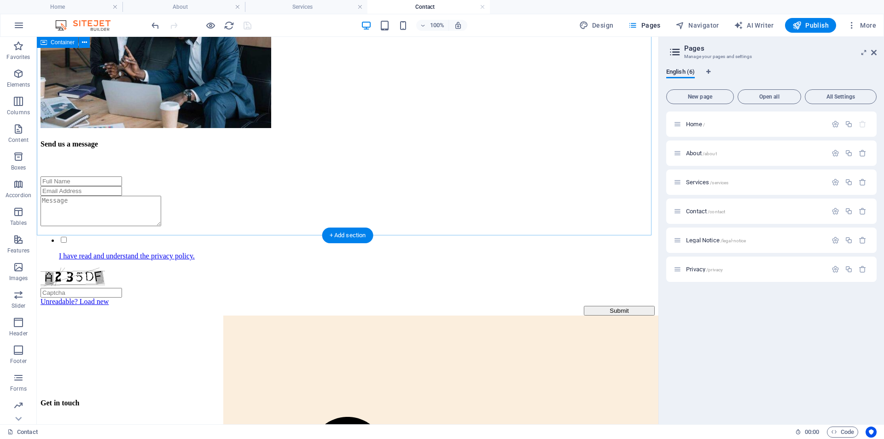
scroll to position [499, 0]
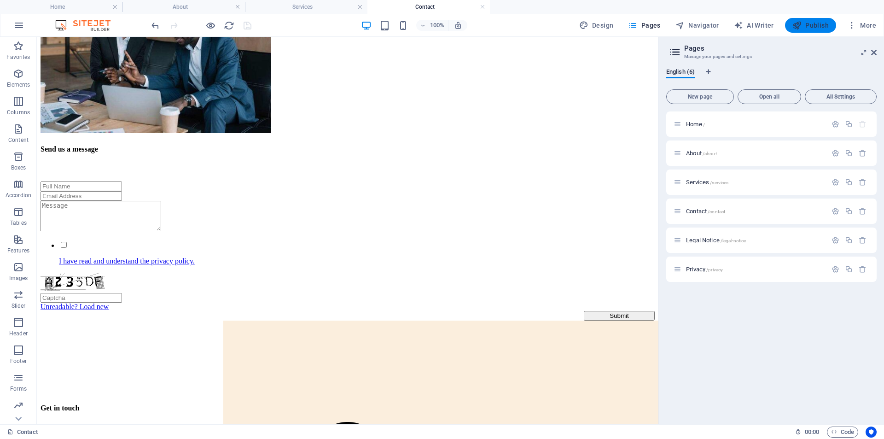
click at [815, 20] on button "Publish" at bounding box center [810, 25] width 51 height 15
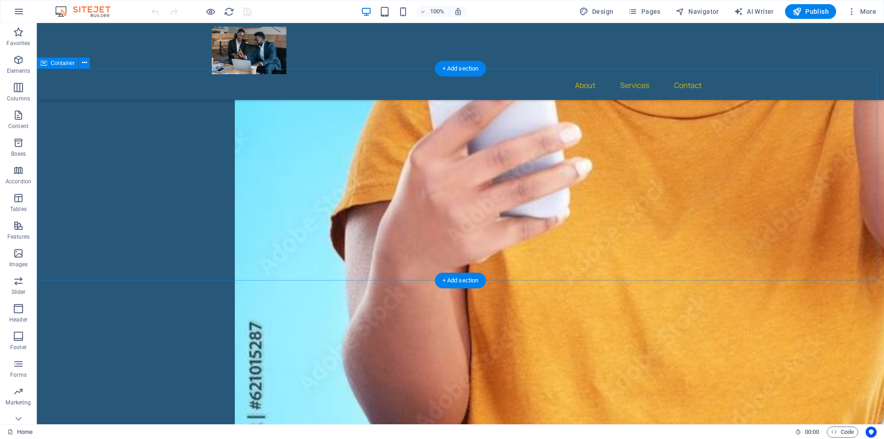
scroll to position [1382, 0]
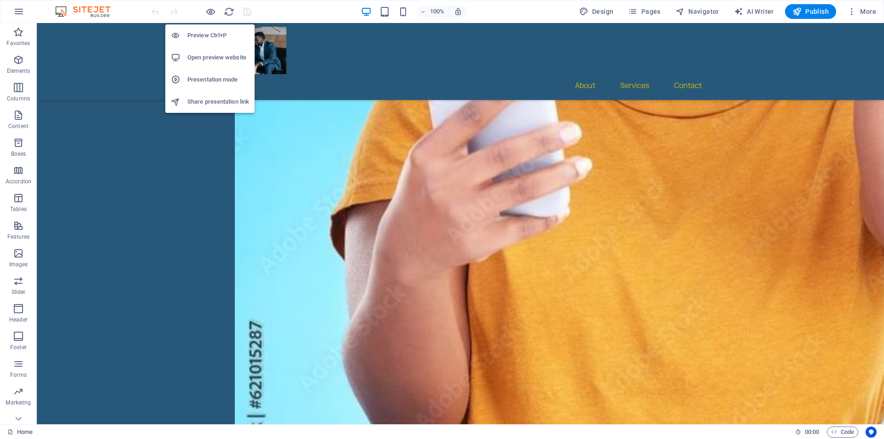
click at [200, 79] on h6 "Presentation mode" at bounding box center [218, 79] width 62 height 11
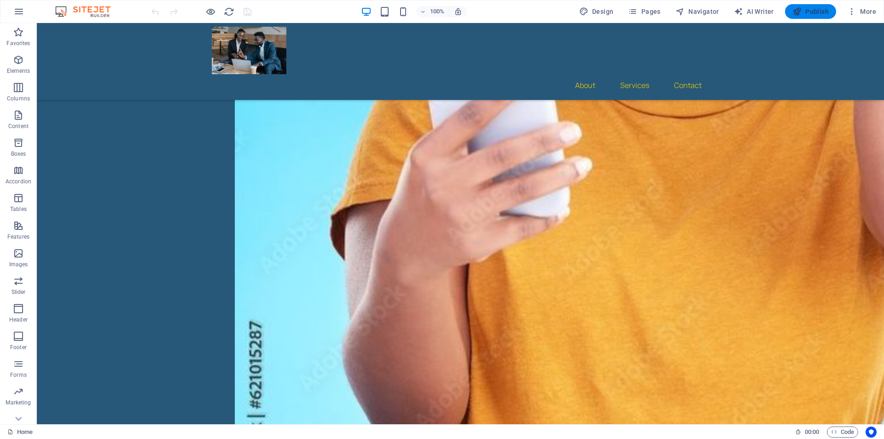
click at [793, 10] on button "Publish" at bounding box center [810, 11] width 51 height 15
